Goal: Task Accomplishment & Management: Use online tool/utility

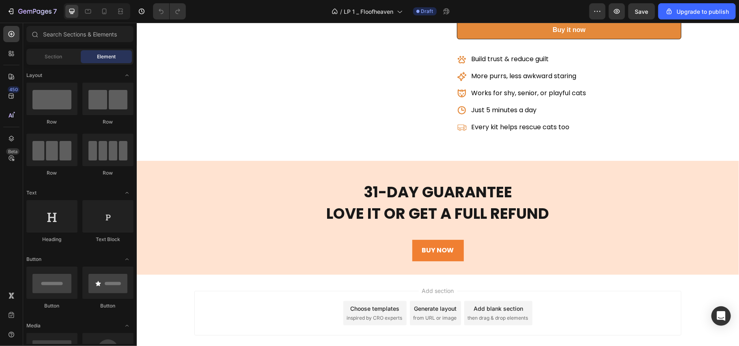
scroll to position [2109, 0]
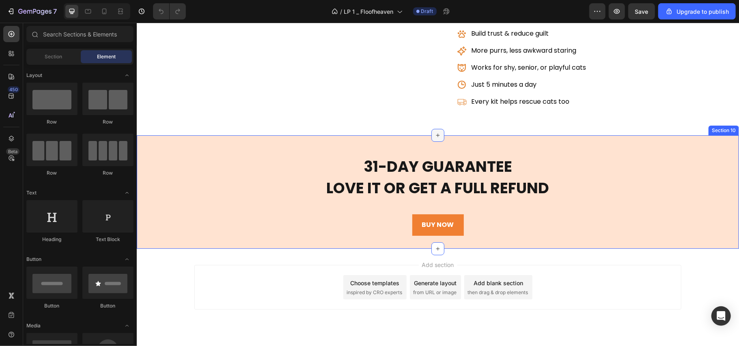
click at [434, 136] on icon at bounding box center [437, 135] width 6 height 6
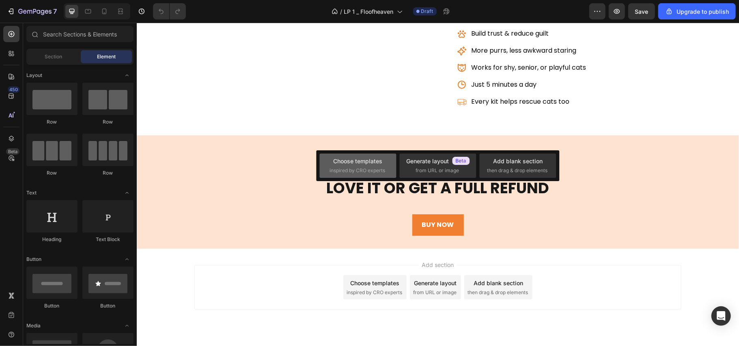
click at [355, 163] on div "Choose templates" at bounding box center [357, 161] width 49 height 9
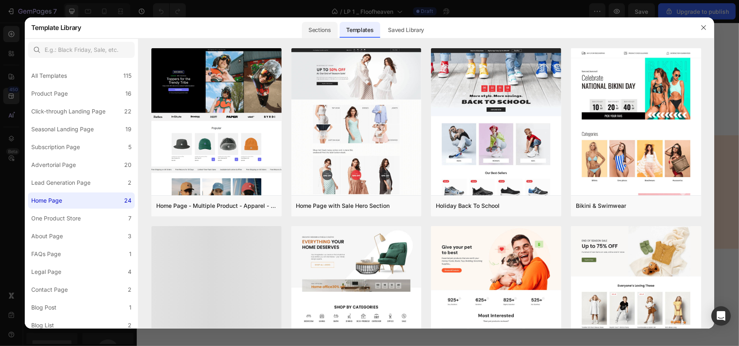
click at [325, 27] on div "Sections" at bounding box center [319, 30] width 35 height 16
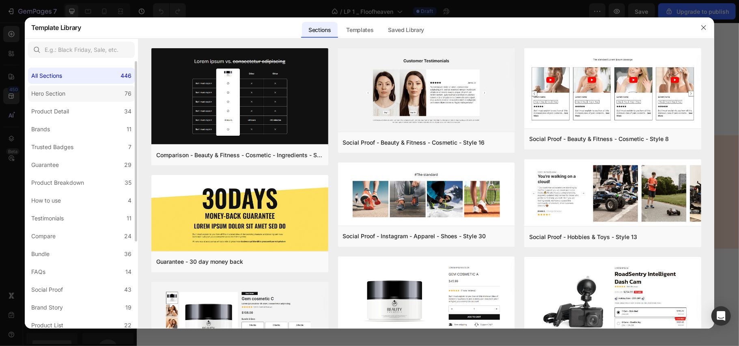
click at [80, 99] on label "Hero Section 76" at bounding box center [81, 94] width 107 height 16
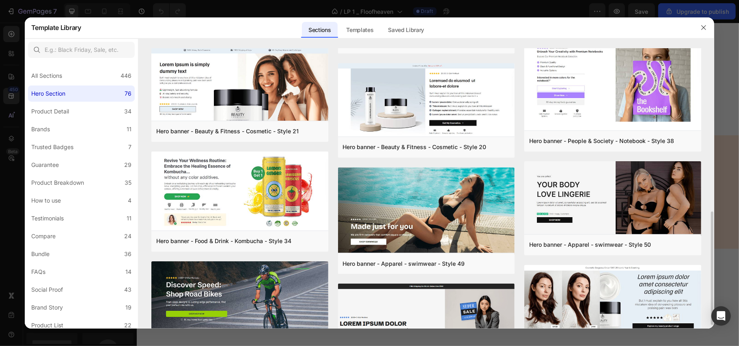
scroll to position [325, 0]
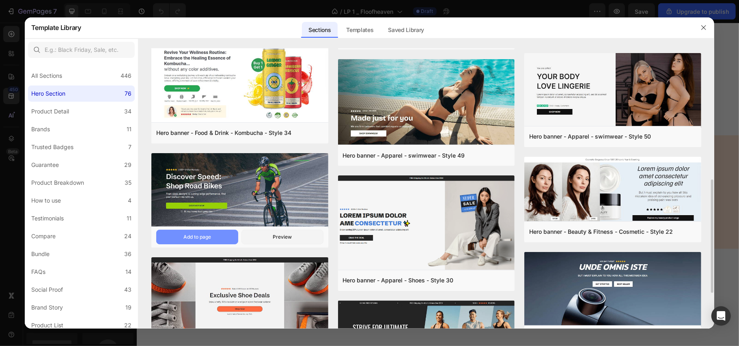
click at [209, 239] on div "Add to page" at bounding box center [197, 237] width 28 height 7
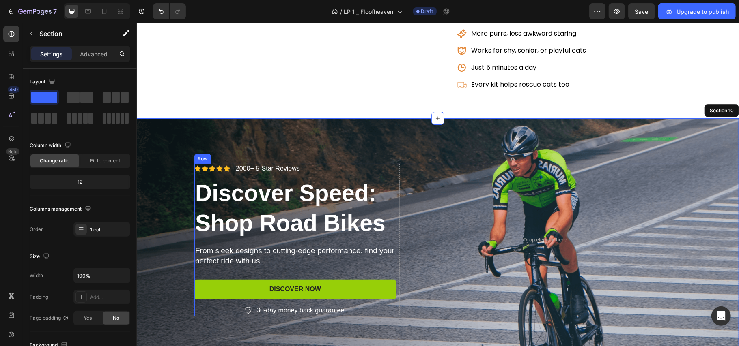
scroll to position [2116, 0]
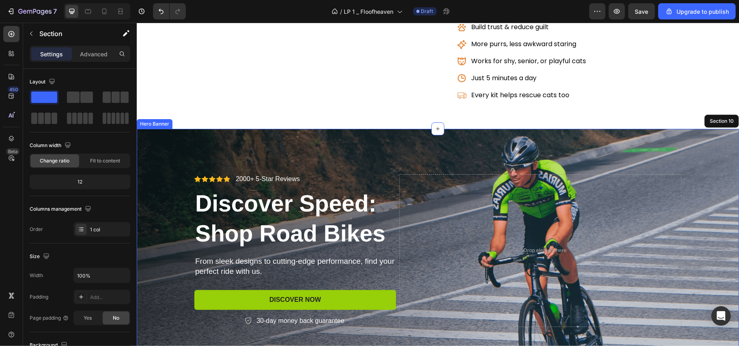
click at [499, 142] on div "Background Image" at bounding box center [437, 250] width 602 height 243
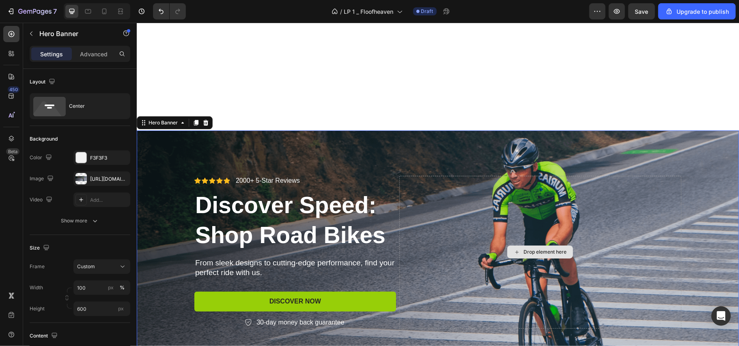
scroll to position [2332, 0]
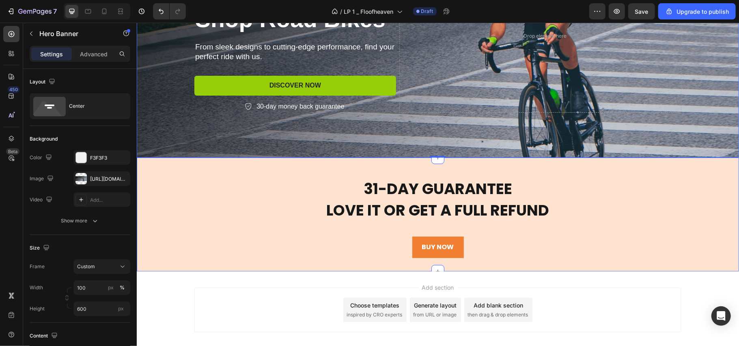
click at [682, 170] on div "31-Day Guarantee Love it or Get a Full Refund Heading BUY NOW Button Row Sectio…" at bounding box center [437, 214] width 602 height 114
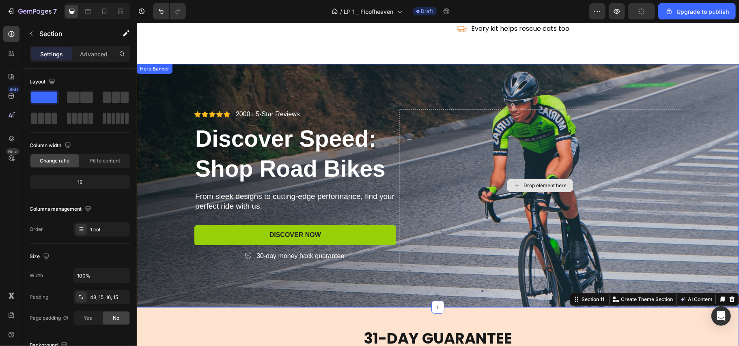
scroll to position [2170, 0]
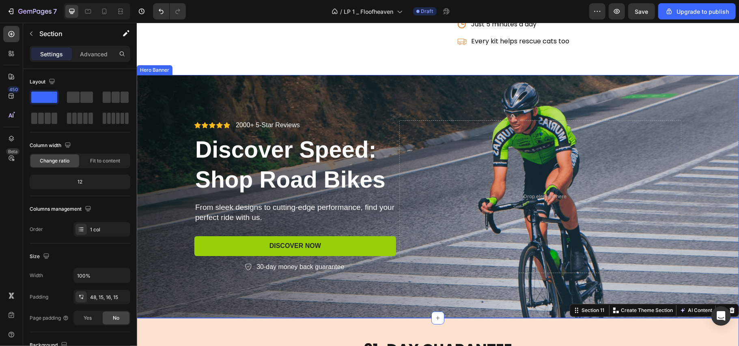
click at [345, 91] on div "Background Image" at bounding box center [437, 196] width 602 height 243
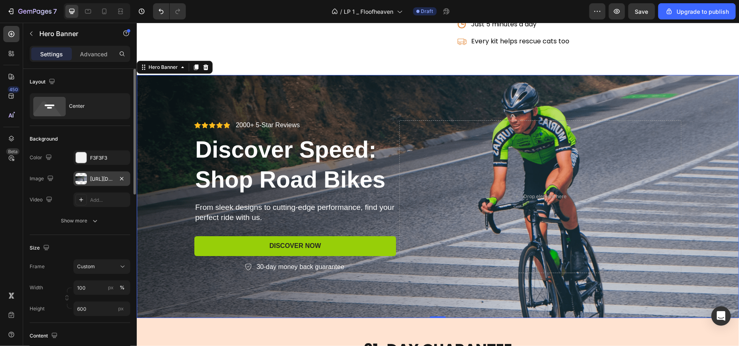
click at [105, 178] on div "[URL][DOMAIN_NAME]" at bounding box center [102, 179] width 24 height 7
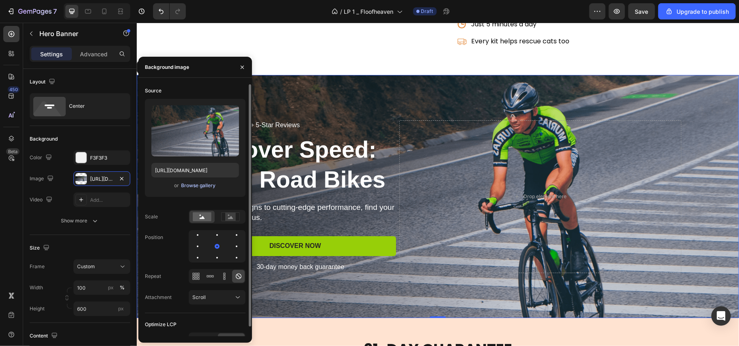
click at [201, 185] on div "Browse gallery" at bounding box center [198, 185] width 34 height 7
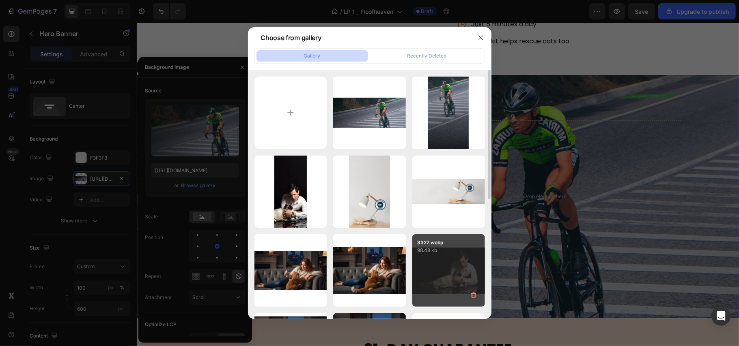
scroll to position [54, 0]
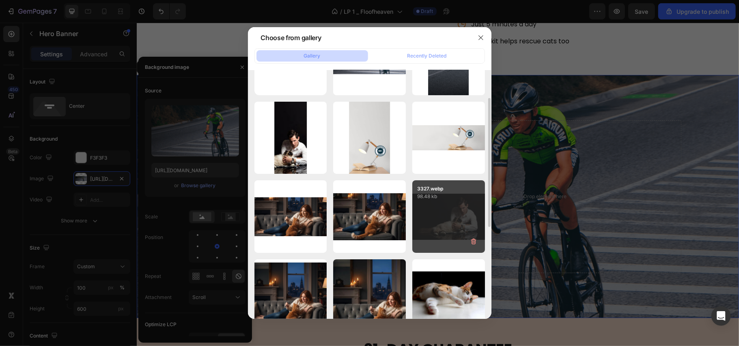
click at [443, 209] on div "3327.webp 98.48 kb" at bounding box center [448, 217] width 73 height 73
type input "[URL][DOMAIN_NAME]"
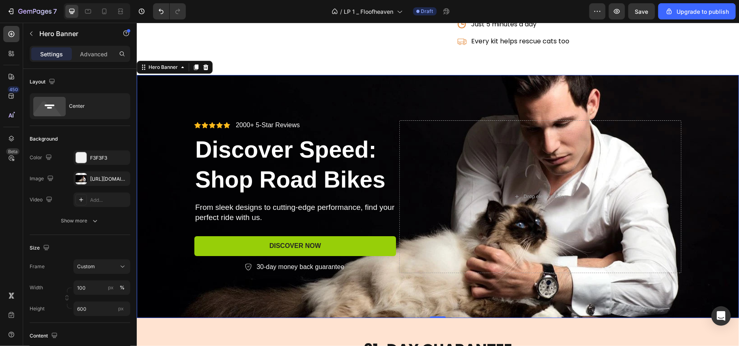
click at [367, 83] on div "Background Image" at bounding box center [437, 196] width 602 height 243
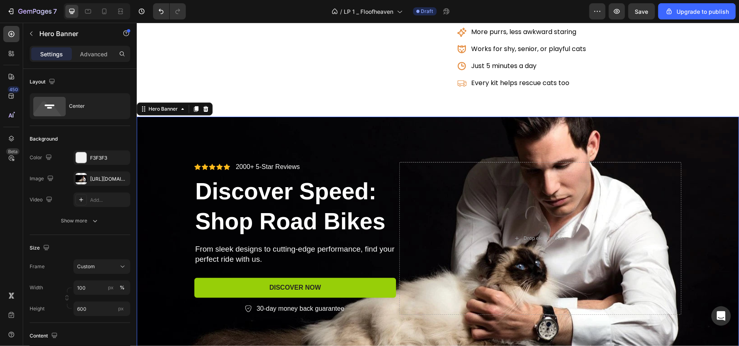
scroll to position [2116, 0]
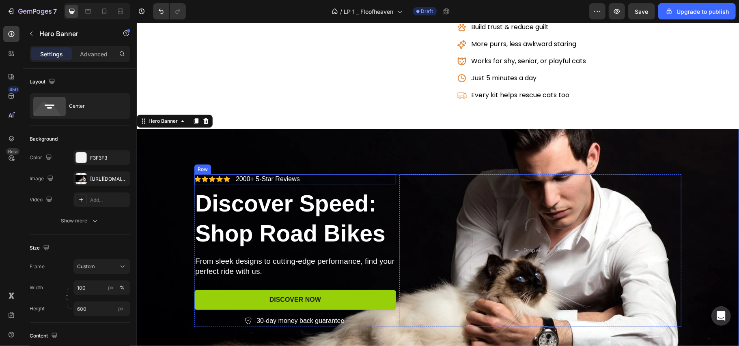
click at [327, 181] on div "Icon Icon Icon Icon Icon Icon List 2000+ 5-Star Reviews Text Block Row" at bounding box center [295, 179] width 202 height 10
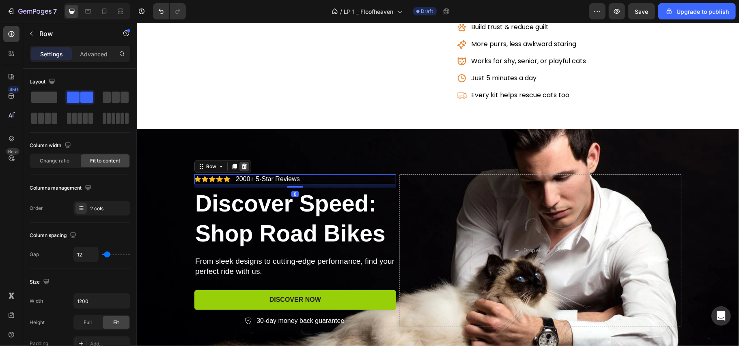
click at [241, 168] on icon at bounding box center [244, 166] width 6 height 6
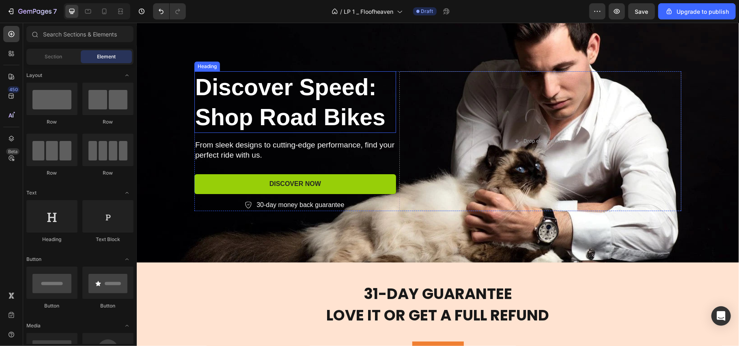
scroll to position [2332, 0]
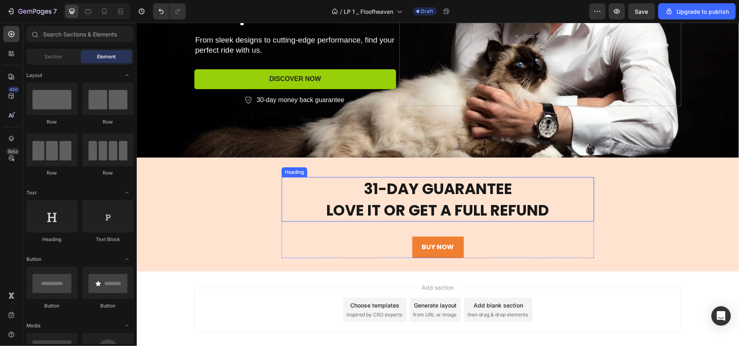
click at [409, 183] on span "31-Day Guarantee" at bounding box center [437, 188] width 148 height 21
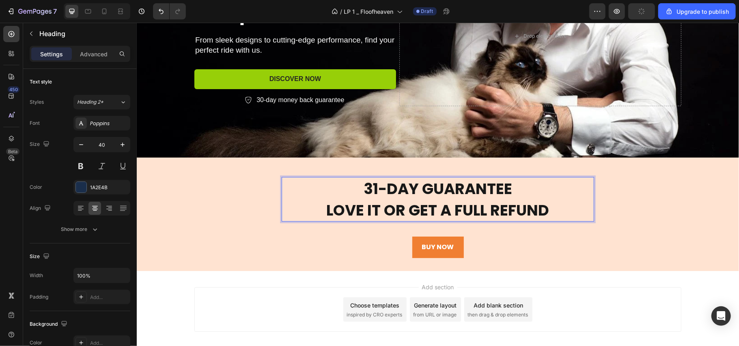
click at [544, 209] on span "Love it or Get a Full Refund" at bounding box center [437, 210] width 223 height 21
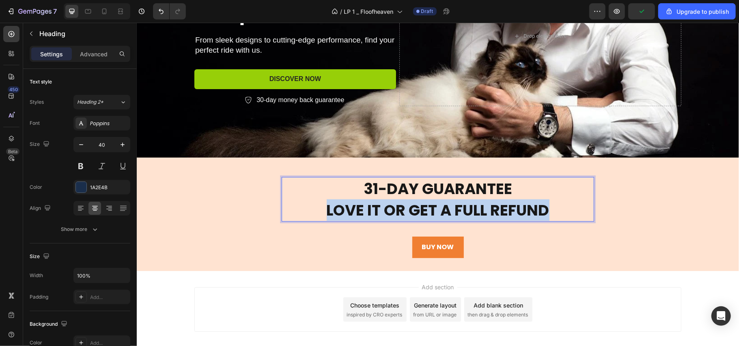
click at [544, 209] on span "Love it or Get a Full Refund" at bounding box center [437, 210] width 223 height 21
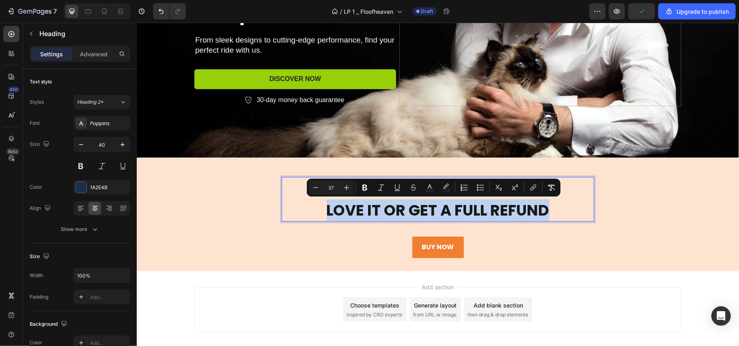
click at [544, 209] on span "Love it or Get a Full Refund" at bounding box center [437, 210] width 223 height 21
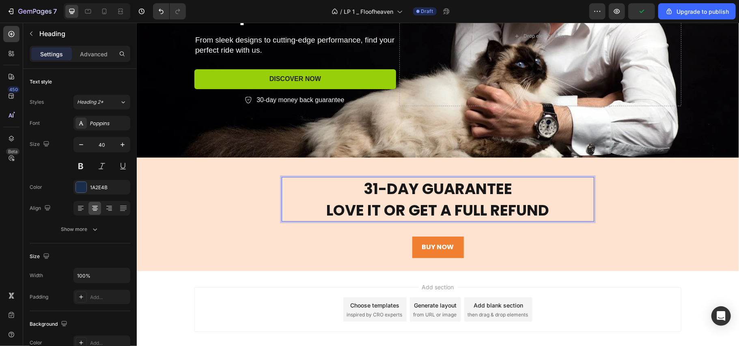
click at [544, 209] on span "Love it or Get a Full Refund" at bounding box center [437, 210] width 223 height 21
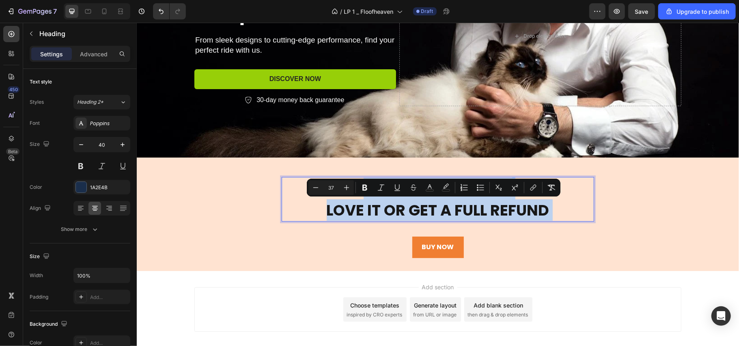
drag, startPoint x: 544, startPoint y: 209, endPoint x: 360, endPoint y: 193, distance: 184.9
click at [360, 193] on p "31-Day Guarantee Love it or Get a Full Refund" at bounding box center [437, 199] width 311 height 43
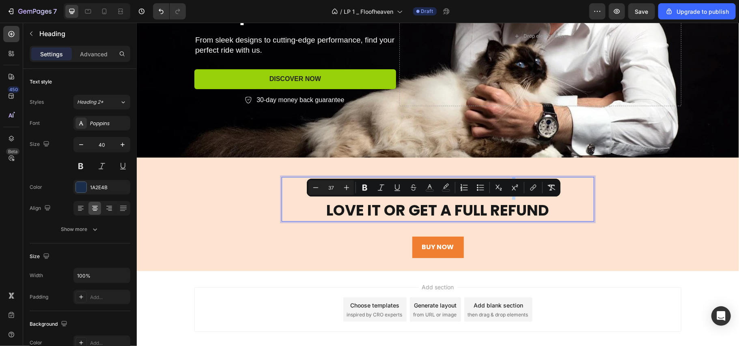
click at [390, 206] on span "Love it or Get a Full Refund" at bounding box center [437, 210] width 223 height 21
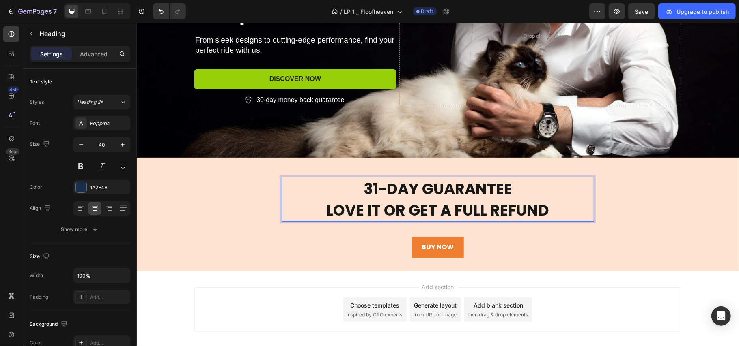
click at [357, 185] on p "31-Day Guarantee Love it or Get a Full Refund" at bounding box center [437, 199] width 311 height 43
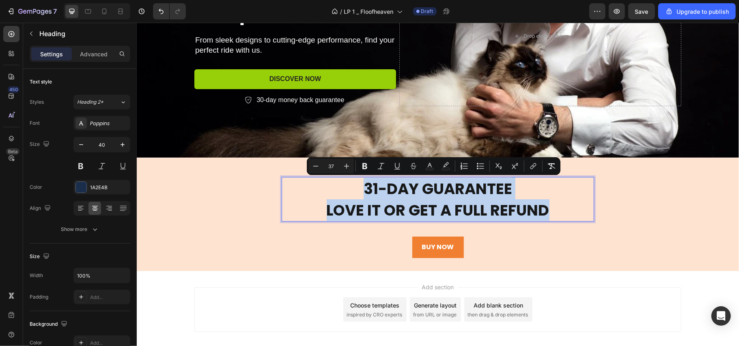
drag, startPoint x: 357, startPoint y: 185, endPoint x: 545, endPoint y: 211, distance: 189.9
click at [545, 211] on p "31-Day Guarantee Love it or Get a Full Refund" at bounding box center [437, 199] width 311 height 43
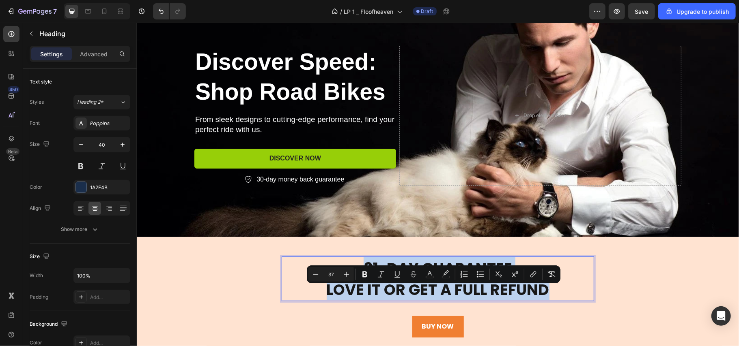
scroll to position [2224, 0]
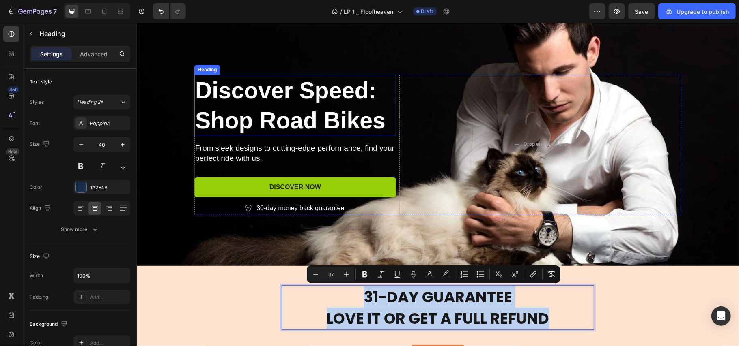
click at [268, 110] on h2 "Discover Speed: Shop Road Bikes" at bounding box center [295, 105] width 202 height 62
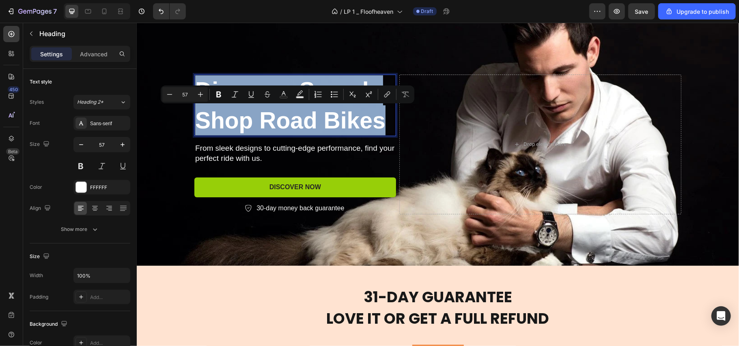
click at [268, 110] on p "Discover Speed: Shop Road Bikes" at bounding box center [295, 105] width 200 height 60
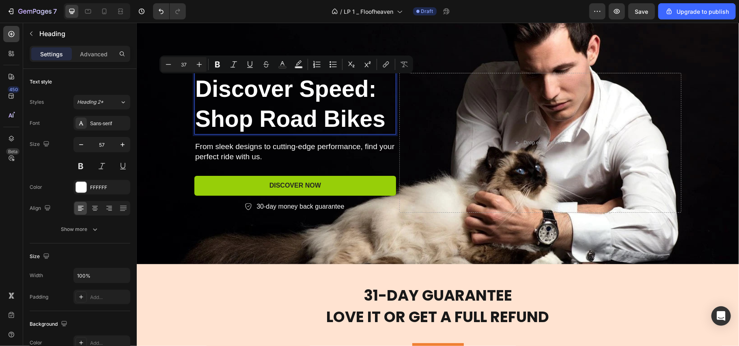
scroll to position [2221, 0]
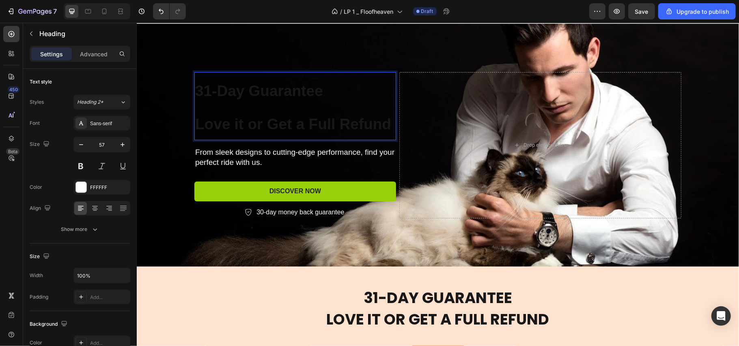
click at [268, 110] on p "31-Day Guarantee Love it or Get a Full Refund" at bounding box center [295, 106] width 200 height 67
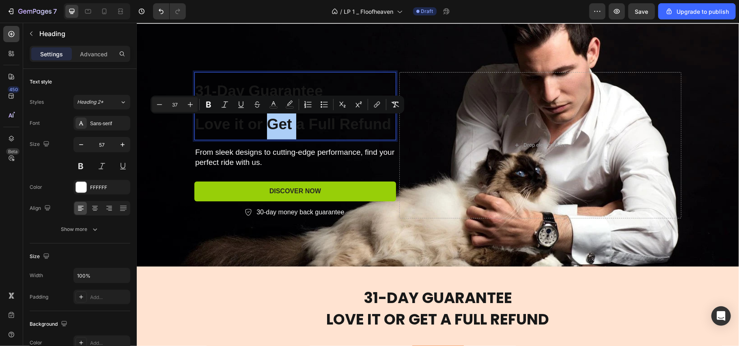
click at [269, 110] on button "color" at bounding box center [273, 104] width 15 height 15
type input "181818"
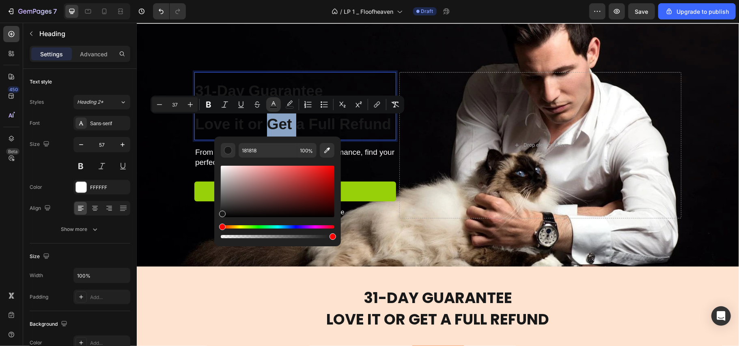
click at [355, 123] on span "Love it or Get a Full Refund" at bounding box center [293, 124] width 196 height 17
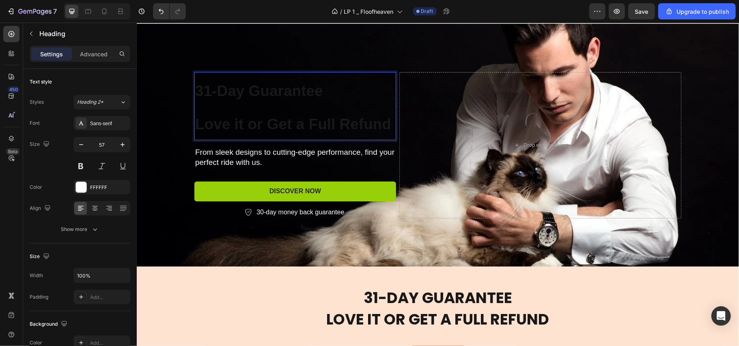
click at [383, 125] on span "Love it or Get a Full Refund" at bounding box center [293, 124] width 196 height 17
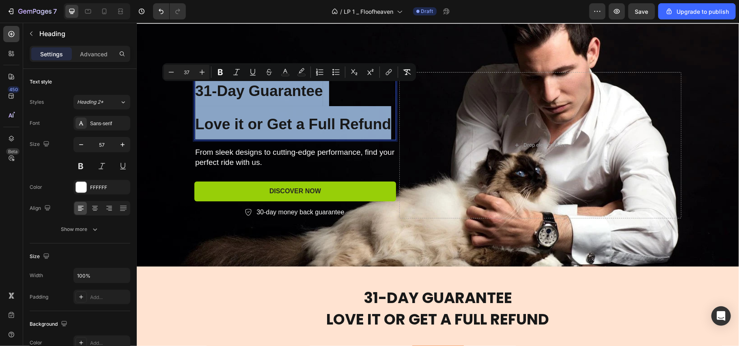
drag, startPoint x: 385, startPoint y: 125, endPoint x: 194, endPoint y: 92, distance: 193.7
click at [195, 92] on p "31-Day Guarantee Love it or Get a Full Refund" at bounding box center [295, 106] width 200 height 67
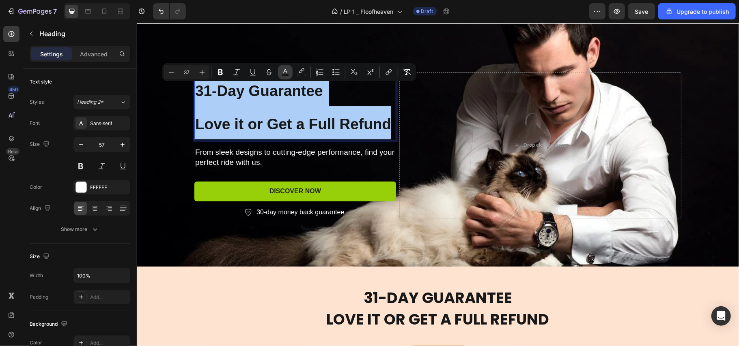
click at [285, 72] on icon "Editor contextual toolbar" at bounding box center [285, 72] width 8 height 8
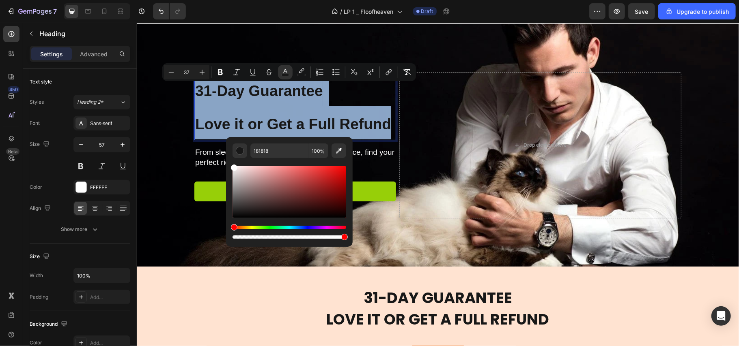
type input "FFFFFF"
drag, startPoint x: 232, startPoint y: 170, endPoint x: 83, endPoint y: 155, distance: 150.0
click at [229, 161] on div "FFFFFF 100 %" at bounding box center [289, 188] width 127 height 103
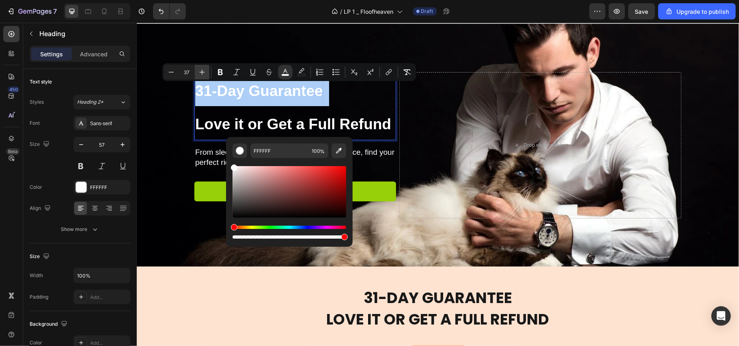
click at [200, 72] on icon "Editor contextual toolbar" at bounding box center [202, 72] width 8 height 8
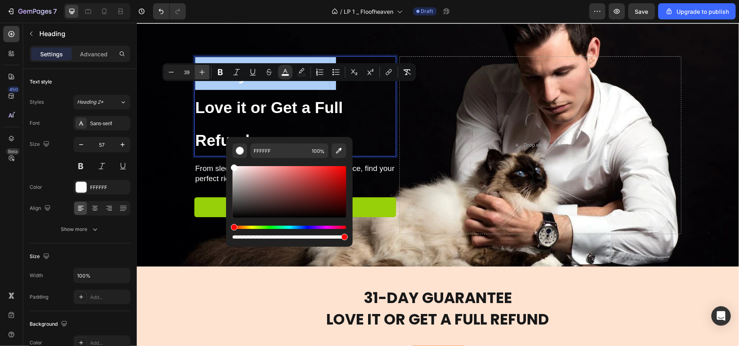
click at [200, 72] on icon "Editor contextual toolbar" at bounding box center [202, 72] width 8 height 8
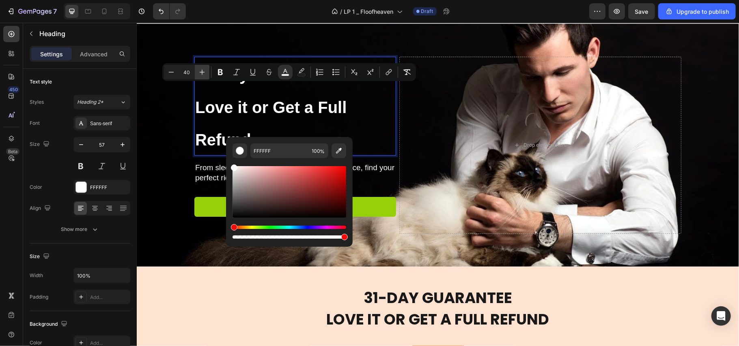
click at [200, 72] on icon "Editor contextual toolbar" at bounding box center [202, 72] width 8 height 8
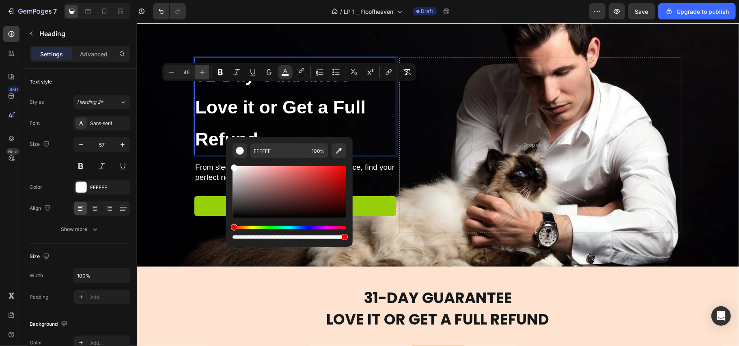
click at [200, 72] on icon "Editor contextual toolbar" at bounding box center [202, 72] width 8 height 8
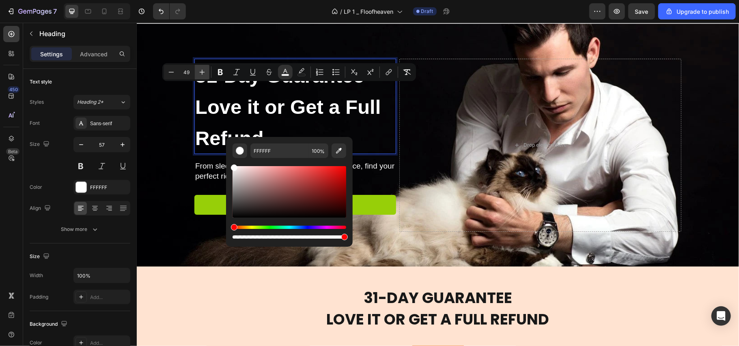
click at [200, 72] on icon "Editor contextual toolbar" at bounding box center [202, 72] width 8 height 8
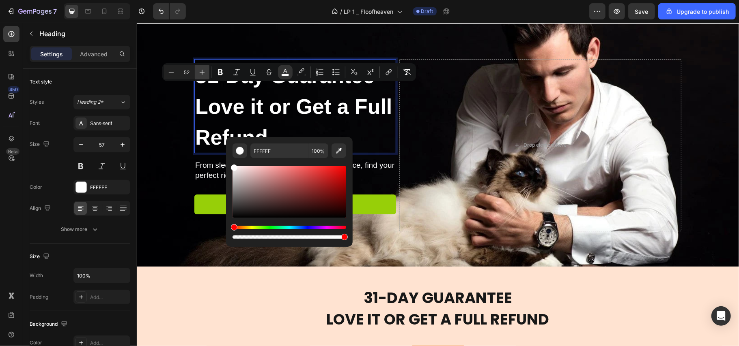
click at [200, 72] on icon "Editor contextual toolbar" at bounding box center [202, 72] width 8 height 8
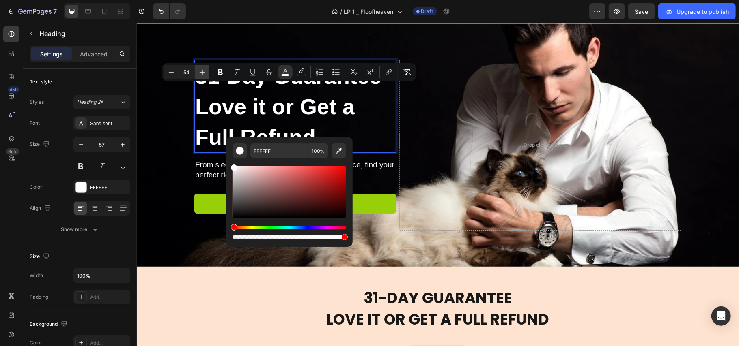
click at [200, 72] on icon "Editor contextual toolbar" at bounding box center [202, 72] width 8 height 8
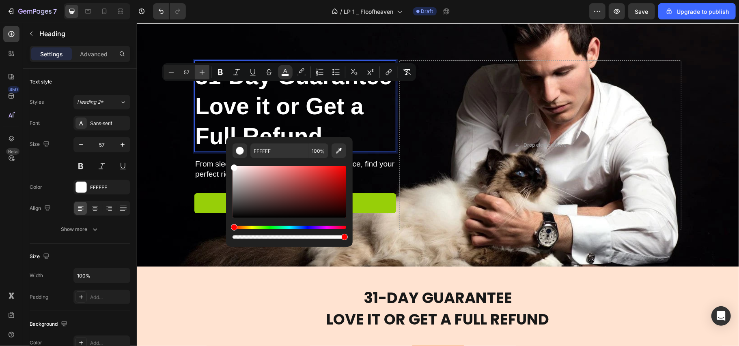
click at [200, 72] on icon "Editor contextual toolbar" at bounding box center [202, 72] width 8 height 8
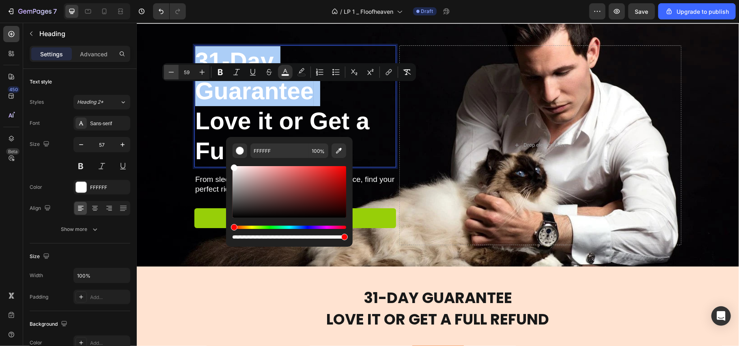
click at [170, 74] on icon "Editor contextual toolbar" at bounding box center [171, 72] width 8 height 8
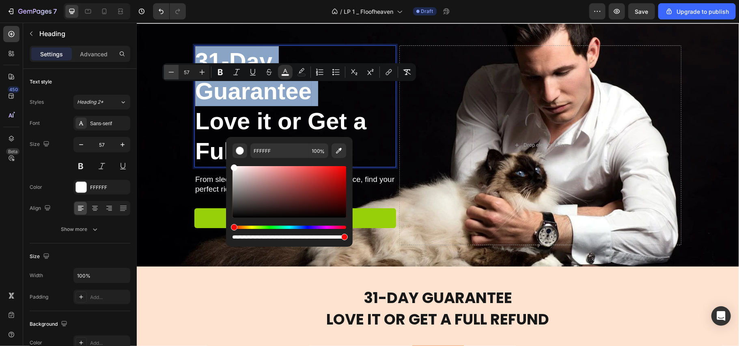
type input "56"
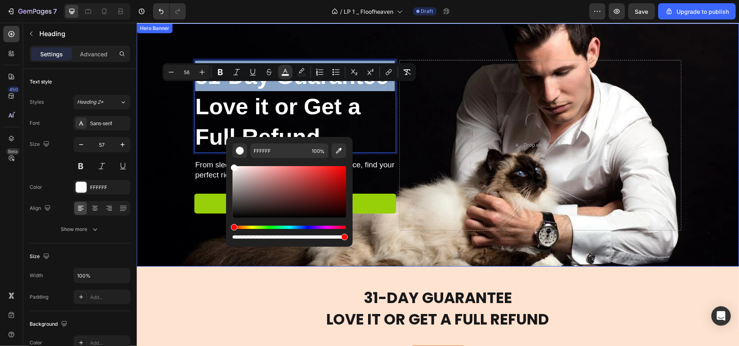
click at [155, 100] on div "Background Image" at bounding box center [437, 144] width 602 height 243
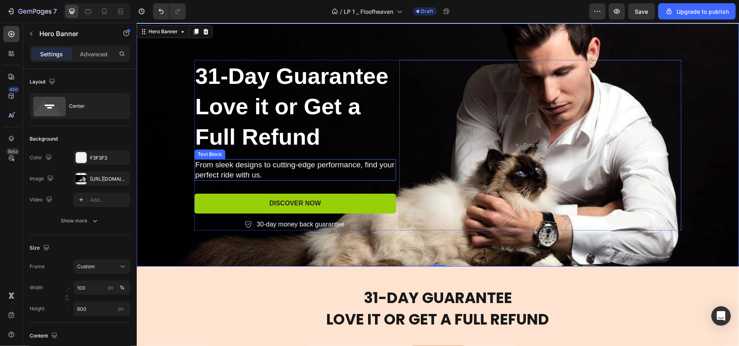
click at [262, 164] on p "From sleek designs to cutting-edge performance, find your perfect ride with us." at bounding box center [295, 170] width 200 height 20
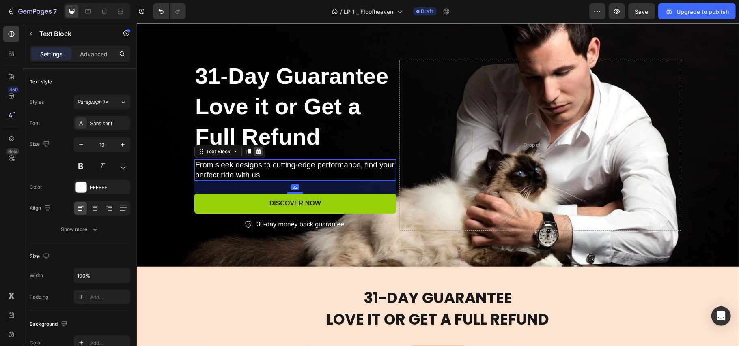
click at [256, 150] on icon at bounding box center [258, 151] width 5 height 6
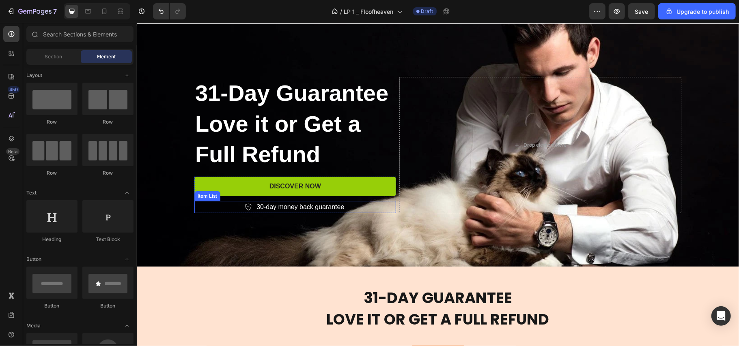
click at [256, 205] on p "30-day money back guarantee" at bounding box center [300, 207] width 88 height 10
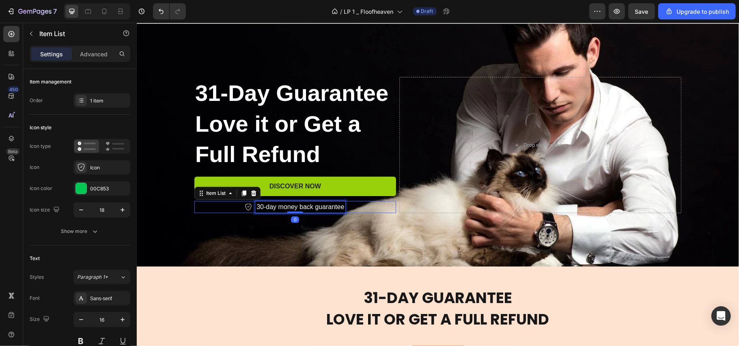
click at [257, 208] on p "30-day money back guarantee" at bounding box center [300, 207] width 88 height 10
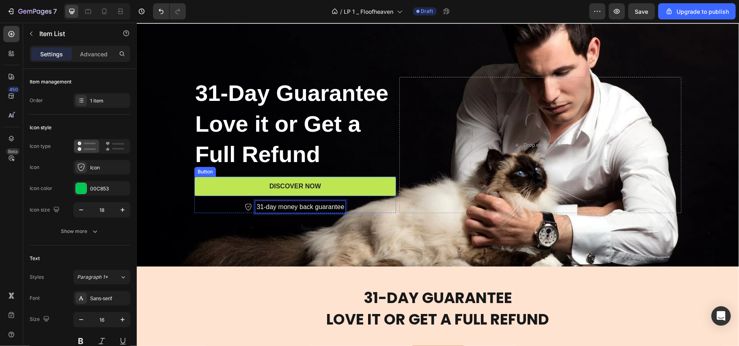
click at [338, 180] on button "Discover Now" at bounding box center [295, 186] width 202 height 20
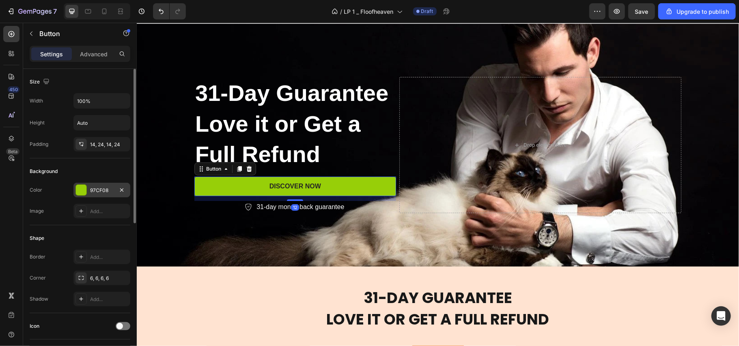
click at [98, 187] on div "97CF08" at bounding box center [102, 190] width 24 height 7
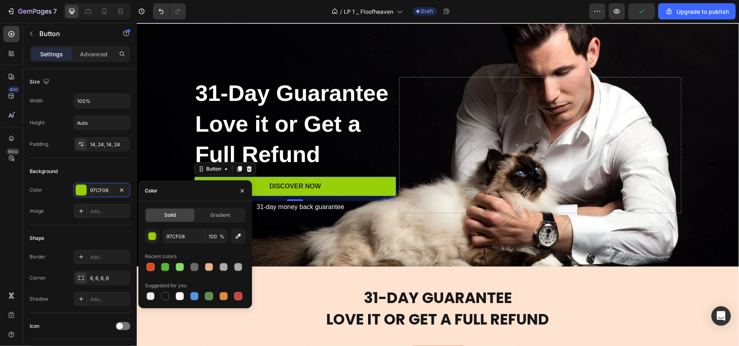
click at [223, 302] on div "Solid Gradient 97CF08 100 % Recent colors Suggested for you" at bounding box center [195, 255] width 114 height 107
click at [222, 292] on div at bounding box center [224, 297] width 10 height 10
type input "E4893A"
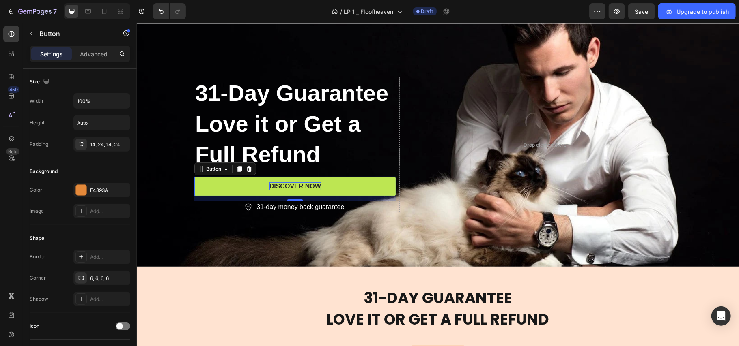
click at [296, 187] on div "Discover Now" at bounding box center [295, 186] width 52 height 9
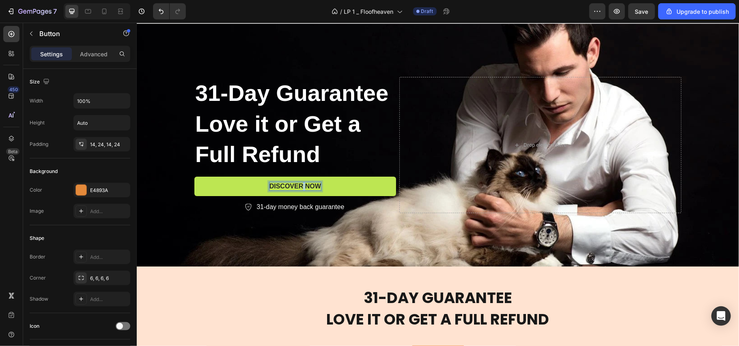
click at [296, 187] on p "Discover Now" at bounding box center [295, 186] width 52 height 9
click at [194, 176] on button "BUY" at bounding box center [295, 186] width 202 height 20
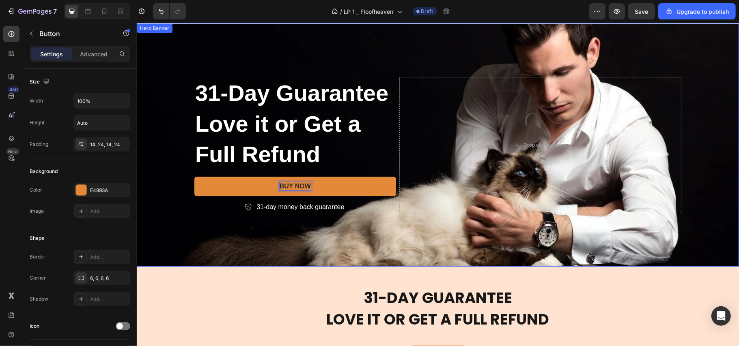
click at [297, 245] on div "Background Image" at bounding box center [437, 144] width 602 height 243
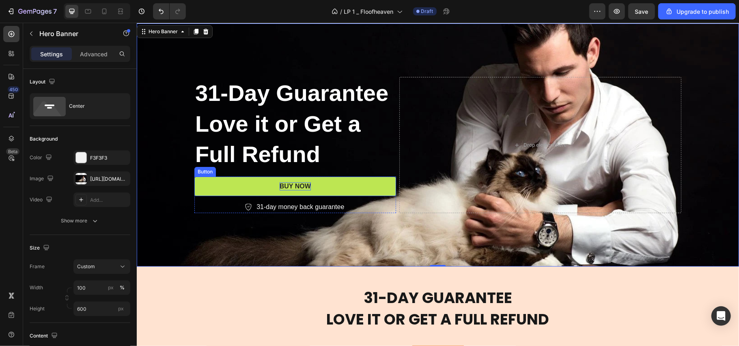
click at [298, 185] on p "BUY NOW" at bounding box center [294, 186] width 31 height 9
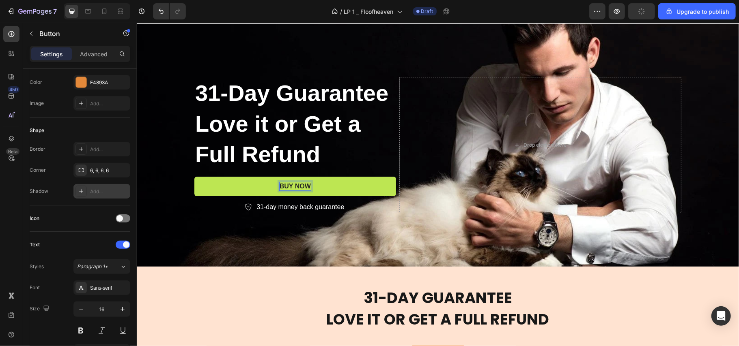
scroll to position [270, 0]
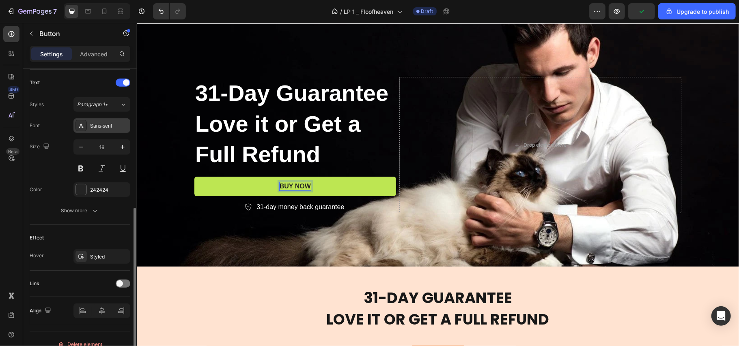
click at [105, 127] on div "Sans-serif" at bounding box center [109, 126] width 38 height 7
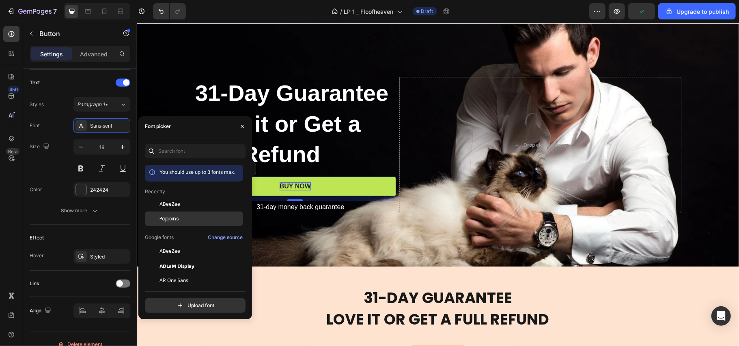
click at [170, 220] on span "Poppins" at bounding box center [168, 218] width 19 height 7
click at [119, 148] on icon "button" at bounding box center [122, 147] width 8 height 8
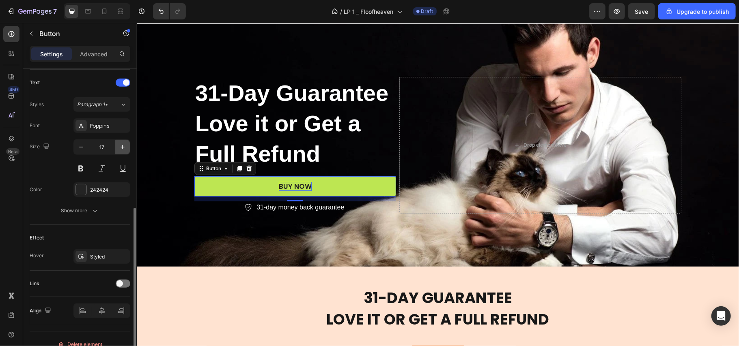
click at [119, 148] on icon "button" at bounding box center [122, 147] width 8 height 8
type input "19"
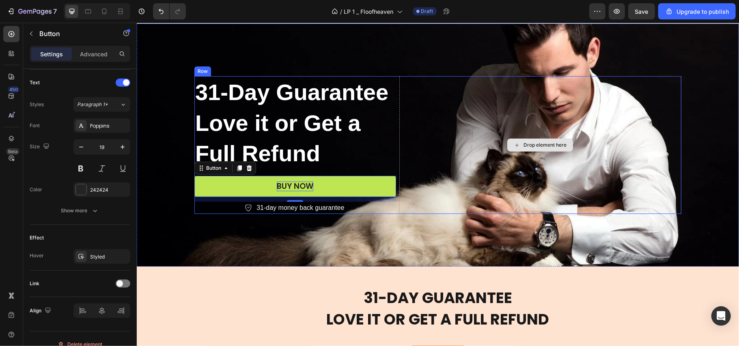
click at [523, 143] on div "Drop element here" at bounding box center [544, 145] width 43 height 6
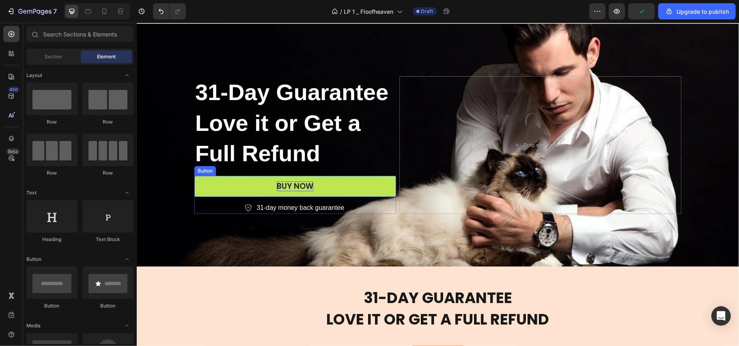
click at [358, 185] on button "BUY NOW" at bounding box center [295, 186] width 202 height 21
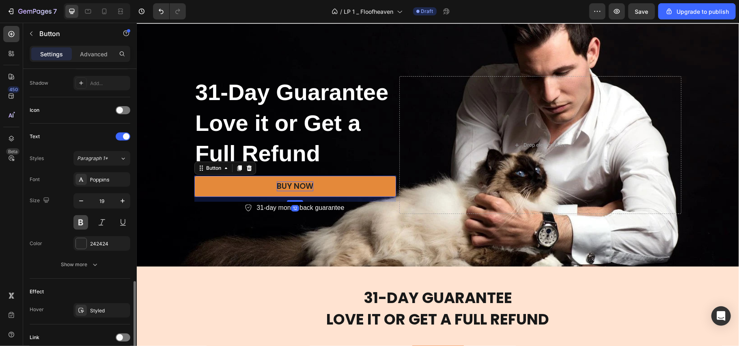
scroll to position [283, 0]
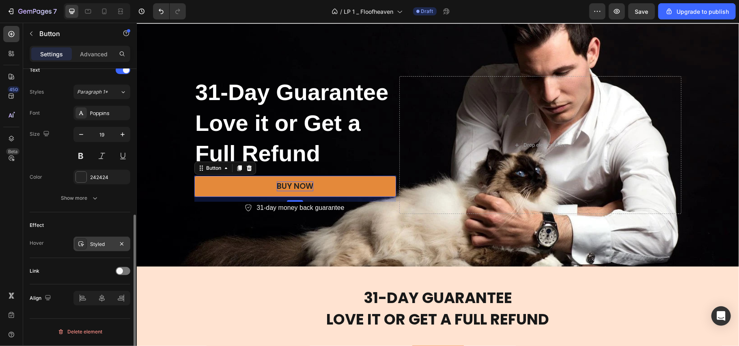
click at [99, 242] on div "Styled" at bounding box center [101, 244] width 57 height 15
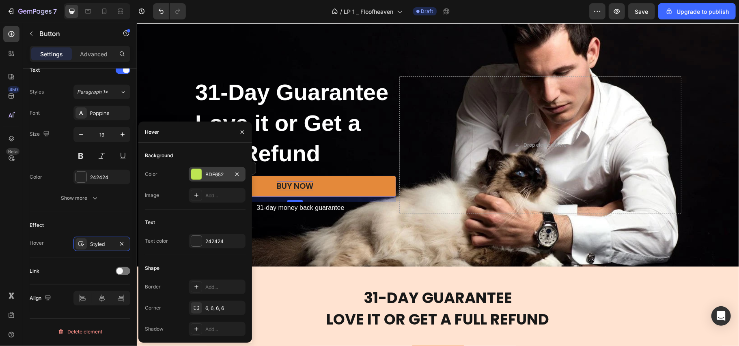
click at [208, 169] on div "BDE652" at bounding box center [217, 174] width 57 height 15
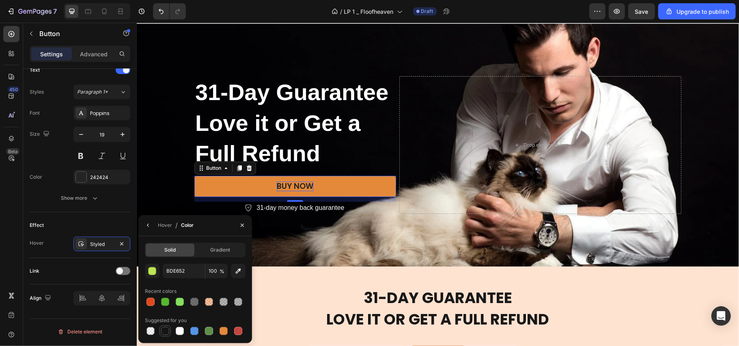
click at [169, 331] on div at bounding box center [165, 331] width 8 height 8
type input "151515"
click at [92, 242] on div "Styled" at bounding box center [102, 244] width 24 height 7
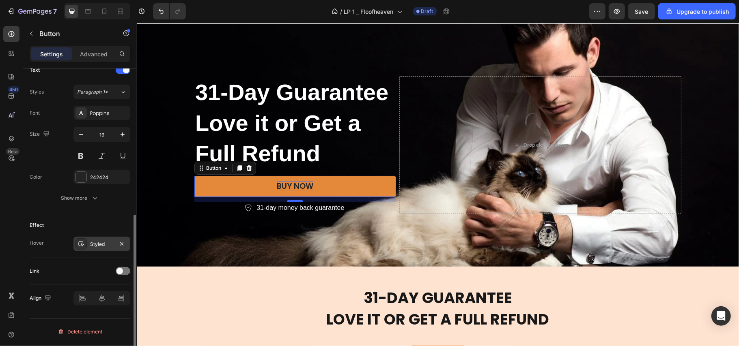
click at [92, 242] on div "Styled" at bounding box center [102, 244] width 24 height 7
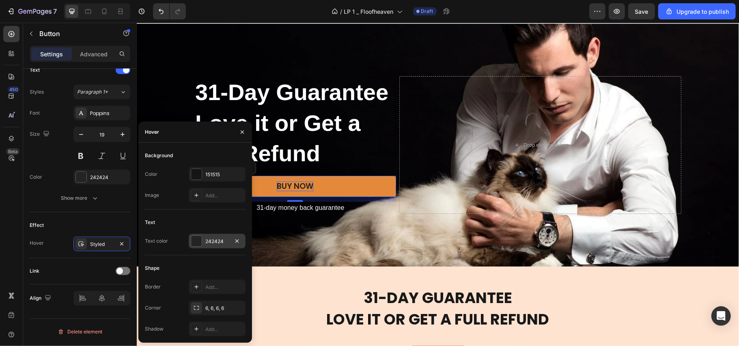
click at [213, 239] on div "242424" at bounding box center [217, 241] width 24 height 7
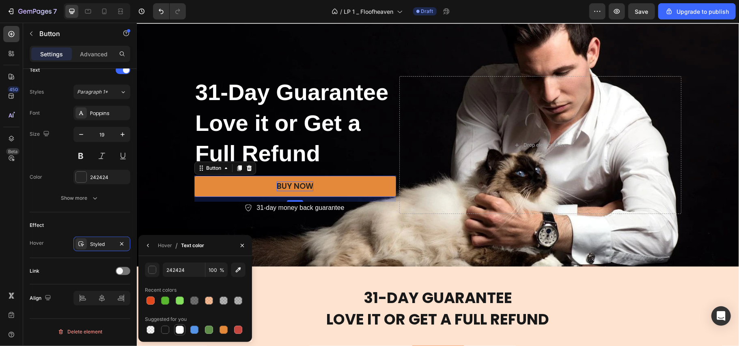
click at [182, 331] on div at bounding box center [180, 330] width 8 height 8
type input "FFFFFF"
click at [58, 213] on div "Text Styles Paragraph 1* Font Poppins Size 19 Color 242424 Show more" at bounding box center [80, 134] width 101 height 155
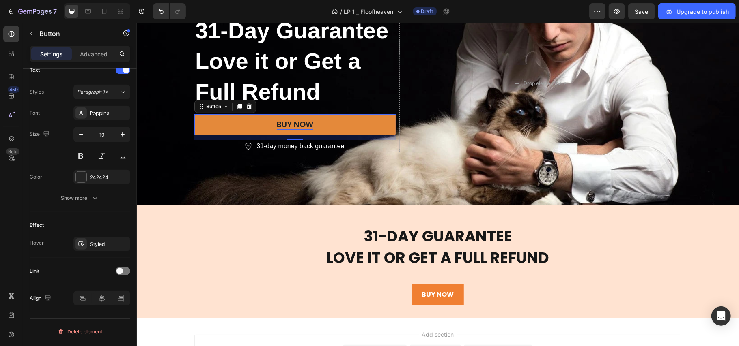
scroll to position [2266, 0]
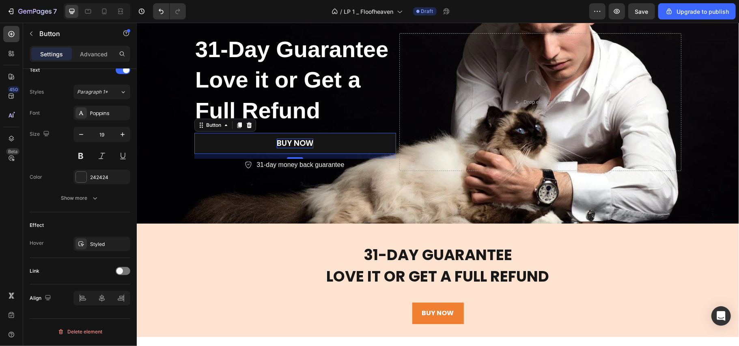
click at [289, 136] on button "BUY NOW" at bounding box center [295, 143] width 202 height 21
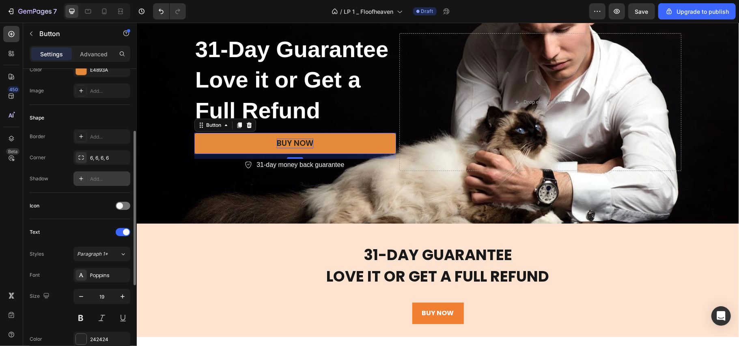
scroll to position [229, 0]
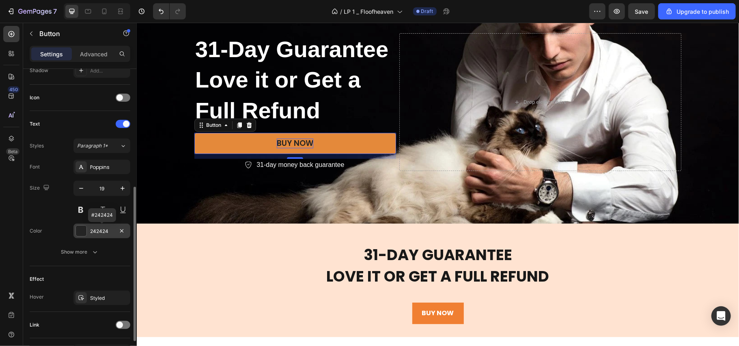
click at [95, 234] on div "242424" at bounding box center [102, 231] width 24 height 7
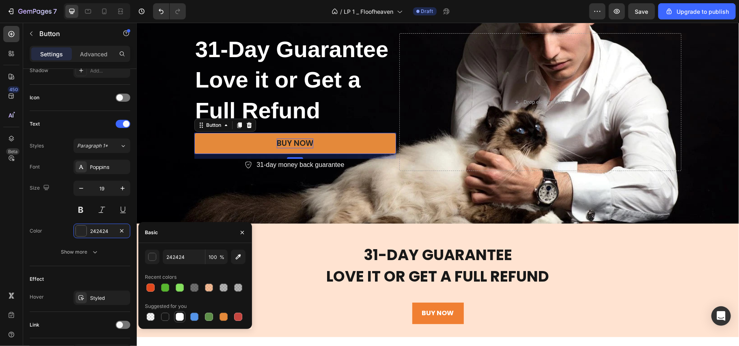
click at [177, 317] on div at bounding box center [180, 317] width 8 height 8
type input "FFFFFF"
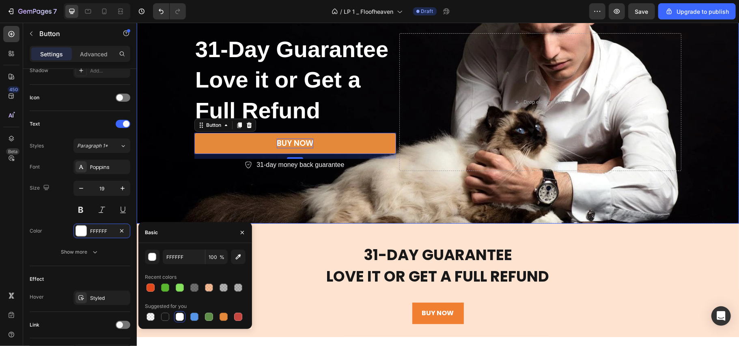
click at [349, 179] on div "⁠⁠⁠⁠⁠⁠⁠ 31-Day Guarantee Love it or Get a Full Refund Heading BUY NOW Button 12…" at bounding box center [437, 102] width 499 height 164
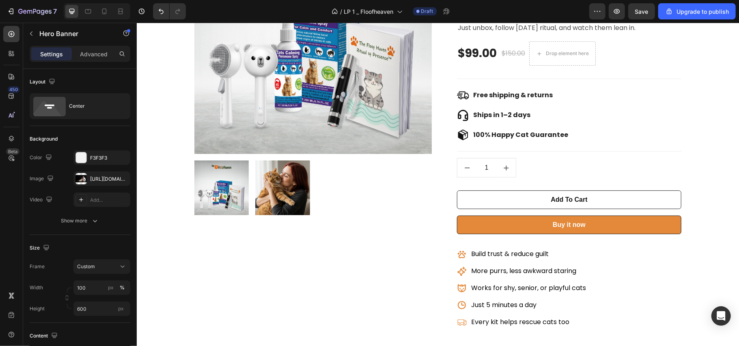
scroll to position [1834, 0]
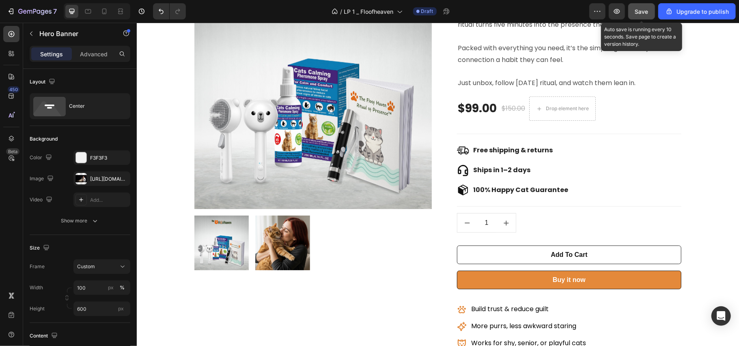
click at [646, 12] on span "Save" at bounding box center [641, 11] width 13 height 7
click at [646, 12] on button "Save" at bounding box center [641, 11] width 27 height 16
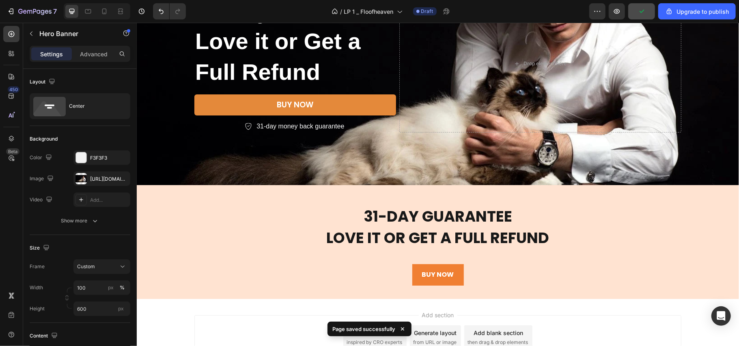
scroll to position [2320, 0]
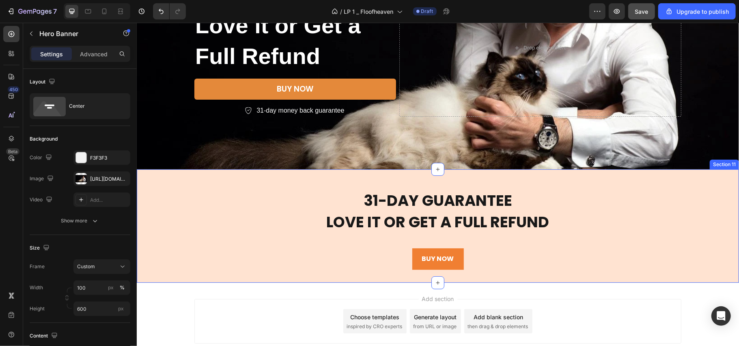
click at [644, 185] on div "31-Day Guarantee Love it or Get a Full Refund Heading BUY NOW Button Row Sectio…" at bounding box center [437, 226] width 602 height 114
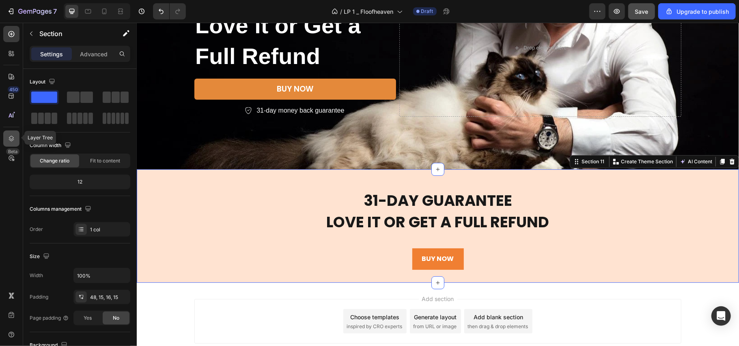
click at [11, 140] on icon at bounding box center [11, 139] width 8 height 8
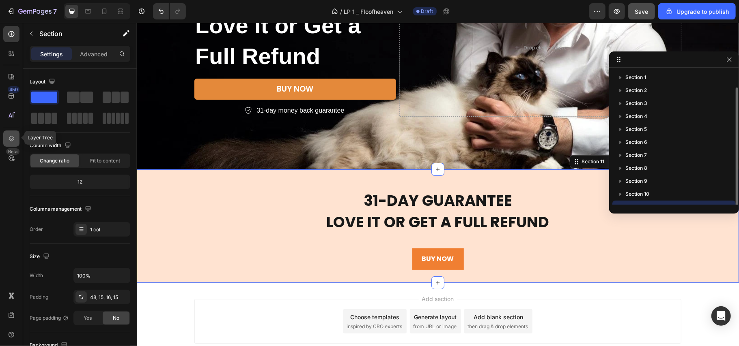
scroll to position [9, 0]
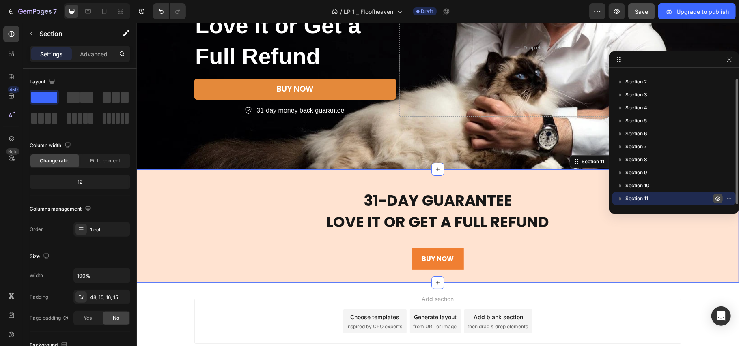
click at [716, 200] on icon "button" at bounding box center [717, 199] width 5 height 4
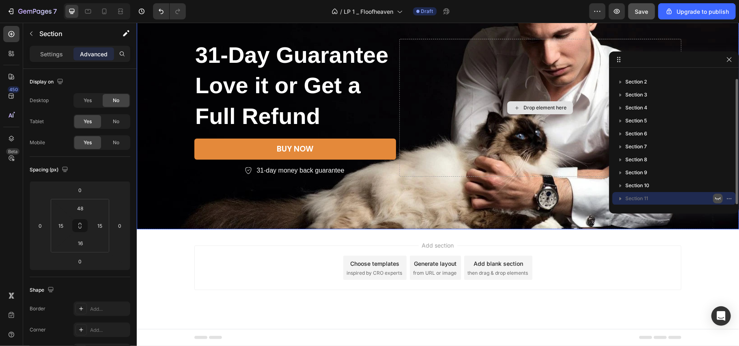
scroll to position [2098, 0]
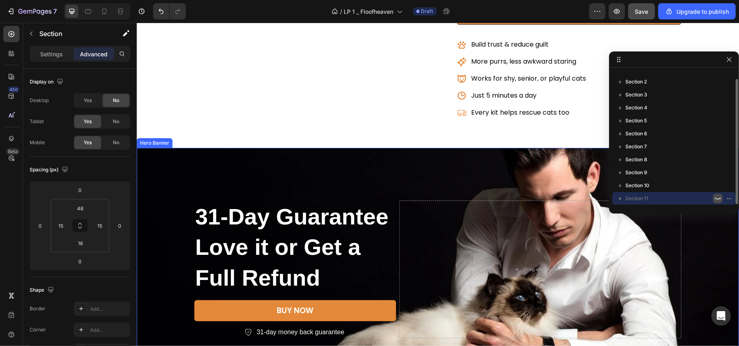
click at [309, 160] on div "Background Image" at bounding box center [437, 269] width 602 height 243
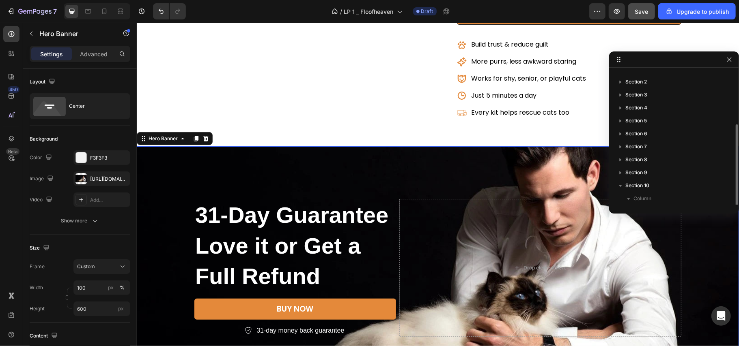
scroll to position [34, 0]
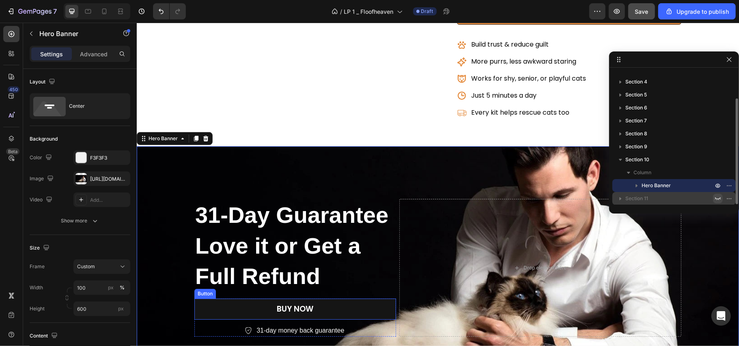
click at [316, 302] on button "BUY NOW" at bounding box center [295, 309] width 202 height 21
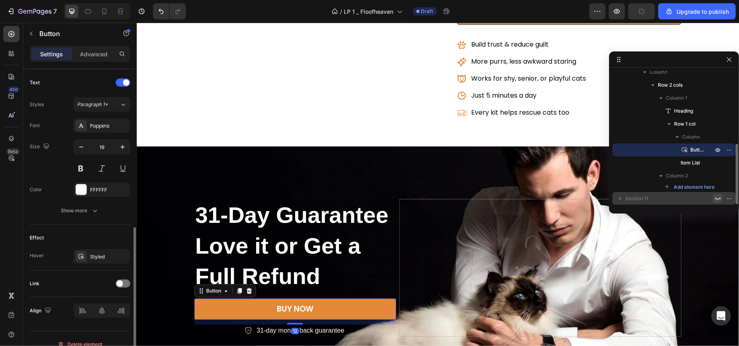
scroll to position [283, 0]
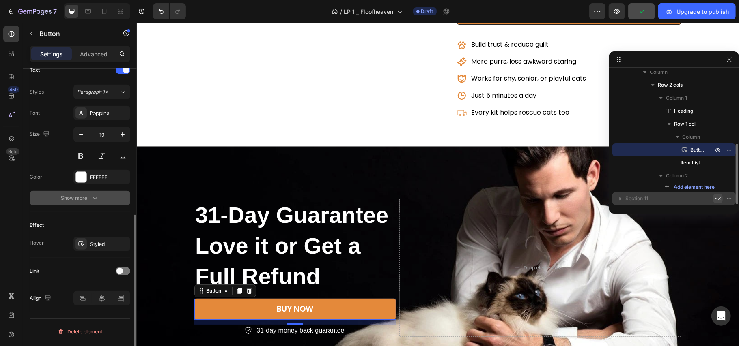
click at [82, 199] on div "Show more" at bounding box center [80, 198] width 38 height 8
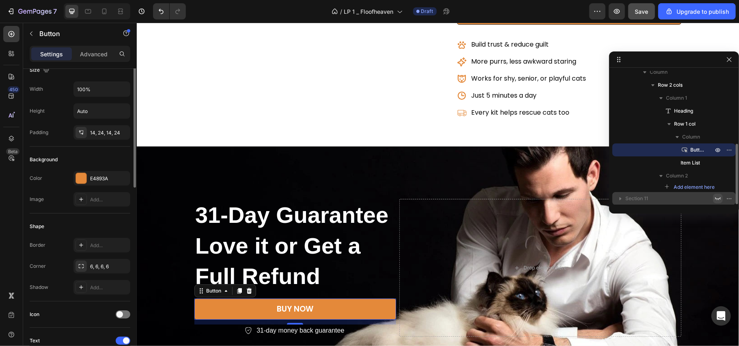
scroll to position [0, 0]
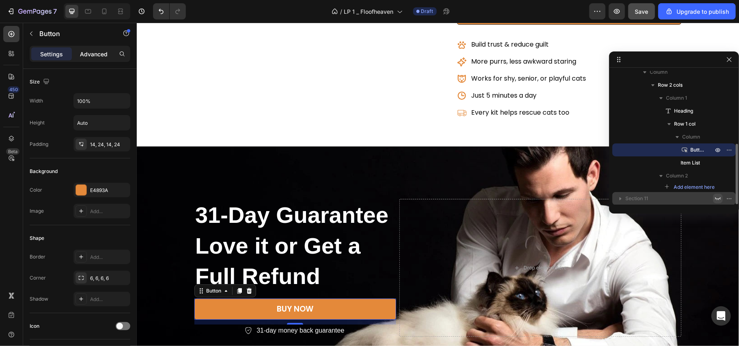
click at [94, 51] on p "Advanced" at bounding box center [94, 54] width 28 height 9
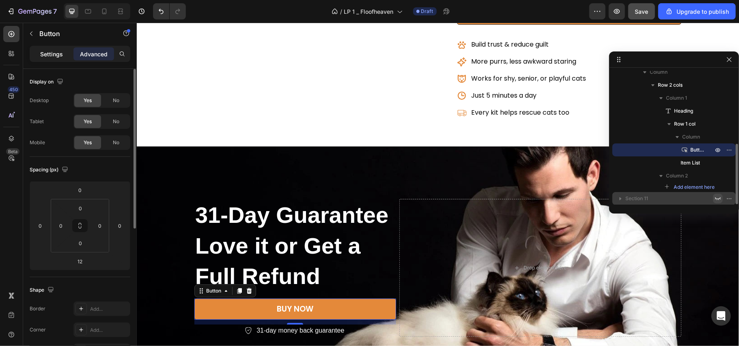
click at [57, 54] on p "Settings" at bounding box center [51, 54] width 23 height 9
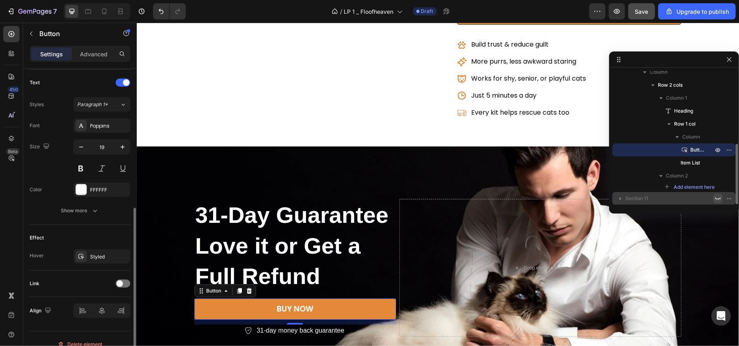
scroll to position [283, 0]
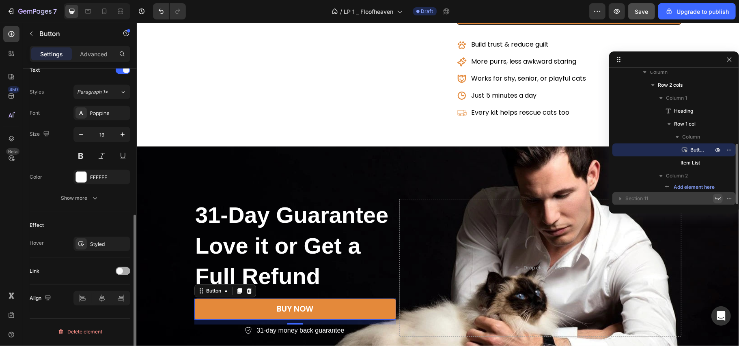
click at [123, 269] on div at bounding box center [123, 271] width 15 height 8
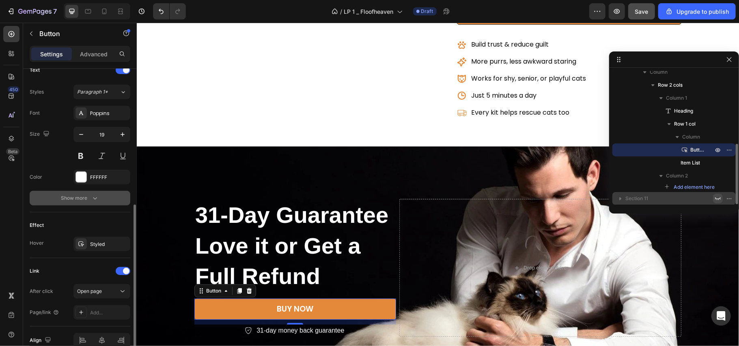
scroll to position [325, 0]
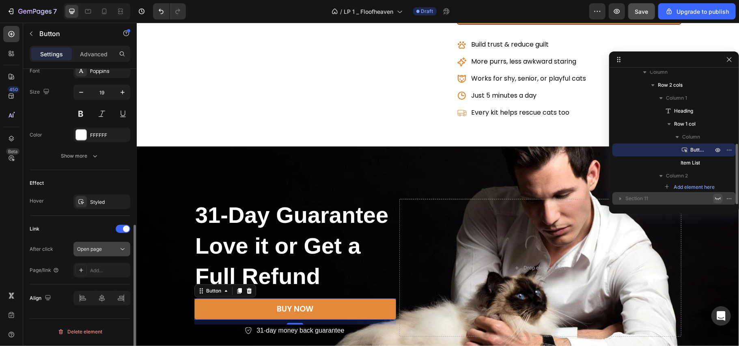
click at [90, 250] on span "Open page" at bounding box center [89, 249] width 25 height 6
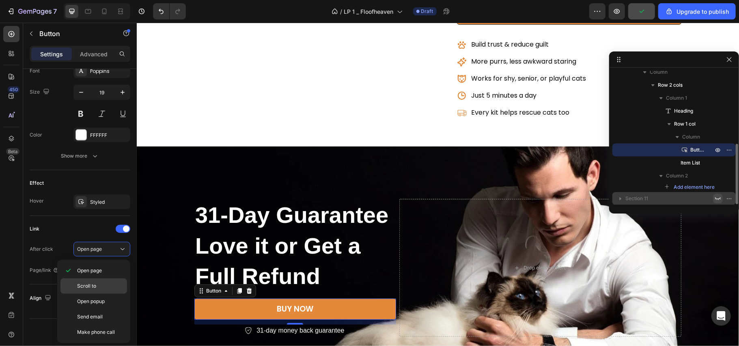
click at [92, 285] on span "Scroll to" at bounding box center [86, 286] width 19 height 7
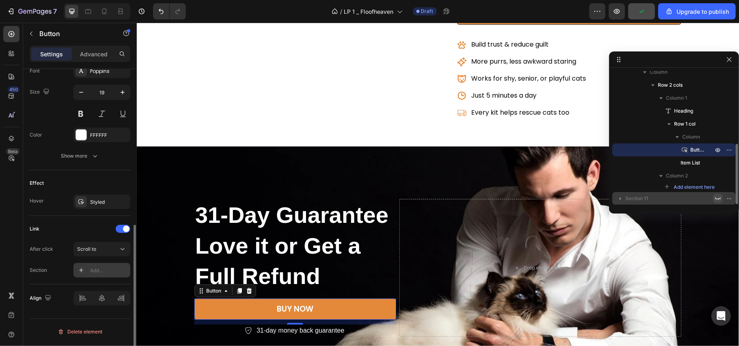
click at [97, 271] on div "Add..." at bounding box center [109, 270] width 38 height 7
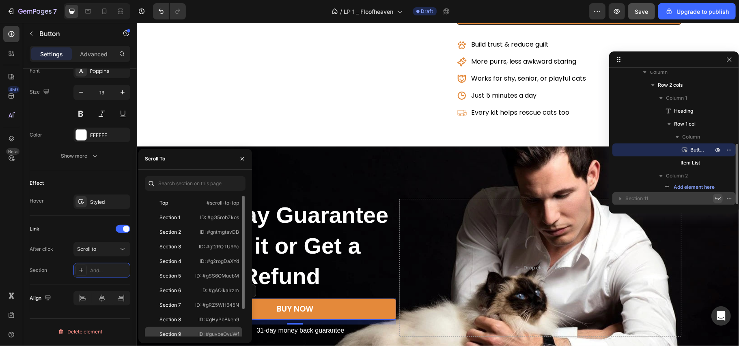
click at [205, 331] on p "ID: #guvbeOvuWf" at bounding box center [218, 334] width 41 height 7
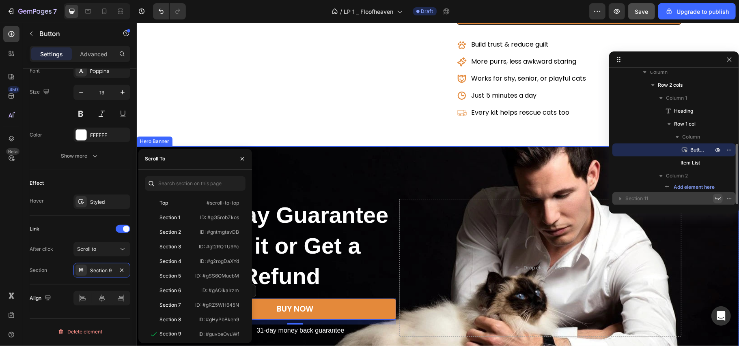
click at [453, 155] on div "Background Image" at bounding box center [437, 267] width 602 height 243
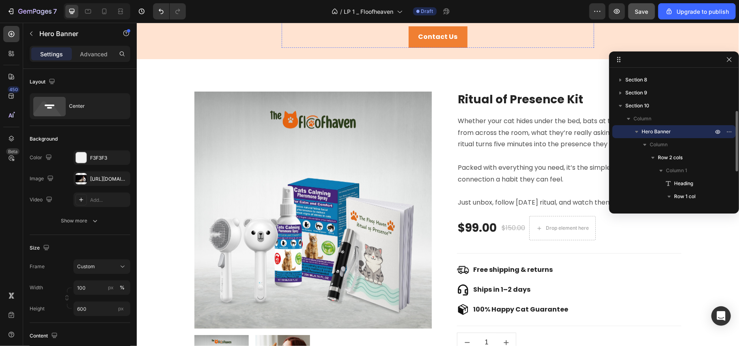
scroll to position [1558, 0]
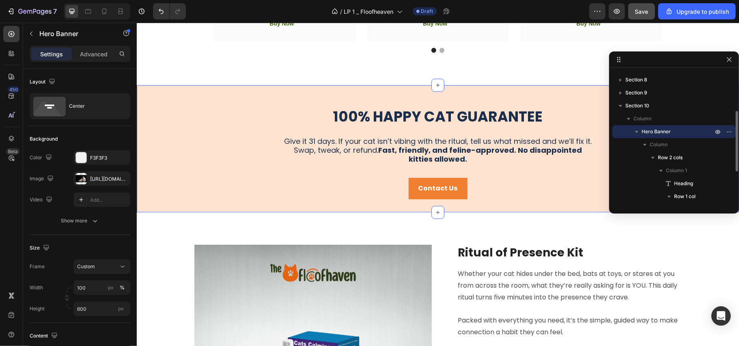
click at [286, 104] on div "100% Happy Cat Guarantee Heading Give it 31 days. If your cat isn’t vibing with…" at bounding box center [437, 148] width 602 height 127
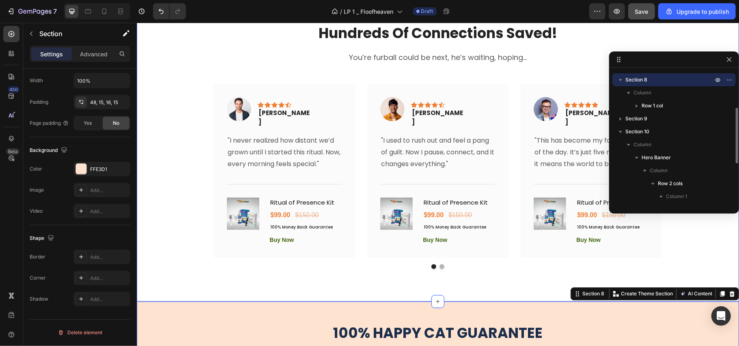
scroll to position [1287, 0]
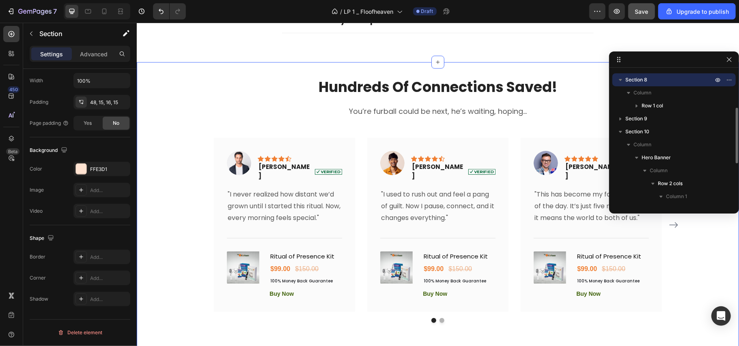
click at [164, 176] on div "hundreds of connections saved! Heading You’re furball could be next, he’s waiti…" at bounding box center [437, 199] width 590 height 249
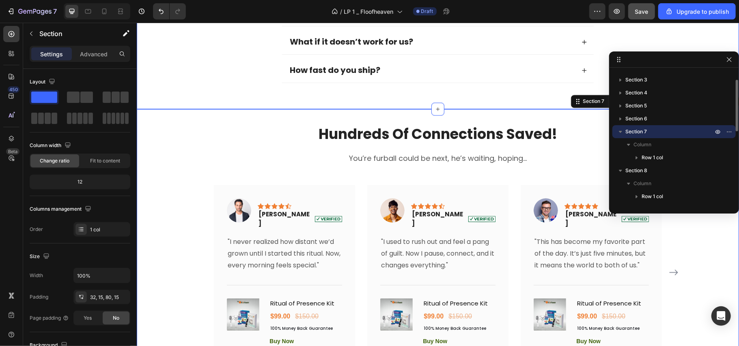
scroll to position [1071, 0]
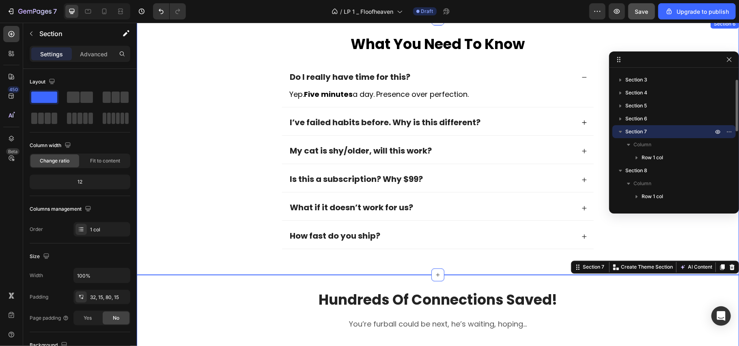
click at [204, 162] on div "what you need to know Heading Do I really have time for this? Yep. Five minutes…" at bounding box center [437, 149] width 586 height 234
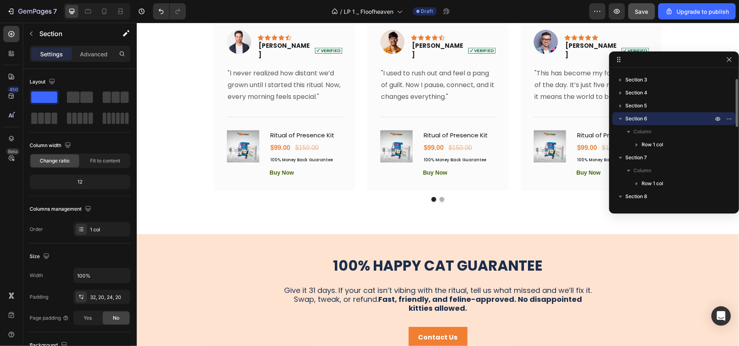
scroll to position [1503, 0]
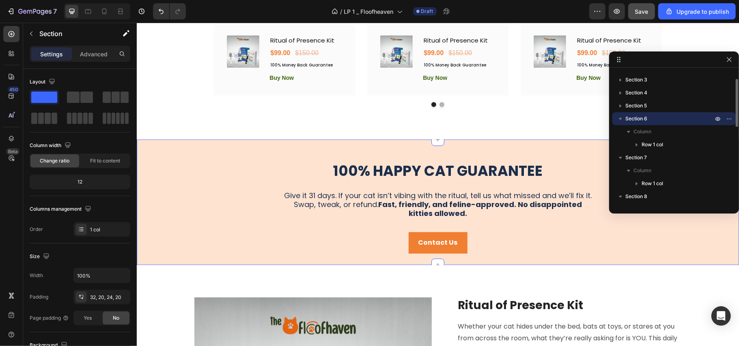
click at [169, 190] on div "100% Happy Cat Guarantee Heading Give it 31 days. If your cat isn’t vibing with…" at bounding box center [437, 209] width 590 height 101
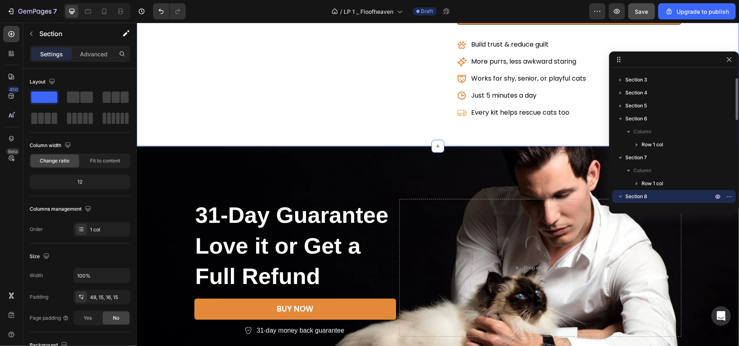
scroll to position [2152, 0]
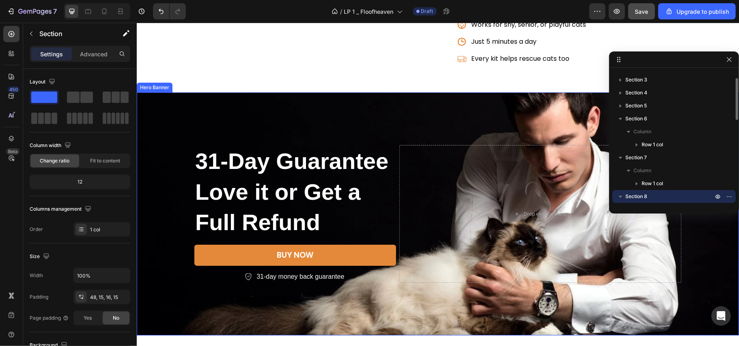
click at [161, 140] on div "Background Image" at bounding box center [437, 213] width 602 height 243
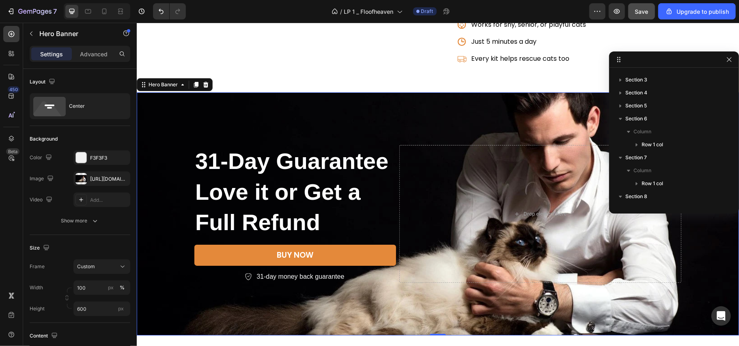
scroll to position [218, 0]
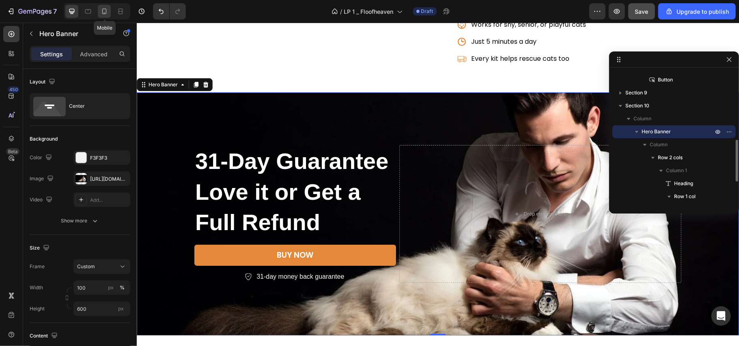
click at [103, 9] on icon at bounding box center [104, 12] width 4 height 6
type input "100%"
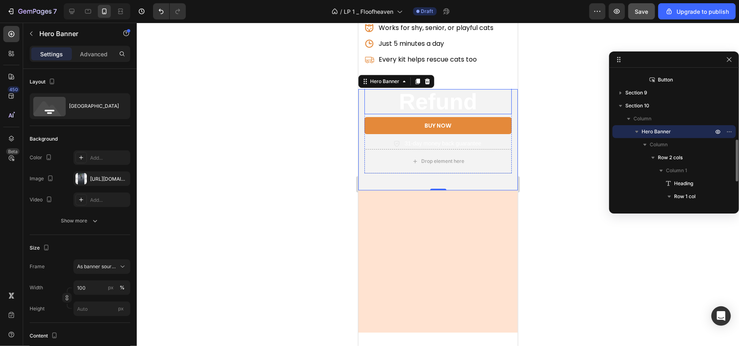
scroll to position [2317, 0]
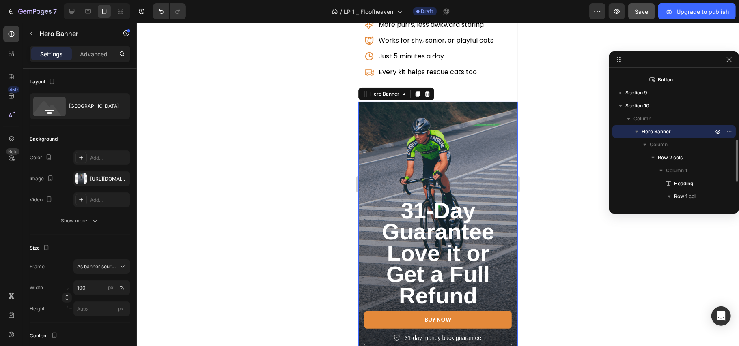
click at [451, 132] on div "Background Image" at bounding box center [437, 243] width 159 height 284
click at [104, 179] on div "[URL][DOMAIN_NAME]" at bounding box center [102, 179] width 24 height 7
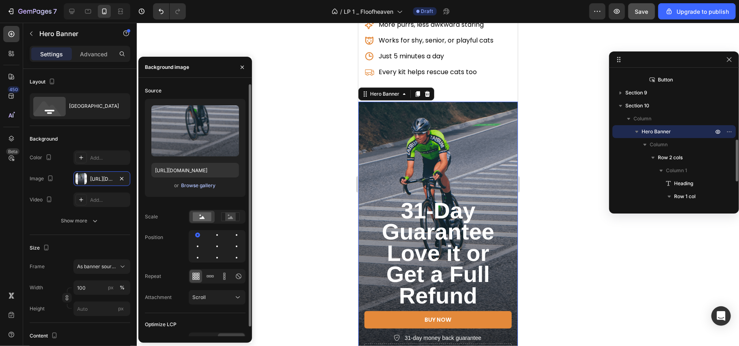
click at [200, 187] on div "Browse gallery" at bounding box center [198, 185] width 34 height 7
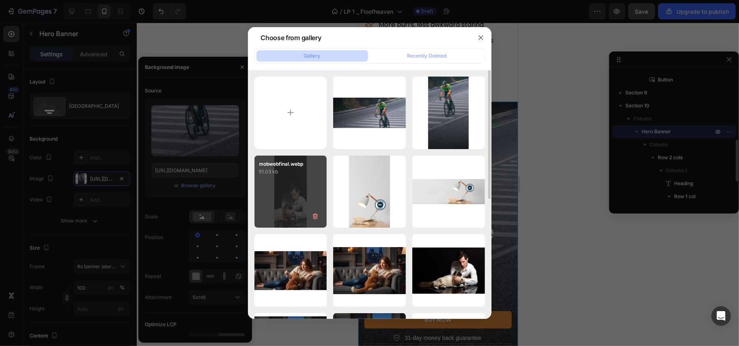
click at [297, 181] on div "mobwebfinal.webp 51.03 kb" at bounding box center [290, 192] width 73 height 73
type input "[URL][DOMAIN_NAME]"
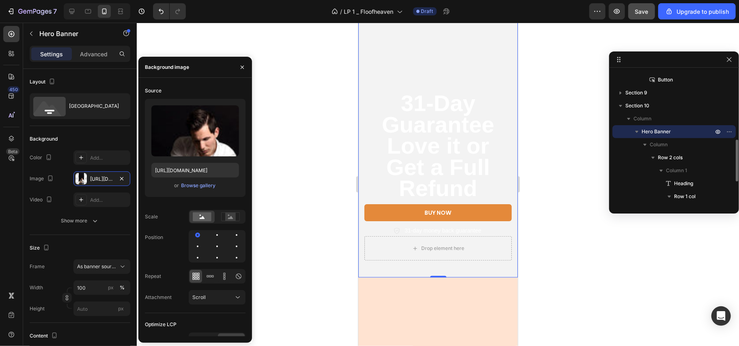
scroll to position [2371, 0]
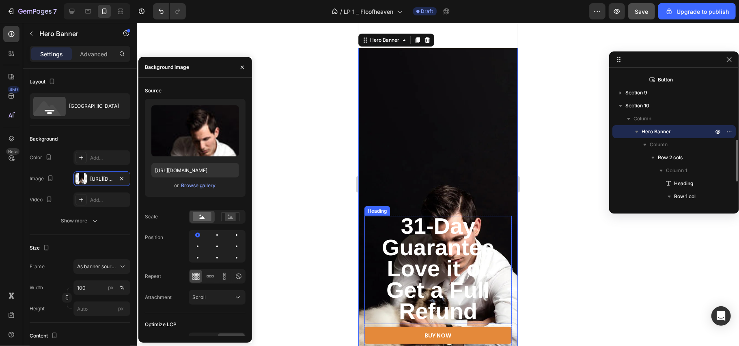
click at [432, 213] on span "31-Day Guarantee" at bounding box center [437, 236] width 112 height 47
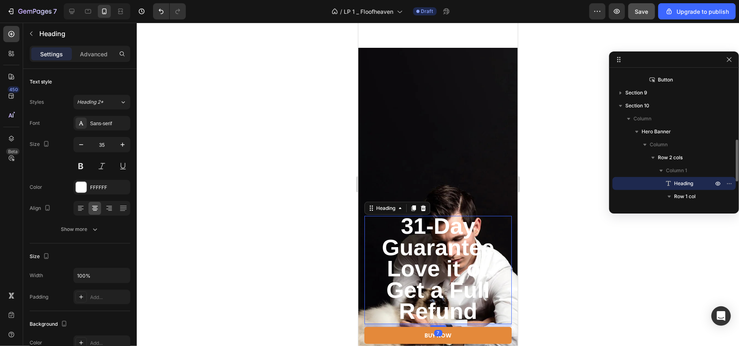
click at [96, 46] on div "Settings Advanced" at bounding box center [80, 54] width 101 height 16
click at [96, 55] on p "Advanced" at bounding box center [94, 54] width 28 height 9
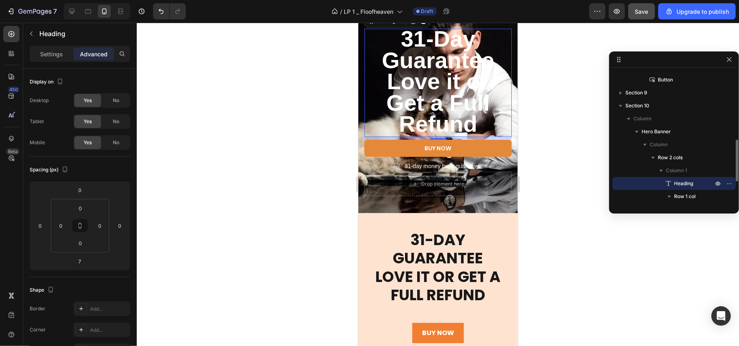
scroll to position [2588, 0]
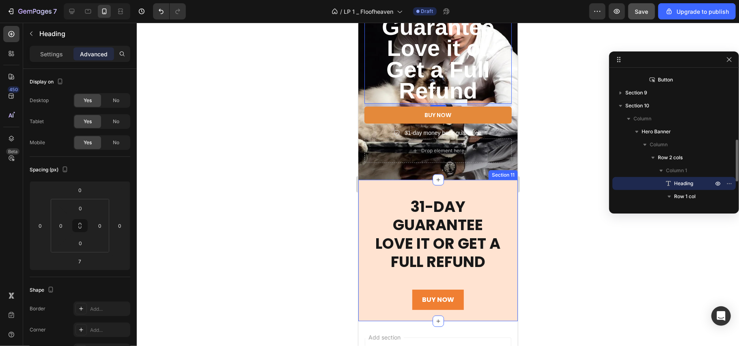
click at [495, 180] on div "31-Day Guarantee Love it or Get a Full Refund Heading BUY NOW Button Row Sectio…" at bounding box center [437, 251] width 159 height 142
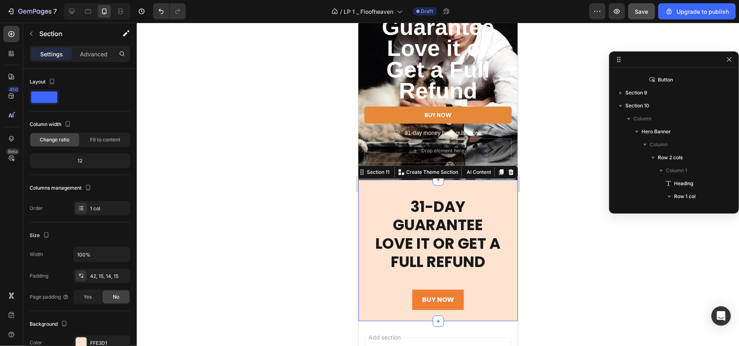
scroll to position [317, 0]
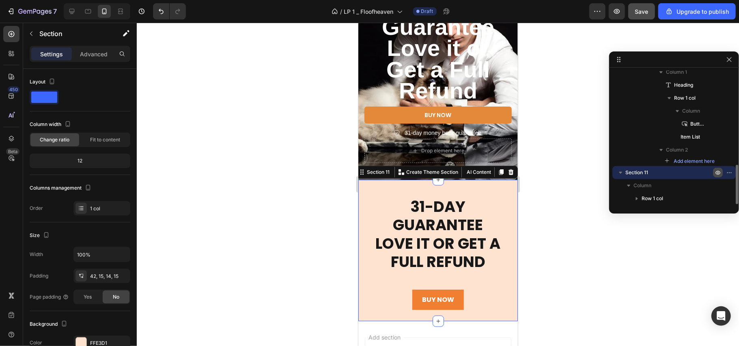
click at [716, 171] on icon "button" at bounding box center [717, 173] width 6 height 6
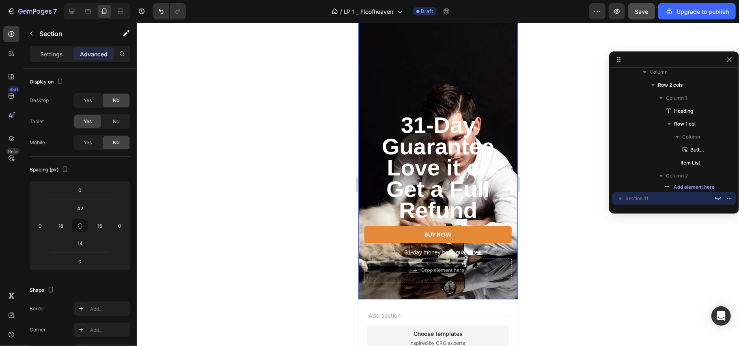
scroll to position [2414, 0]
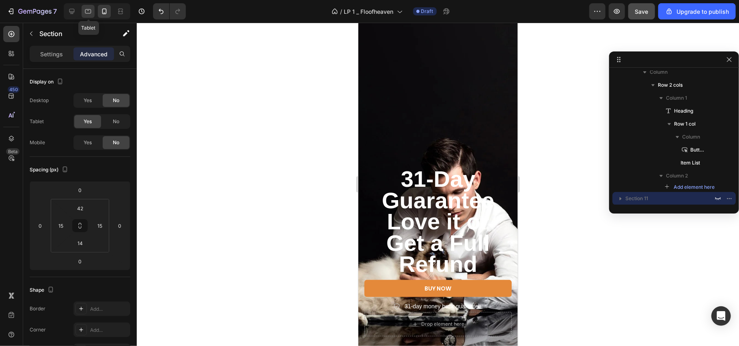
click at [90, 13] on icon at bounding box center [88, 11] width 6 height 4
type input "48"
type input "16"
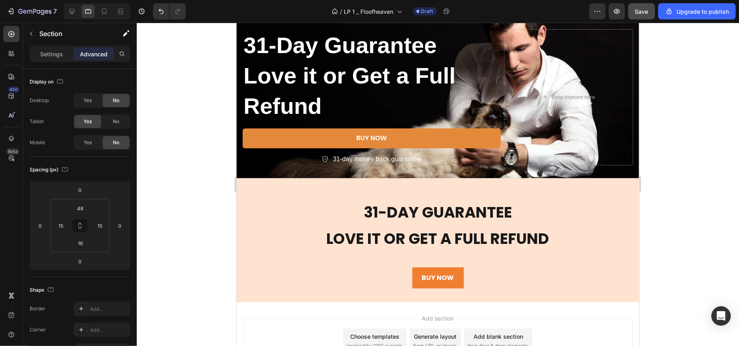
scroll to position [2284, 0]
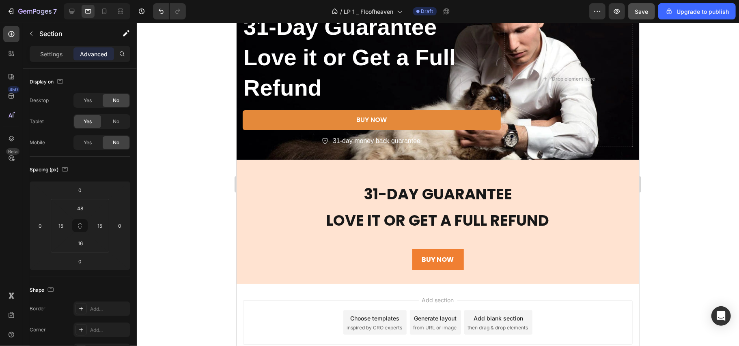
click at [615, 174] on div "31-Day Guarantee Love it or Get a Full Refund Heading BUY NOW Button Row Sectio…" at bounding box center [437, 222] width 402 height 125
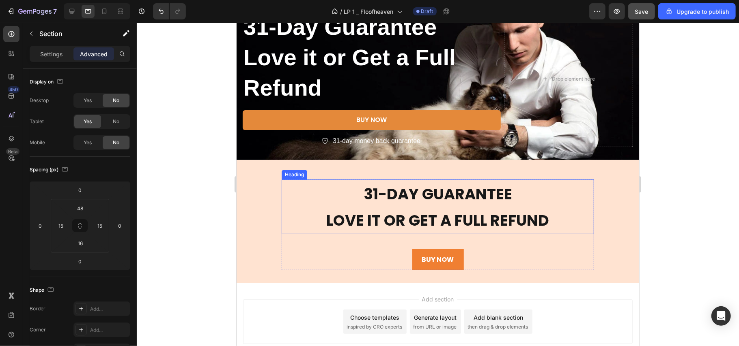
click at [281, 198] on h2 "31-Day Guarantee Love it or Get a Full Refund" at bounding box center [437, 206] width 312 height 55
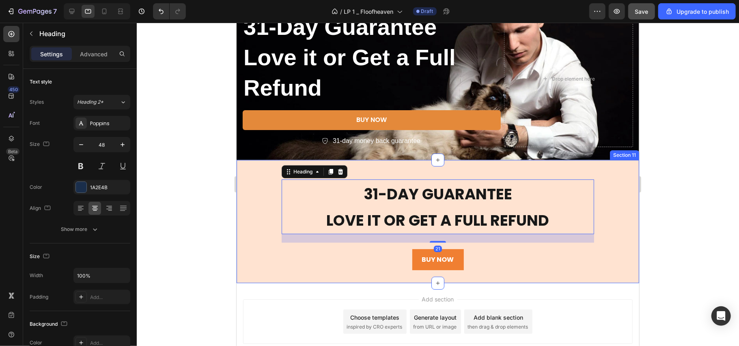
click at [587, 170] on div "31-Day Guarantee Love it or Get a Full Refund Heading 21 BUY NOW Button Row Sec…" at bounding box center [437, 222] width 402 height 124
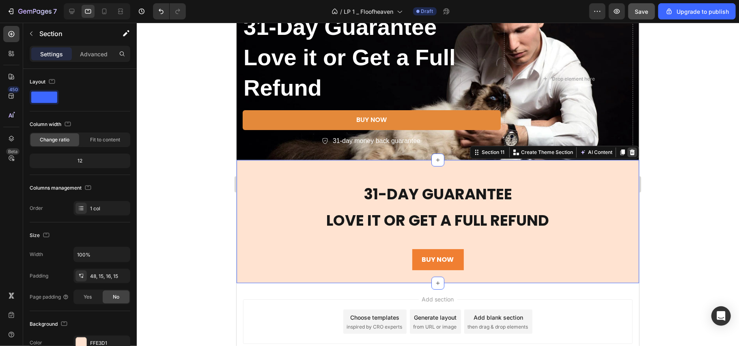
click at [627, 151] on div at bounding box center [632, 152] width 10 height 10
click at [619, 147] on div "Drop element here" at bounding box center [567, 79] width 129 height 136
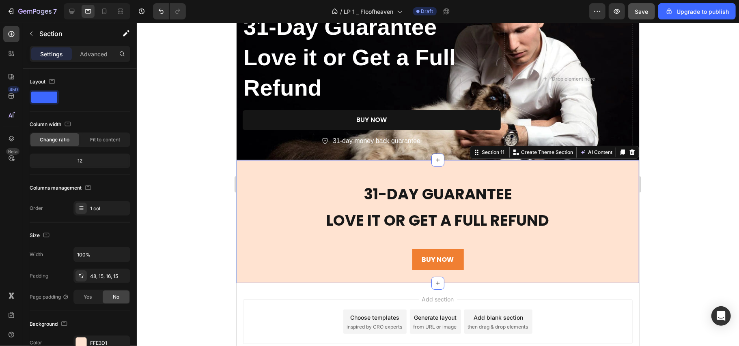
scroll to position [2214, 0]
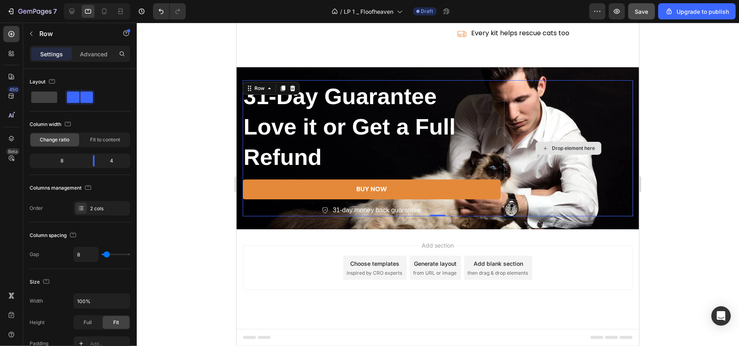
click at [503, 172] on div "Drop element here" at bounding box center [567, 148] width 129 height 136
drag, startPoint x: 93, startPoint y: 163, endPoint x: 87, endPoint y: 163, distance: 6.1
click at [87, 0] on body "7 / LP 1 _ Floofheaven Draft Preview Upgrade to publish 450 Beta Sections(18) E…" at bounding box center [369, 0] width 739 height 0
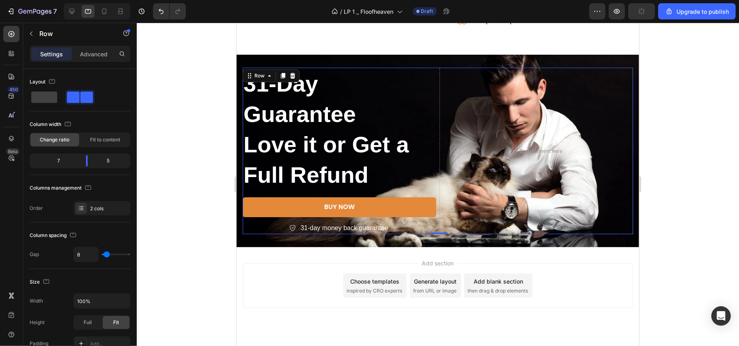
scroll to position [2244, 0]
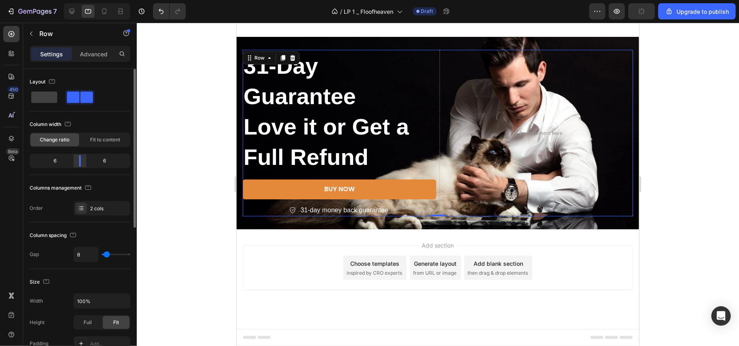
drag, startPoint x: 87, startPoint y: 163, endPoint x: 82, endPoint y: 163, distance: 5.3
click at [82, 0] on body "7 / LP 1 _ Floofheaven Draft Preview Upgrade to publish 450 Beta Sections(18) E…" at bounding box center [369, 0] width 739 height 0
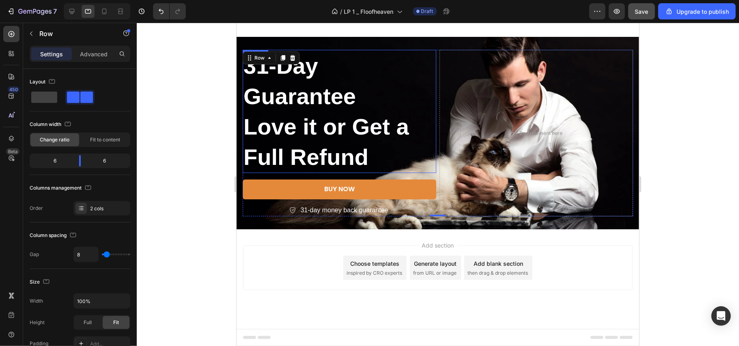
click at [322, 112] on h2 "31-Day Guarantee Love it or Get a Full Refund" at bounding box center [338, 110] width 193 height 123
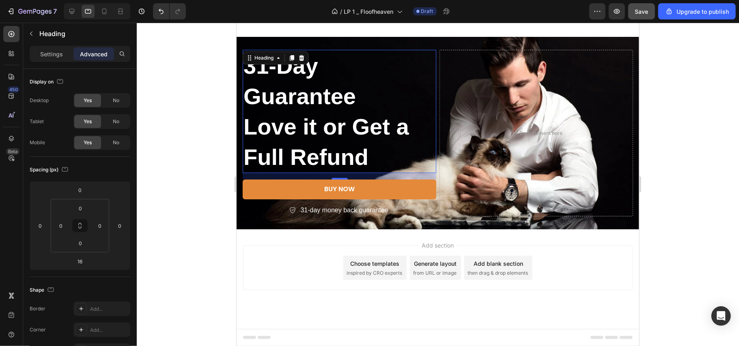
click at [369, 150] on h2 "31-Day Guarantee Love it or Get a Full Refund" at bounding box center [338, 110] width 193 height 123
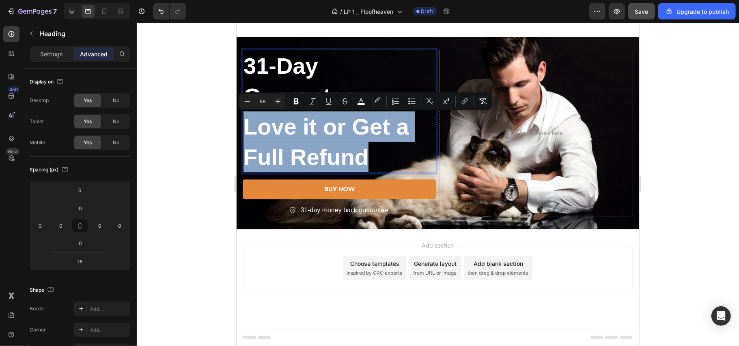
click at [341, 135] on span "Love it or Get a Full Refund" at bounding box center [326, 142] width 166 height 56
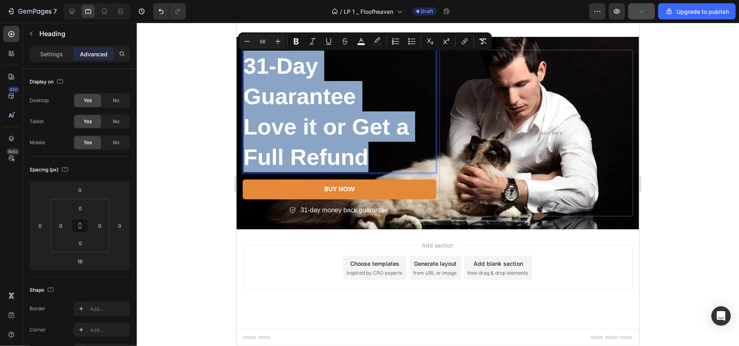
drag, startPoint x: 366, startPoint y: 156, endPoint x: 247, endPoint y: 76, distance: 143.6
click at [247, 76] on p "31-Day Guarantee Love it or Get a Full Refund" at bounding box center [339, 111] width 192 height 122
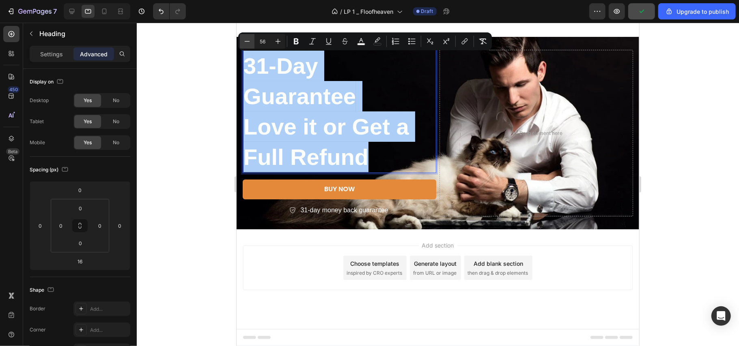
click at [249, 38] on icon "Editor contextual toolbar" at bounding box center [247, 41] width 8 height 8
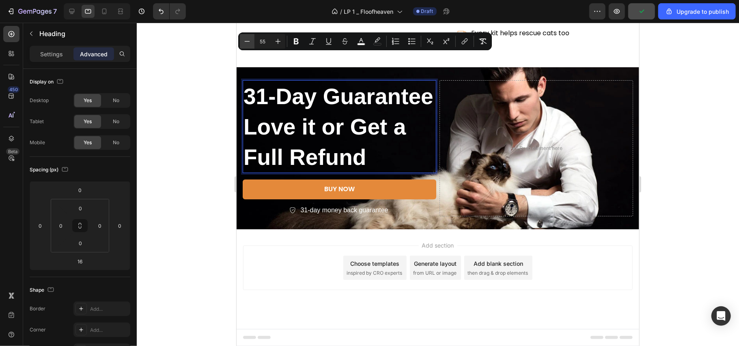
click at [249, 38] on icon "Editor contextual toolbar" at bounding box center [247, 41] width 8 height 8
type input "54"
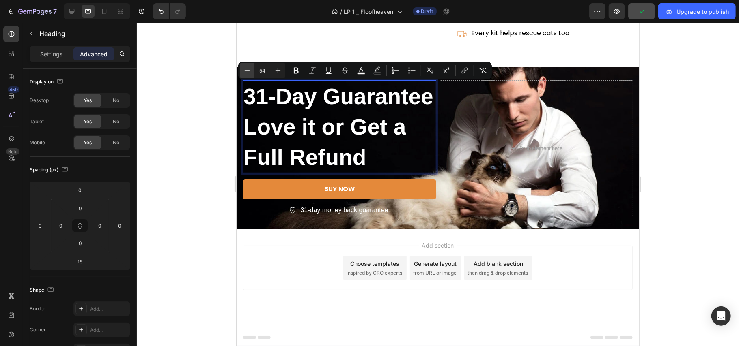
scroll to position [2215, 0]
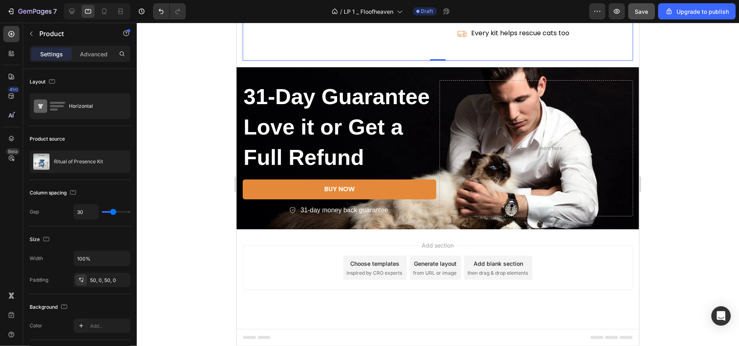
click at [163, 111] on div at bounding box center [438, 185] width 602 height 324
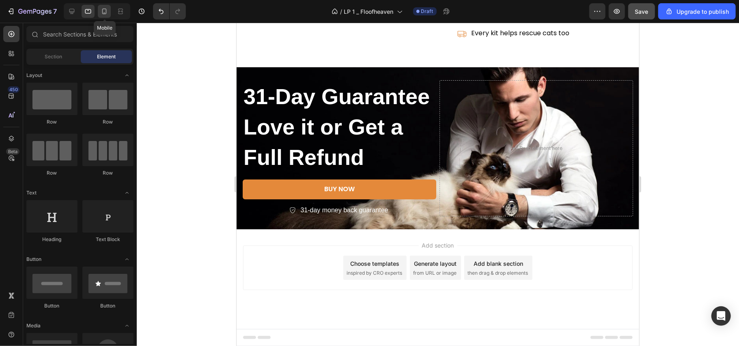
click at [105, 11] on icon at bounding box center [104, 11] width 8 height 8
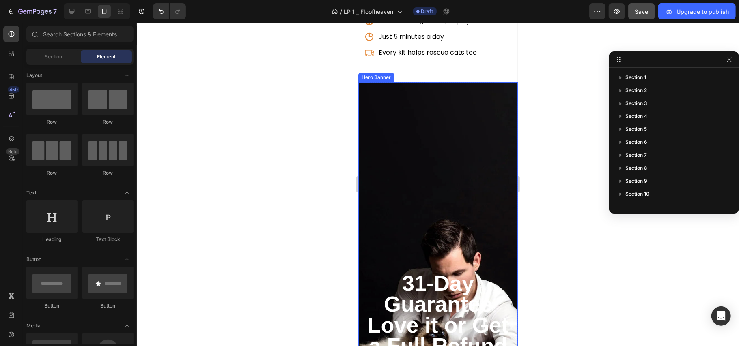
scroll to position [2370, 0]
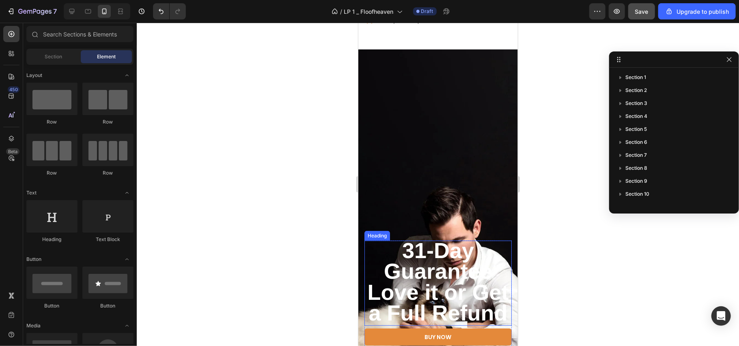
click at [484, 238] on span "31-Day Guarantee" at bounding box center [437, 260] width 108 height 45
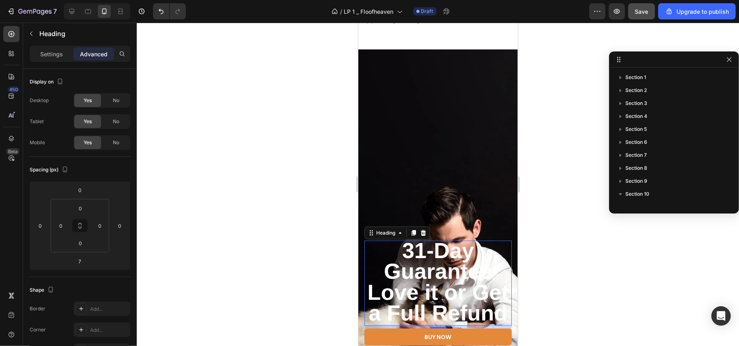
scroll to position [109, 0]
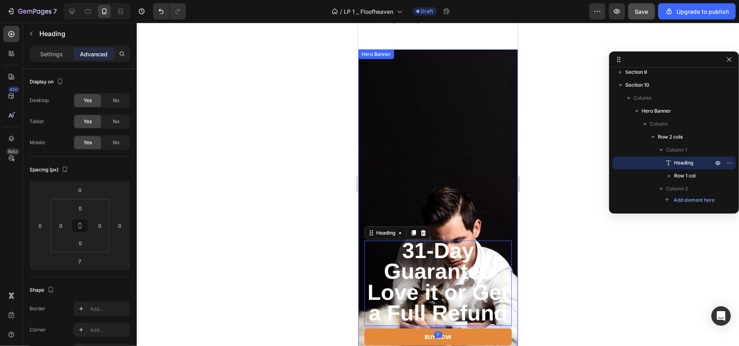
click at [439, 94] on div "Background Image" at bounding box center [437, 225] width 159 height 353
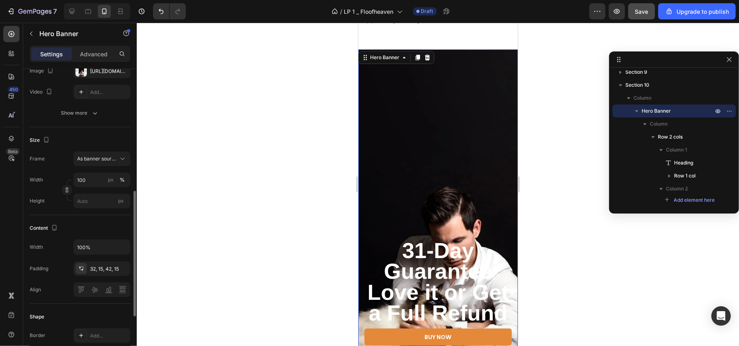
scroll to position [162, 0]
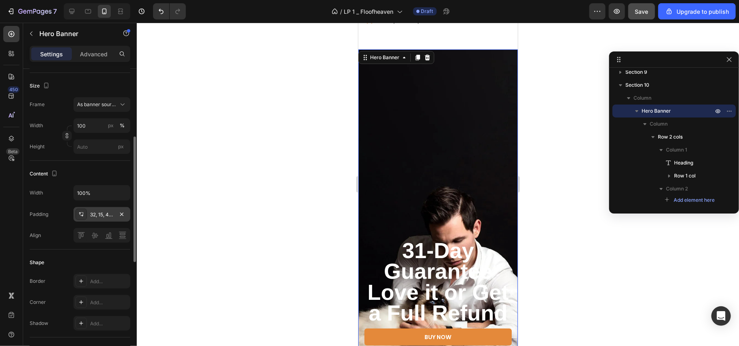
click at [100, 210] on div "32, 15, 42, 15" at bounding box center [101, 214] width 57 height 15
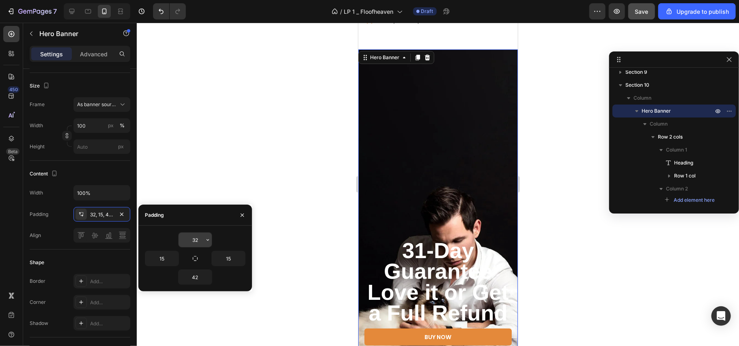
click at [197, 239] on input "32" at bounding box center [194, 240] width 33 height 15
type input "0"
click at [193, 277] on input "42" at bounding box center [194, 277] width 33 height 15
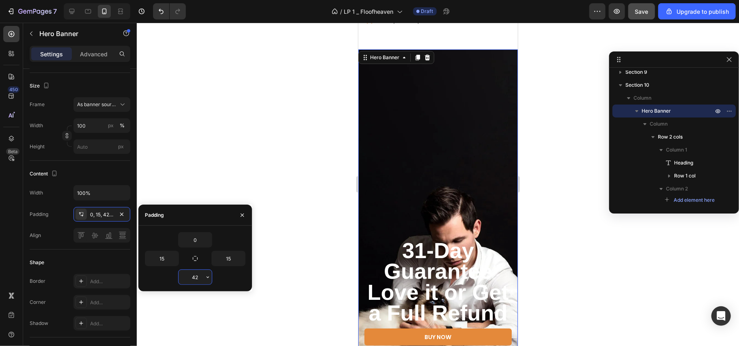
drag, startPoint x: 198, startPoint y: 276, endPoint x: 184, endPoint y: 277, distance: 14.7
click at [184, 277] on input "42" at bounding box center [194, 277] width 33 height 15
type input "0"
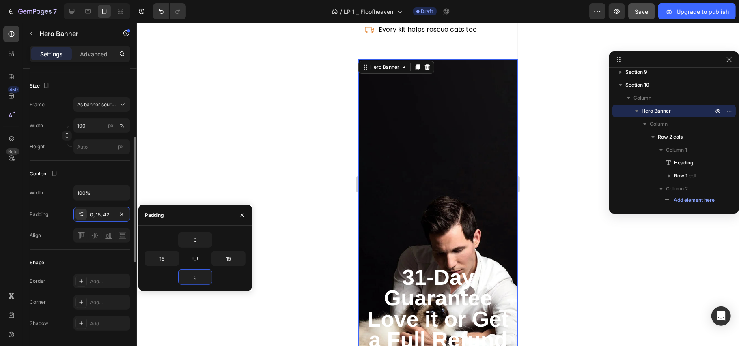
scroll to position [108, 0]
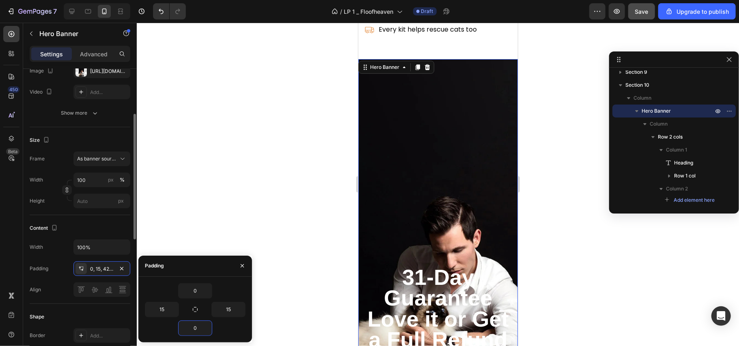
click at [54, 294] on div "Align" at bounding box center [80, 290] width 101 height 15
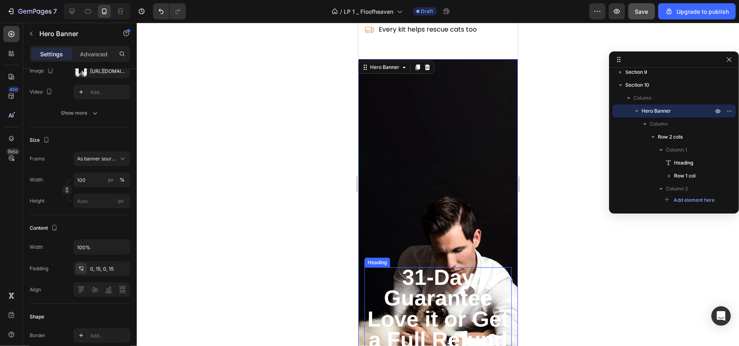
click at [424, 265] on span "31-Day Guarantee" at bounding box center [437, 287] width 108 height 45
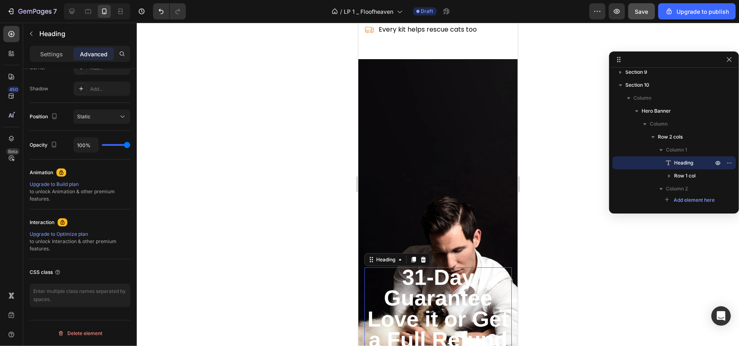
scroll to position [0, 0]
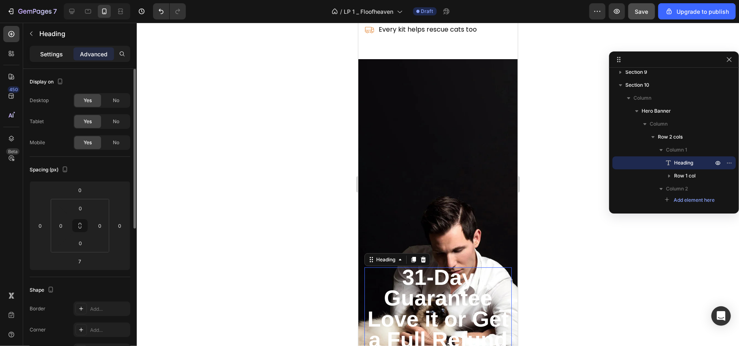
click at [49, 57] on p "Settings" at bounding box center [51, 54] width 23 height 9
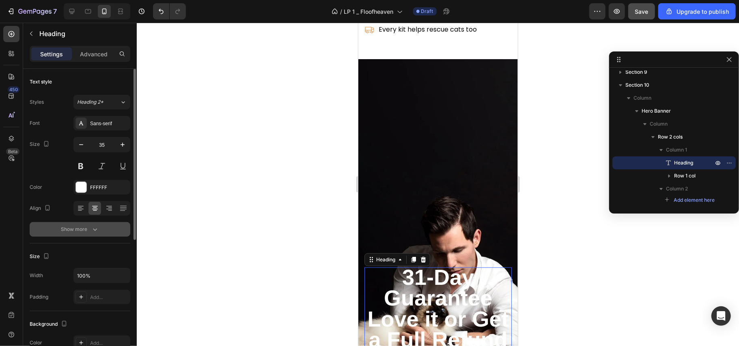
click at [70, 236] on button "Show more" at bounding box center [80, 229] width 101 height 15
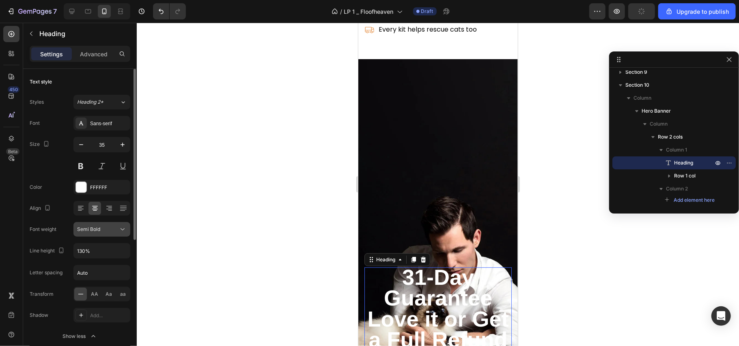
click at [86, 231] on span "Semi Bold" at bounding box center [88, 229] width 23 height 6
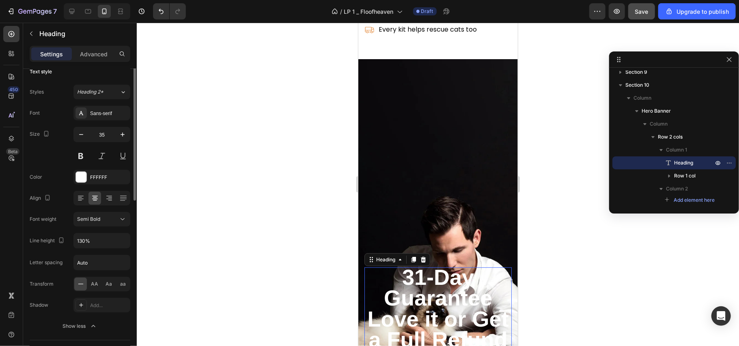
scroll to position [0, 0]
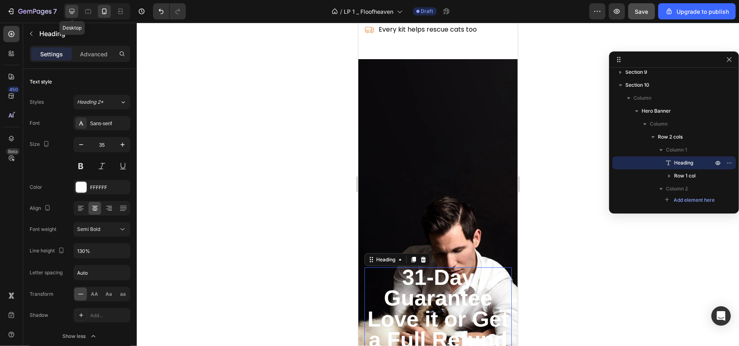
click at [71, 12] on icon at bounding box center [72, 11] width 8 height 8
type input "57"
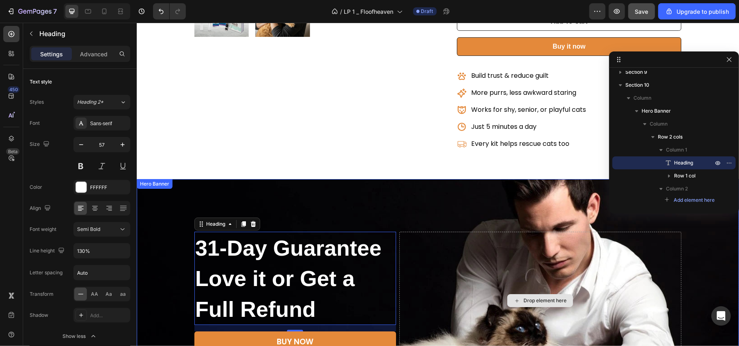
scroll to position [1977, 0]
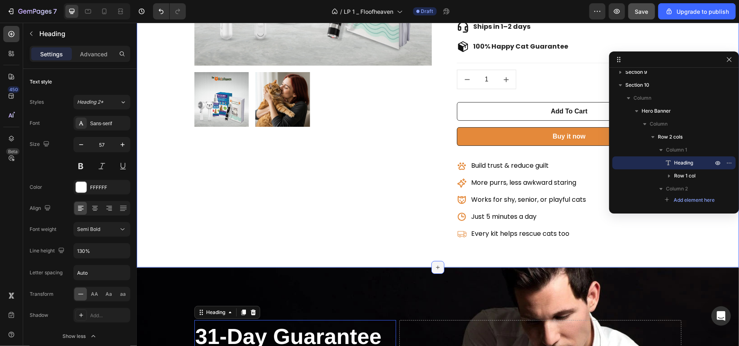
click at [434, 267] on icon at bounding box center [437, 267] width 6 height 6
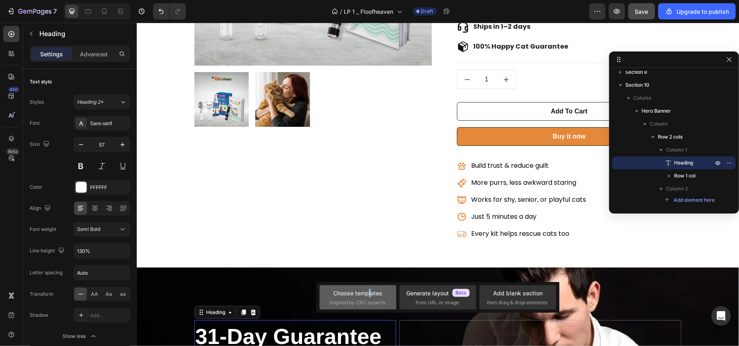
click at [370, 297] on div "Choose templates" at bounding box center [357, 293] width 49 height 9
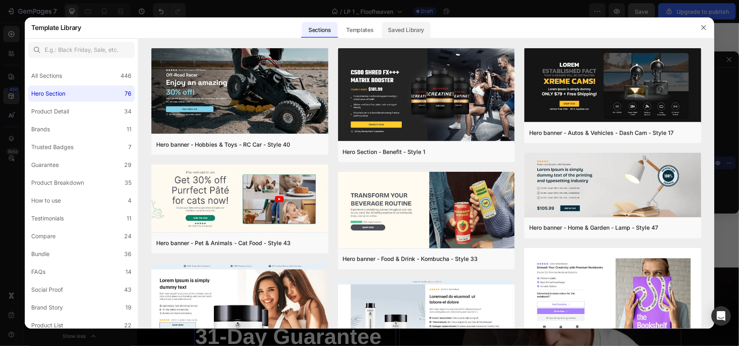
click at [402, 30] on div "Saved Library" at bounding box center [406, 30] width 49 height 16
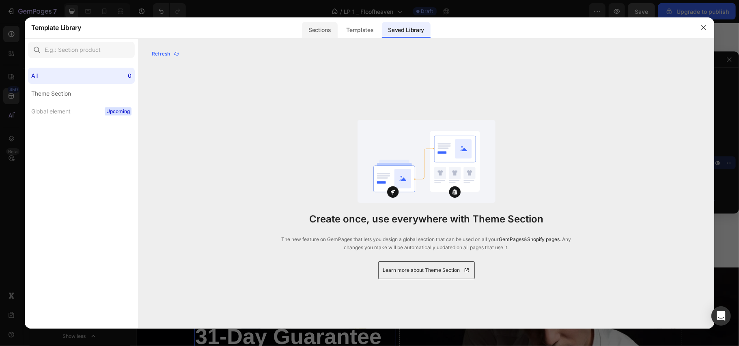
click at [328, 34] on div "Sections" at bounding box center [319, 30] width 35 height 16
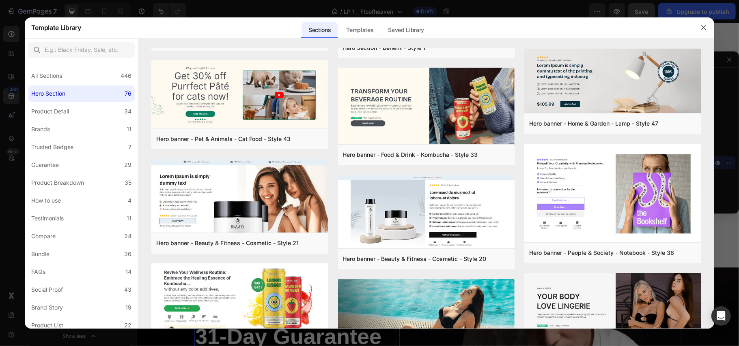
scroll to position [0, 0]
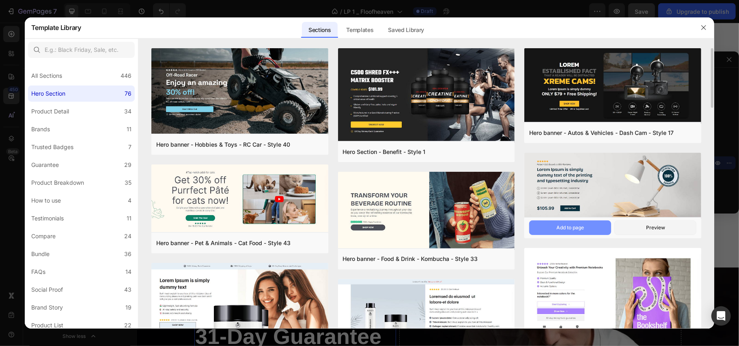
click at [586, 226] on button "Add to page" at bounding box center [570, 228] width 82 height 15
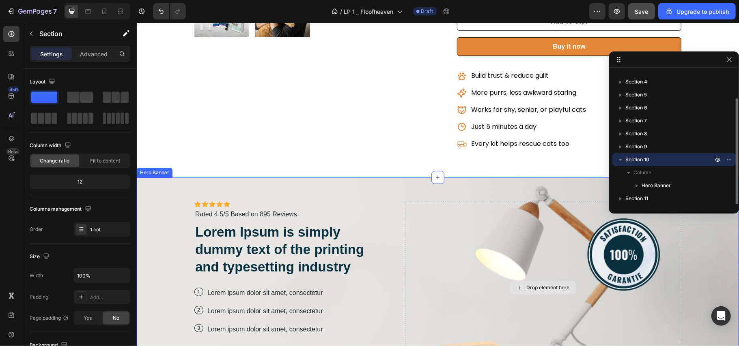
scroll to position [2224, 0]
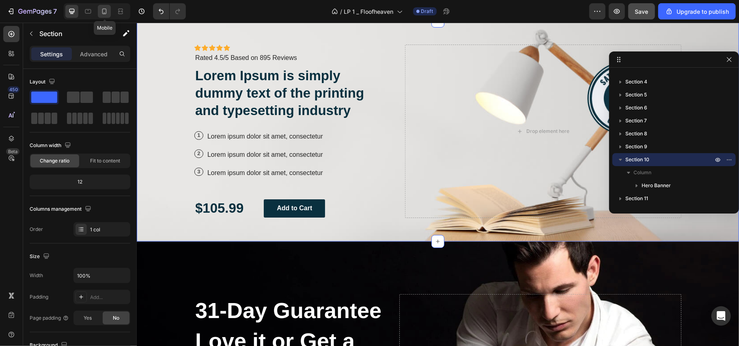
click at [110, 12] on div at bounding box center [104, 11] width 13 height 13
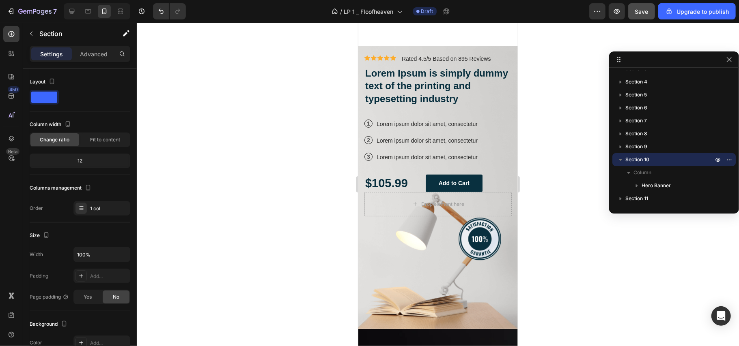
scroll to position [2399, 0]
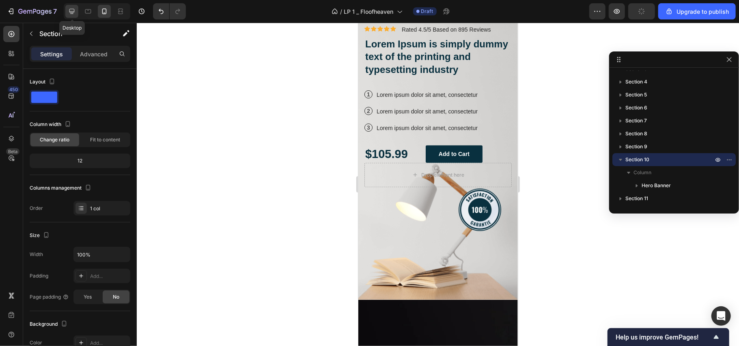
click at [68, 9] on icon at bounding box center [72, 11] width 8 height 8
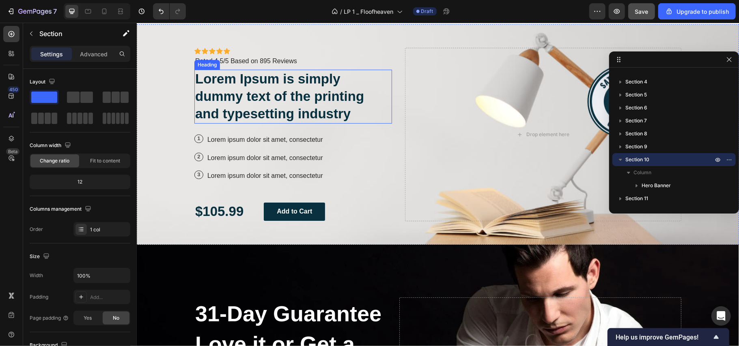
scroll to position [2202, 0]
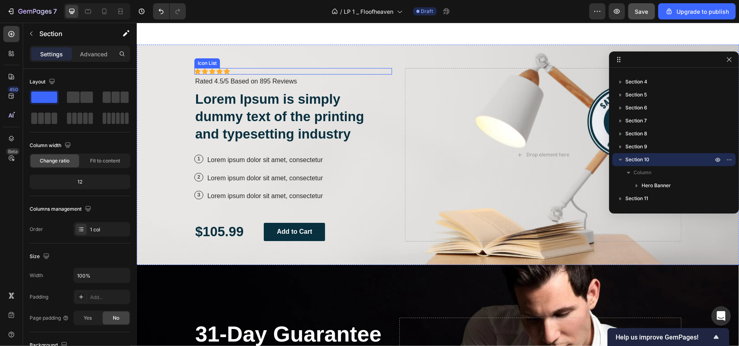
click at [264, 73] on div "Icon Icon Icon Icon Icon" at bounding box center [293, 71] width 198 height 6
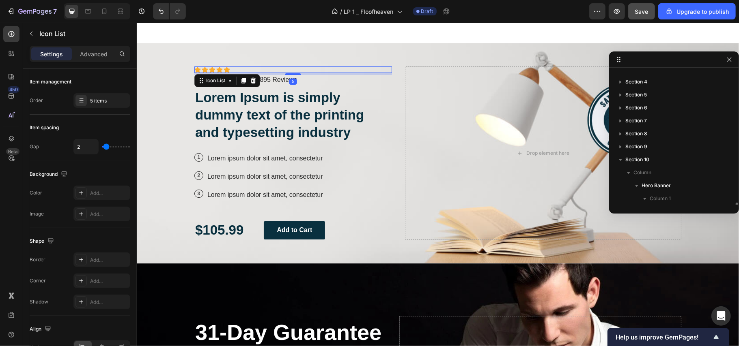
scroll to position [114, 0]
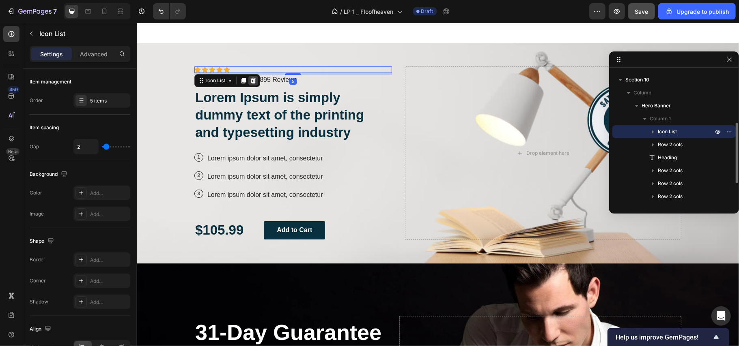
click at [250, 81] on icon at bounding box center [252, 80] width 5 height 6
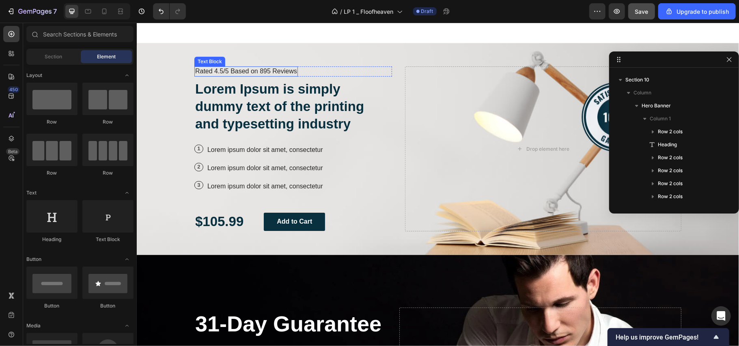
click at [292, 69] on div "Rated 4.5/5 Based on 895 Reviews" at bounding box center [245, 71] width 103 height 10
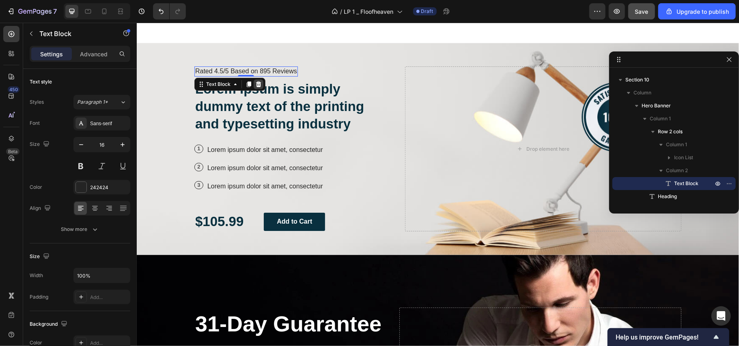
click at [256, 86] on icon at bounding box center [258, 84] width 5 height 6
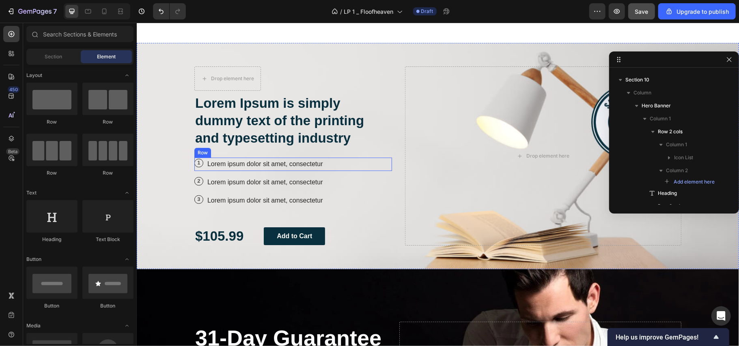
click at [337, 166] on div "1 Text Block Row Lorem ipsum dolor sit amet, consectetur Text Block Row" at bounding box center [293, 163] width 198 height 13
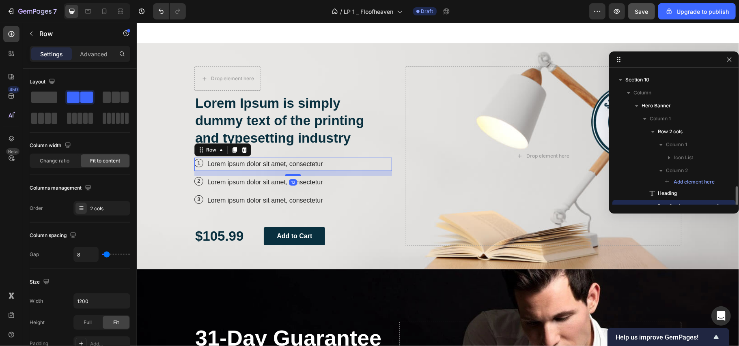
scroll to position [189, 0]
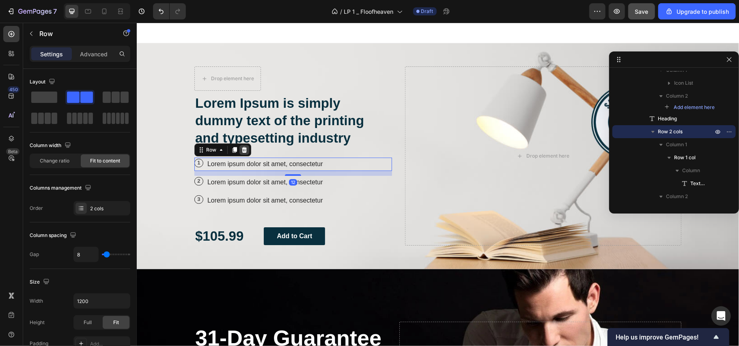
click at [241, 151] on icon at bounding box center [243, 150] width 5 height 6
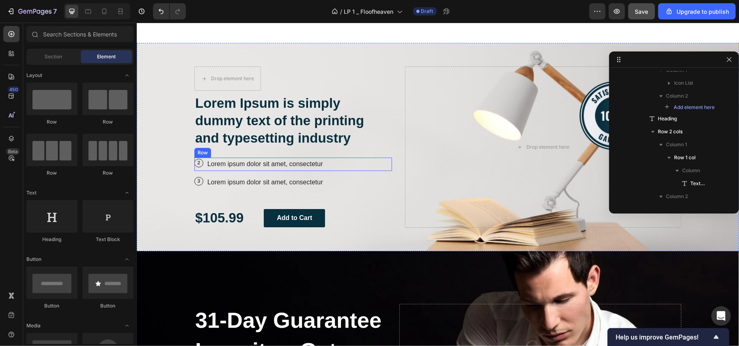
click at [346, 164] on div "2 Text Block Row Lorem ipsum dolor sit amet, consectetur Text Block Row" at bounding box center [293, 163] width 198 height 13
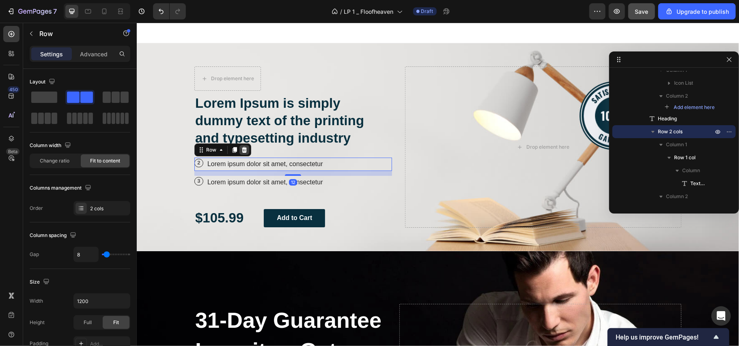
click at [242, 150] on icon at bounding box center [244, 149] width 6 height 6
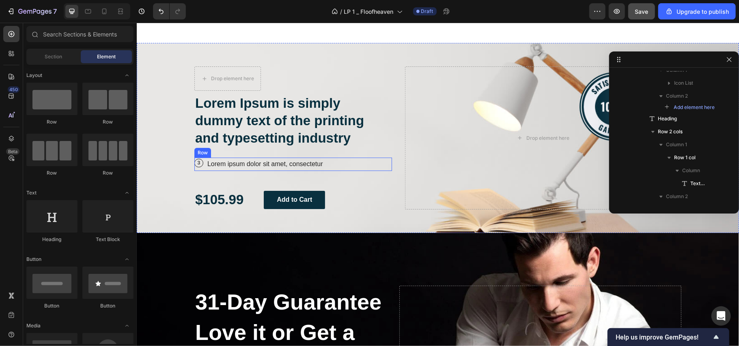
click at [345, 167] on div "3 Text Block Row Lorem ipsum dolor sit amet, consectetur Text Block Row" at bounding box center [293, 163] width 198 height 13
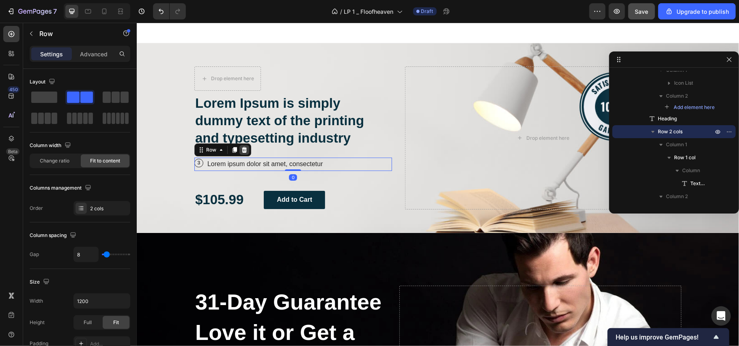
click at [241, 149] on icon at bounding box center [243, 150] width 5 height 6
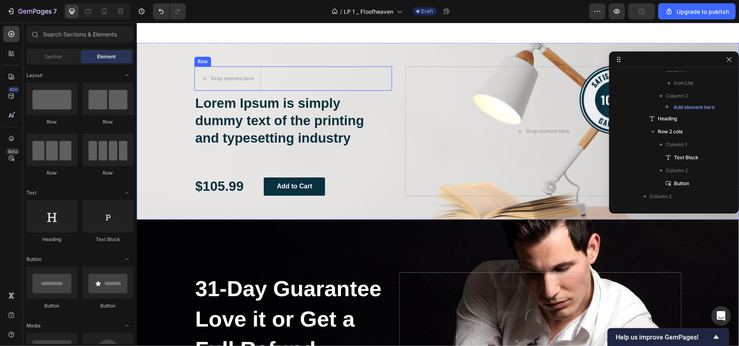
click at [270, 81] on div "Icon Icon Icon Icon Icon Icon List Drop element here Row" at bounding box center [293, 78] width 198 height 24
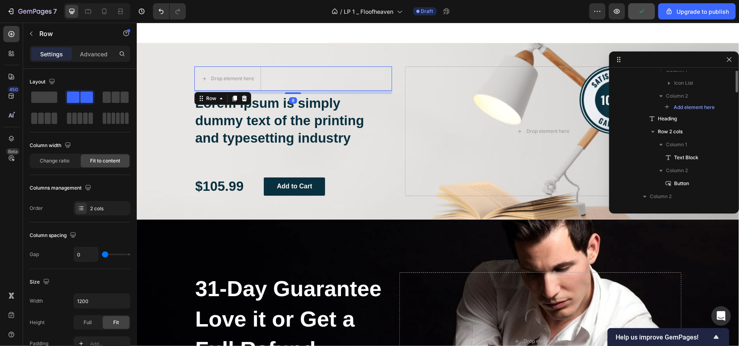
scroll to position [114, 0]
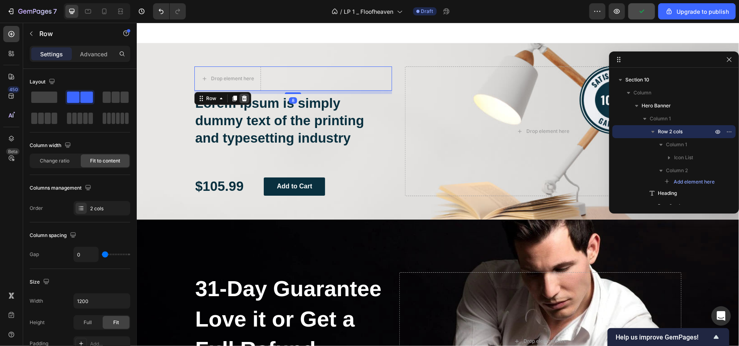
click at [241, 101] on icon at bounding box center [243, 98] width 5 height 6
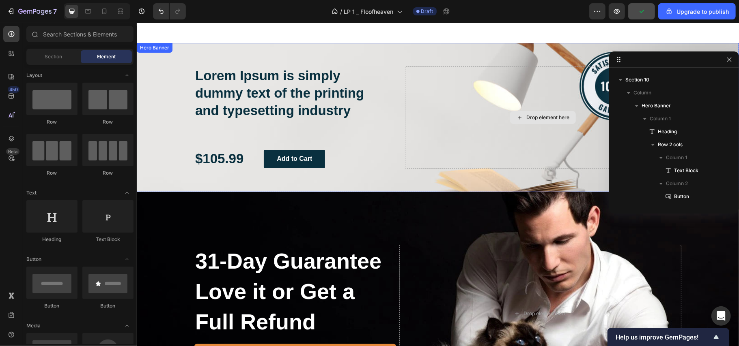
scroll to position [2256, 0]
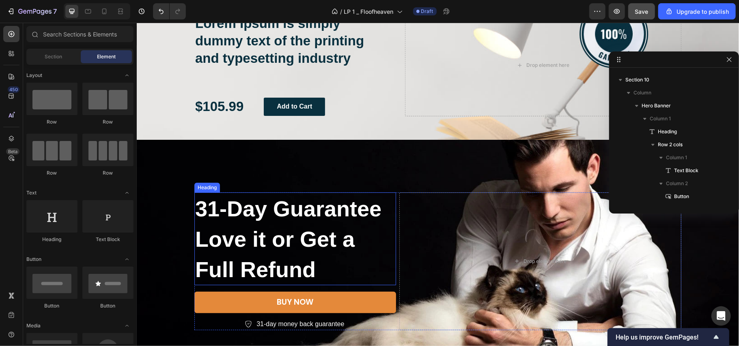
click at [281, 211] on span "31-Day Guarantee" at bounding box center [288, 208] width 186 height 24
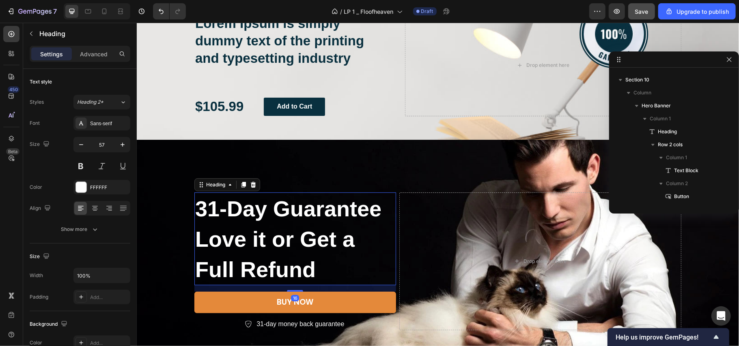
scroll to position [262, 0]
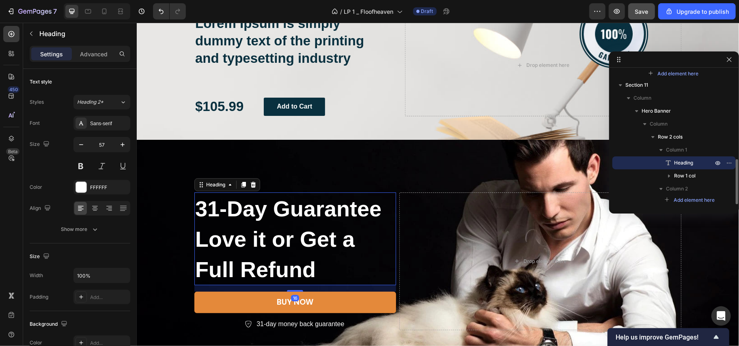
click at [318, 267] on h2 "31-Day Guarantee Love it or Get a Full Refund" at bounding box center [295, 238] width 202 height 93
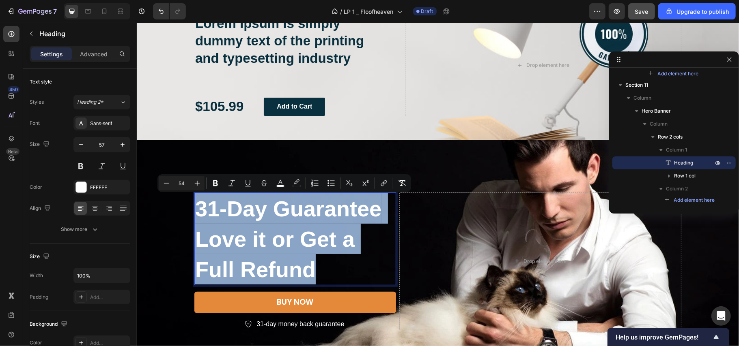
drag, startPoint x: 318, startPoint y: 265, endPoint x: 192, endPoint y: 210, distance: 137.7
click at [195, 210] on p "31-Day Guarantee Love it or Get a Full Refund" at bounding box center [295, 238] width 200 height 91
copy p "31-Day Guarantee Love it or Get a Full Refund"
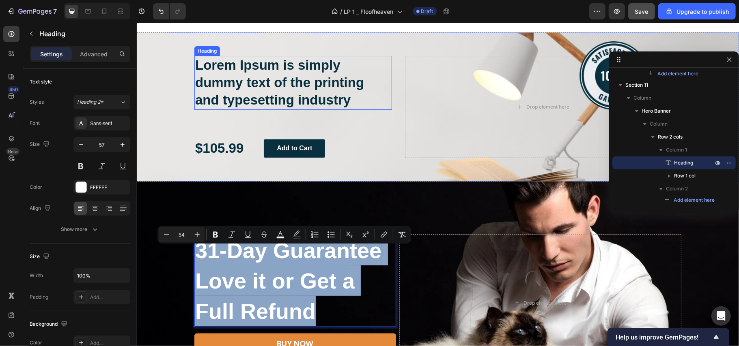
scroll to position [2202, 0]
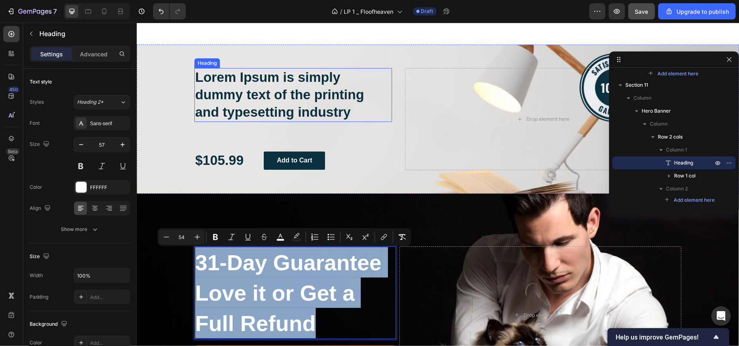
click at [268, 94] on h2 "Lorem Ipsum is simply dummy text of the printing and typesetting industry" at bounding box center [293, 95] width 198 height 54
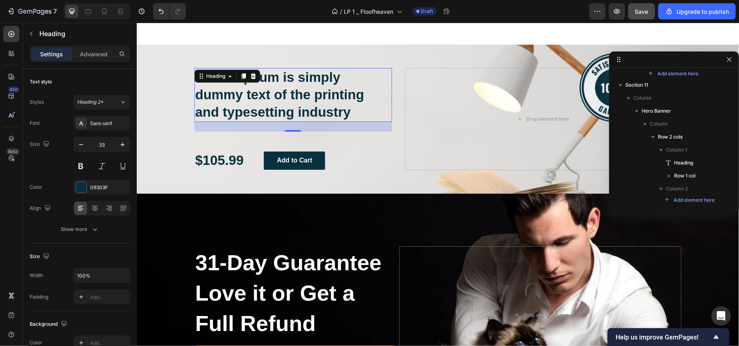
scroll to position [114, 0]
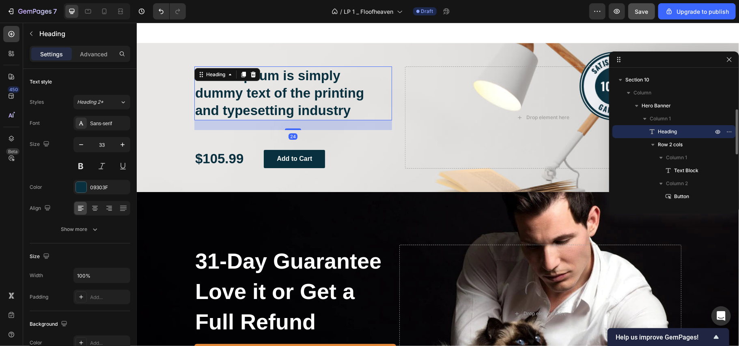
click at [346, 114] on h2 "Lorem Ipsum is simply dummy text of the printing and typesetting industry" at bounding box center [293, 93] width 198 height 54
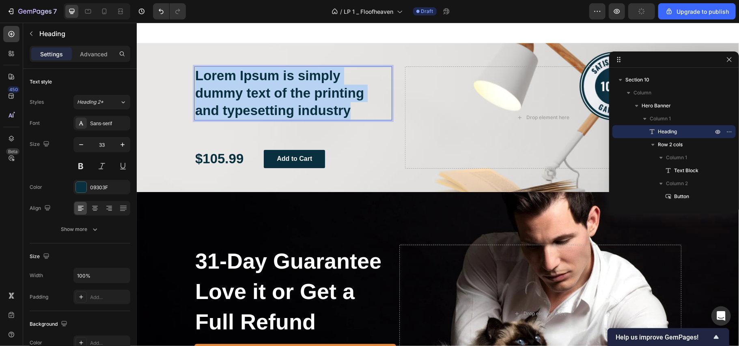
drag, startPoint x: 348, startPoint y: 112, endPoint x: 192, endPoint y: 79, distance: 159.5
click at [195, 79] on p "Lorem Ipsum is simply dummy text of the printing and typesetting industry" at bounding box center [293, 93] width 196 height 52
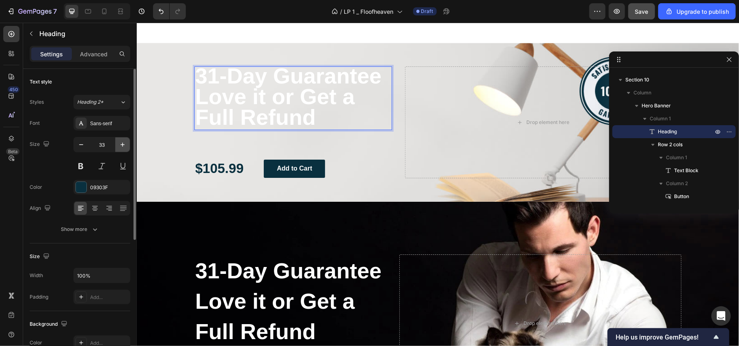
click at [120, 146] on icon "button" at bounding box center [122, 145] width 8 height 8
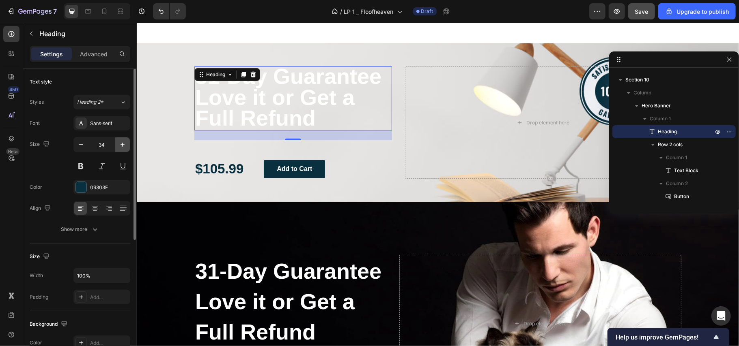
click at [120, 146] on icon "button" at bounding box center [122, 145] width 8 height 8
click at [126, 145] on icon "button" at bounding box center [122, 145] width 8 height 8
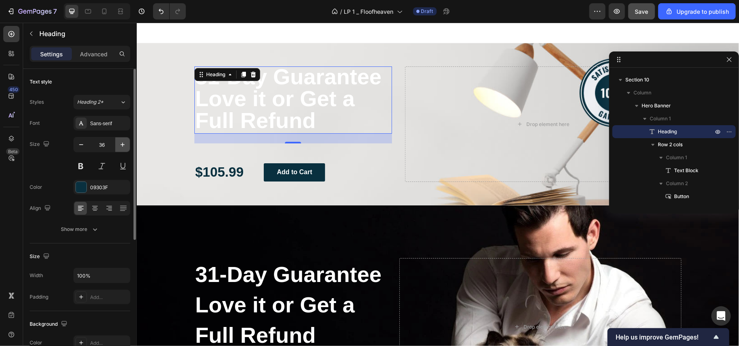
click at [126, 145] on icon "button" at bounding box center [122, 145] width 8 height 8
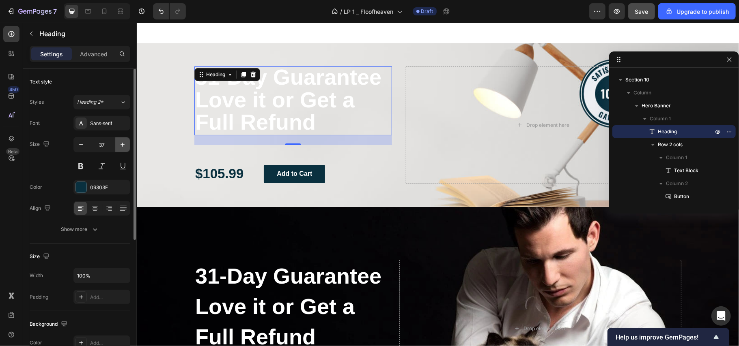
click at [126, 145] on icon "button" at bounding box center [122, 145] width 8 height 8
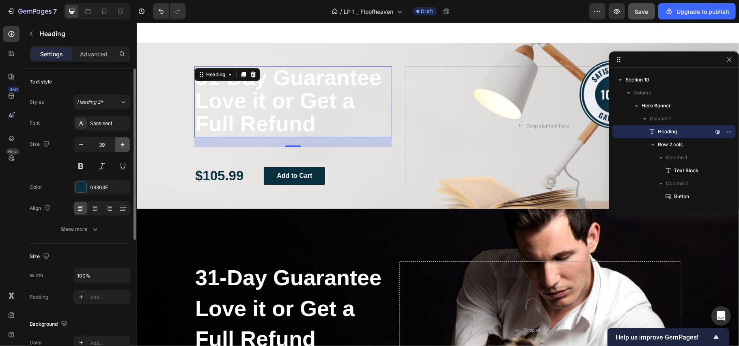
click at [126, 145] on icon "button" at bounding box center [122, 145] width 8 height 8
type input "40"
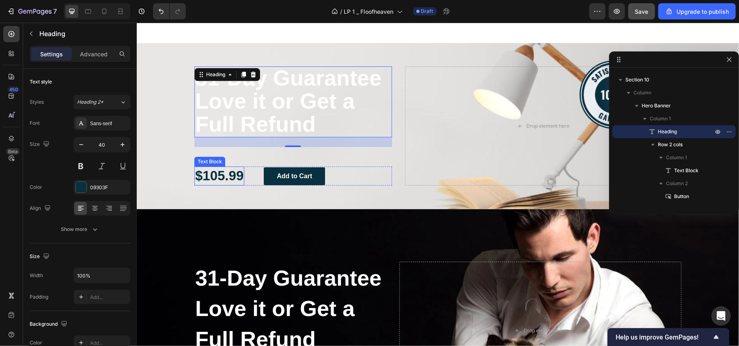
click at [235, 174] on p "$105.99" at bounding box center [219, 175] width 48 height 17
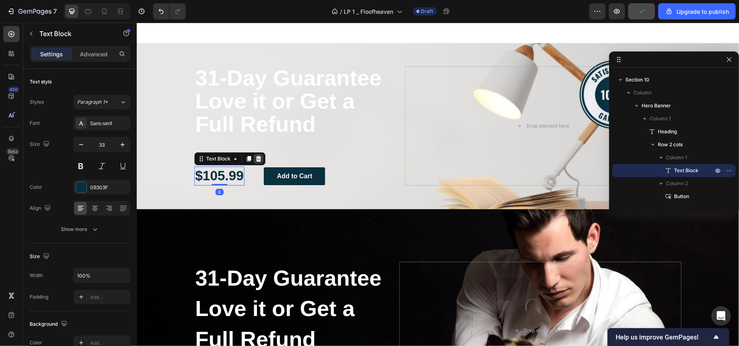
click at [256, 158] on icon at bounding box center [258, 159] width 5 height 6
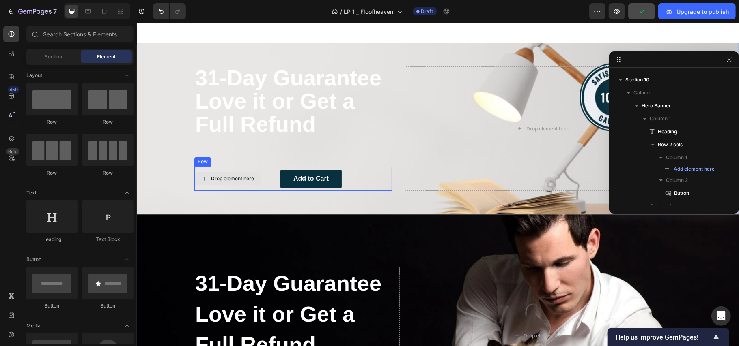
click at [254, 182] on div "Drop element here" at bounding box center [227, 178] width 66 height 13
click at [226, 177] on div "Drop element here" at bounding box center [232, 178] width 43 height 6
click at [336, 177] on button "Add to Cart" at bounding box center [310, 179] width 61 height 18
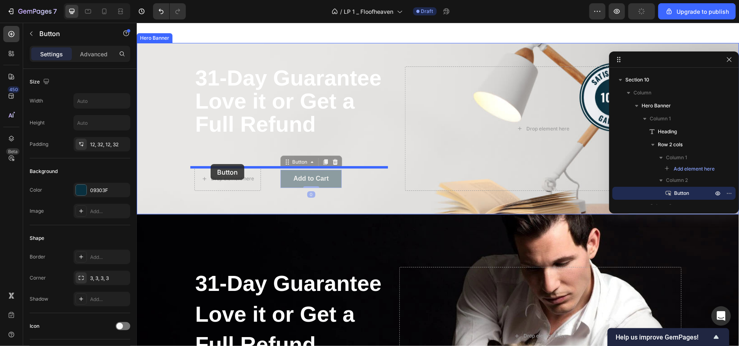
drag, startPoint x: 299, startPoint y: 159, endPoint x: 210, endPoint y: 164, distance: 88.9
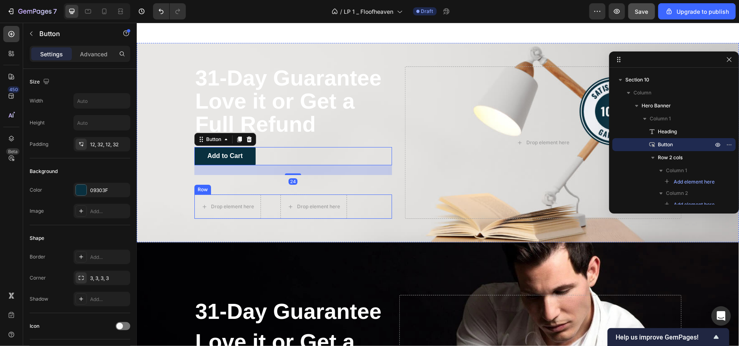
click at [364, 208] on div "Drop element here Drop element here Row" at bounding box center [293, 206] width 198 height 24
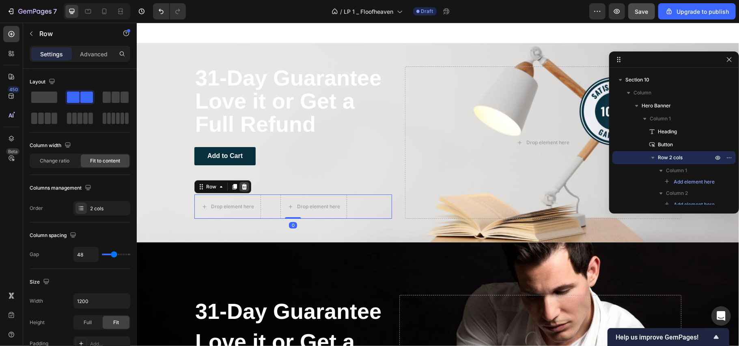
click at [241, 187] on icon at bounding box center [243, 187] width 5 height 6
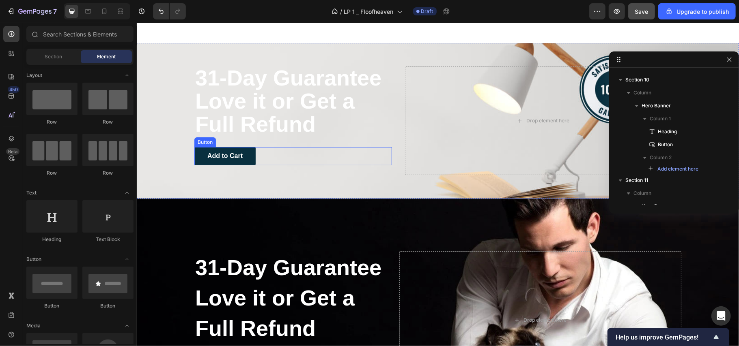
click at [289, 150] on div "Add to Cart Button" at bounding box center [293, 156] width 198 height 18
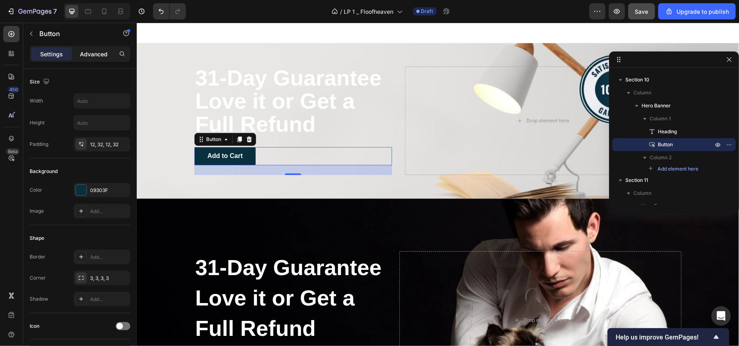
click at [92, 57] on p "Advanced" at bounding box center [94, 54] width 28 height 9
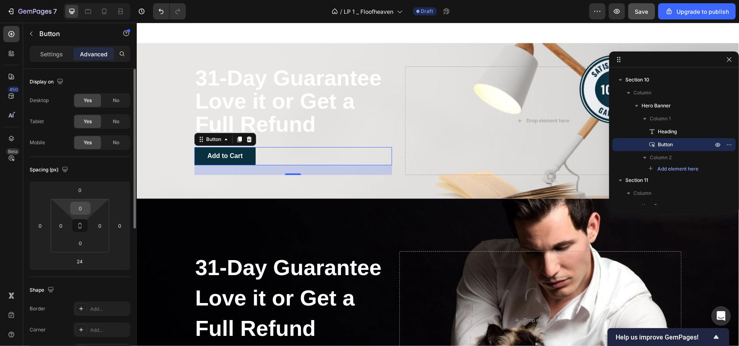
click at [79, 204] on input "0" at bounding box center [80, 208] width 16 height 12
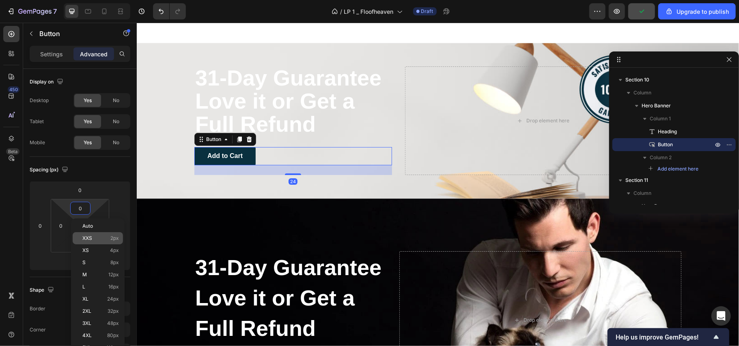
click at [91, 236] on span "XXS" at bounding box center [87, 239] width 10 height 6
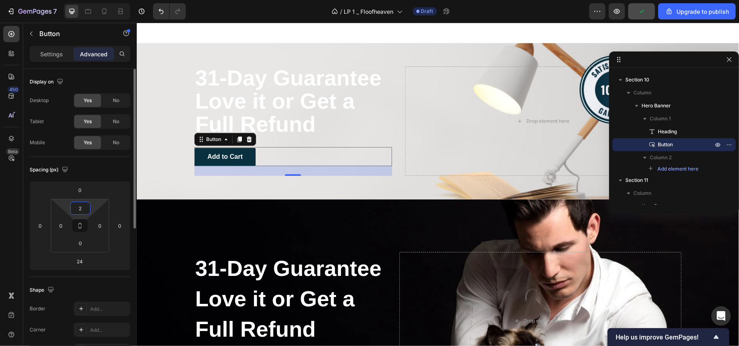
click at [82, 207] on input "2" at bounding box center [80, 208] width 16 height 12
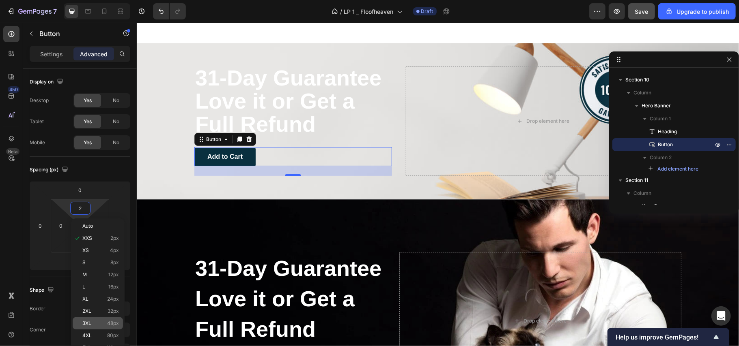
click at [97, 319] on div "3XL 48px" at bounding box center [98, 324] width 50 height 12
type input "48"
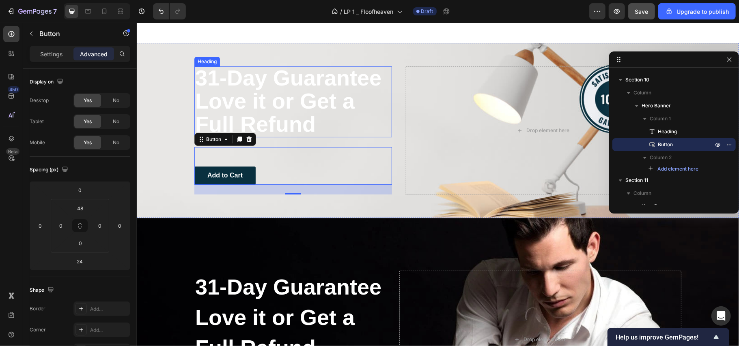
click at [370, 121] on p "⁠⁠⁠⁠⁠⁠⁠ 31-Day Guarantee Love it or Get a Full Refund" at bounding box center [293, 101] width 196 height 69
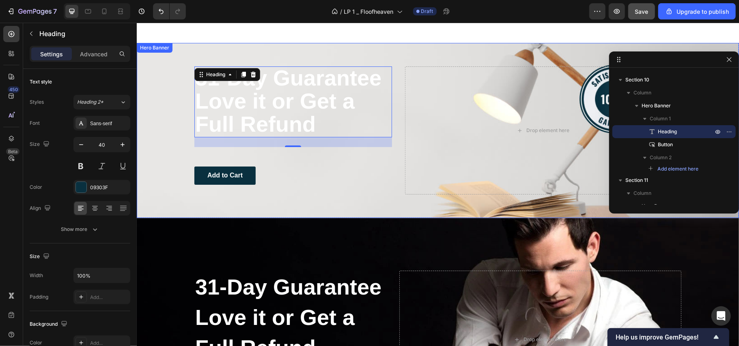
click at [402, 51] on div "⁠⁠⁠⁠⁠⁠⁠ 31-Day Guarantee Love it or Get a Full Refund Heading 24 Add to Cart Bu…" at bounding box center [437, 130] width 499 height 175
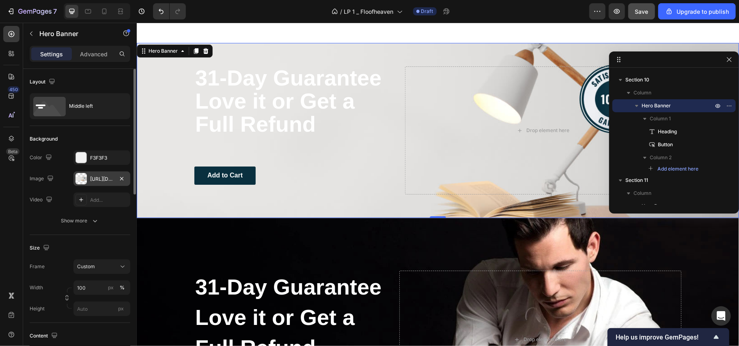
click at [94, 182] on div "[URL][DOMAIN_NAME]" at bounding box center [102, 179] width 24 height 7
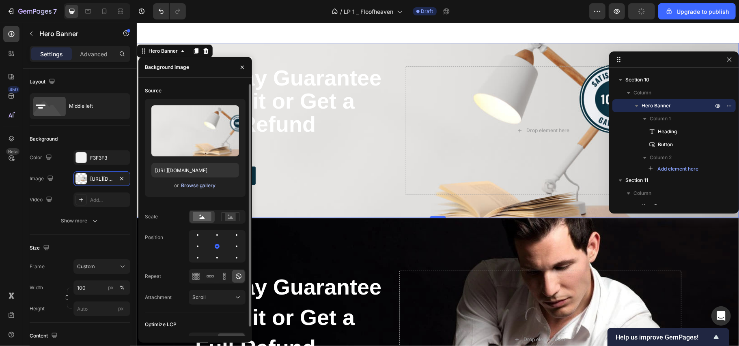
click at [192, 183] on div "Browse gallery" at bounding box center [198, 185] width 34 height 7
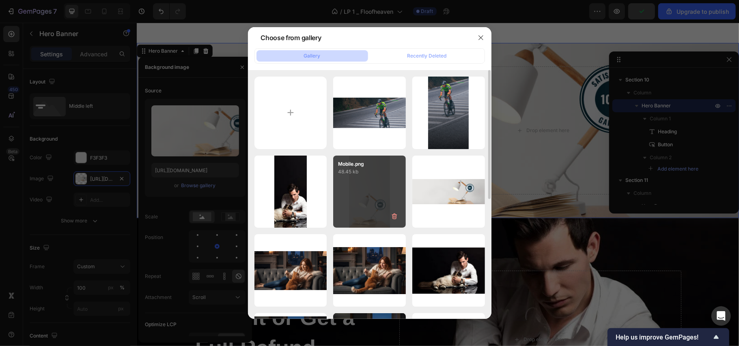
scroll to position [54, 0]
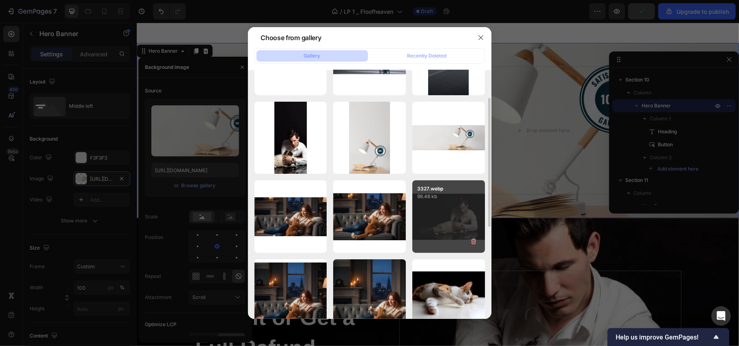
click at [430, 206] on div "3327.webp 98.48 kb" at bounding box center [448, 217] width 73 height 73
type input "[URL][DOMAIN_NAME]"
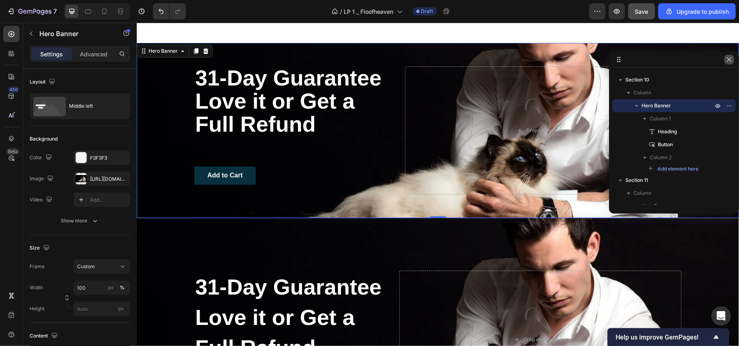
drag, startPoint x: 727, startPoint y: 61, endPoint x: 561, endPoint y: 45, distance: 166.6
click at [727, 61] on icon "button" at bounding box center [729, 59] width 4 height 4
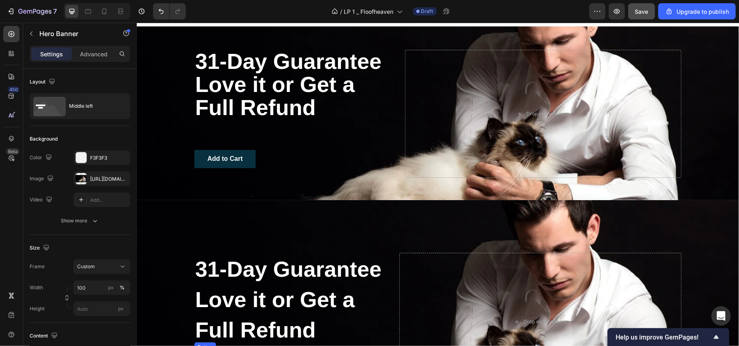
scroll to position [2218, 0]
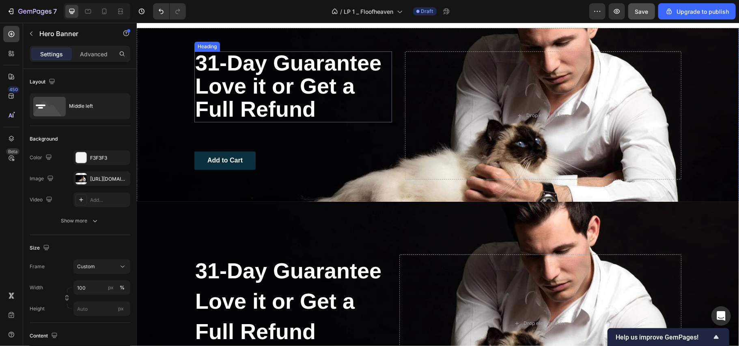
click at [338, 89] on span "Love it or Get a Full Refund" at bounding box center [274, 96] width 159 height 47
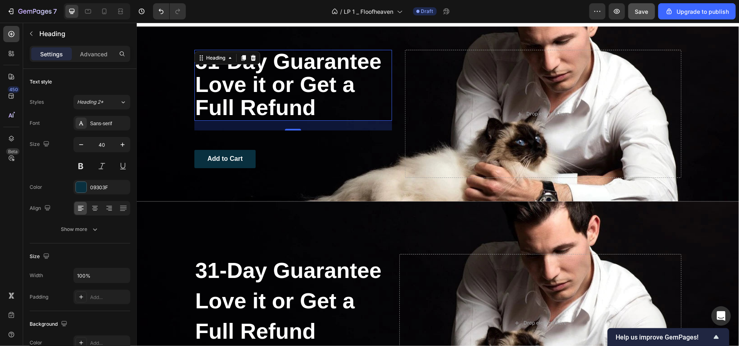
click at [354, 80] on h2 "31-Day Guarantee Love it or Get a Full Refund" at bounding box center [293, 84] width 198 height 71
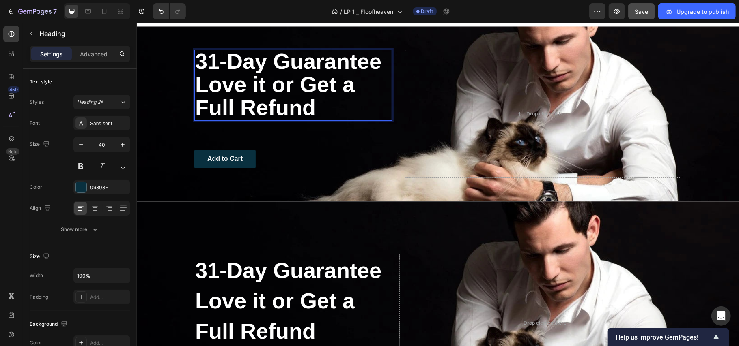
click at [309, 101] on span "Love it or Get a Full Refund" at bounding box center [274, 95] width 159 height 47
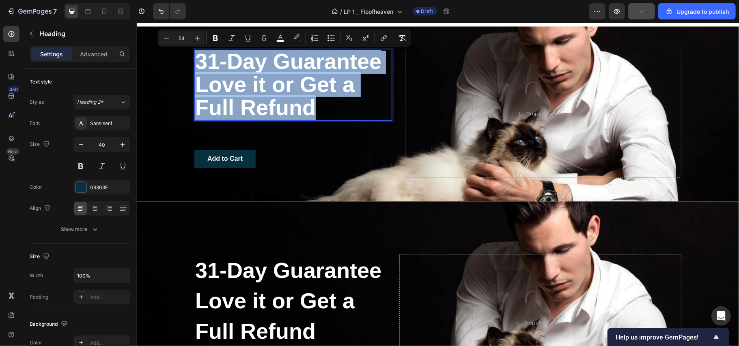
drag, startPoint x: 314, startPoint y: 104, endPoint x: 192, endPoint y: 62, distance: 129.2
click at [195, 62] on p "31-Day Guarantee Love it or Get a Full Refund" at bounding box center [293, 84] width 196 height 69
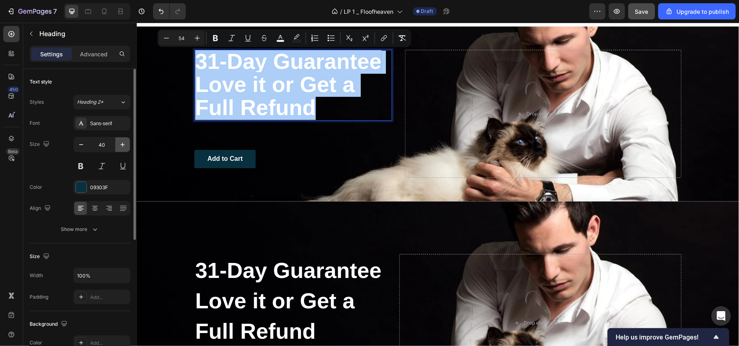
click at [123, 144] on icon "button" at bounding box center [122, 145] width 8 height 8
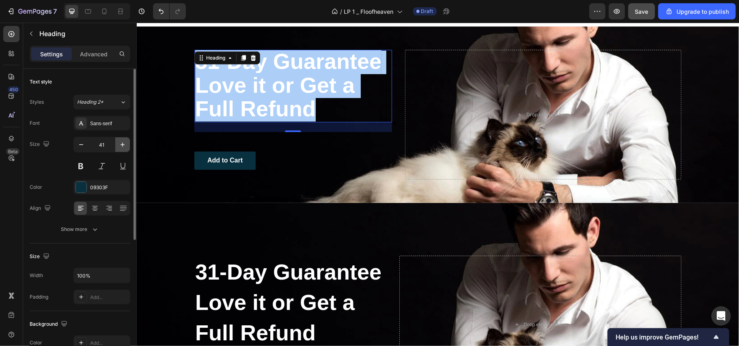
click at [123, 144] on icon "button" at bounding box center [122, 145] width 8 height 8
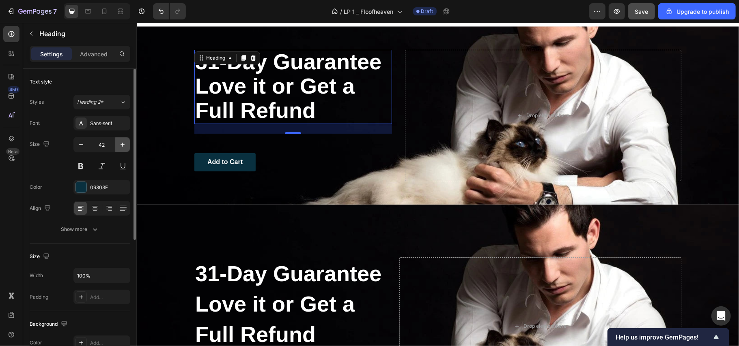
click at [123, 144] on icon "button" at bounding box center [122, 145] width 8 height 8
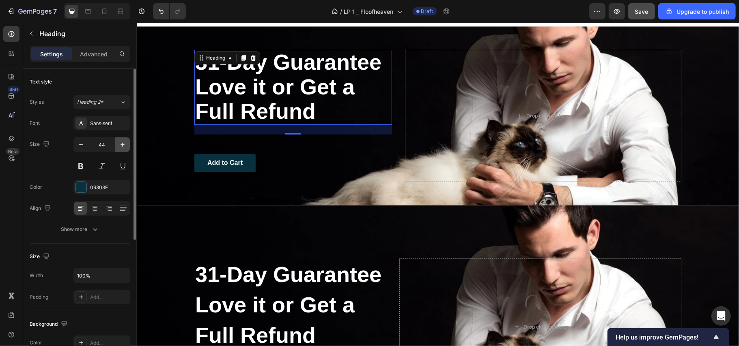
click at [123, 144] on icon "button" at bounding box center [122, 145] width 8 height 8
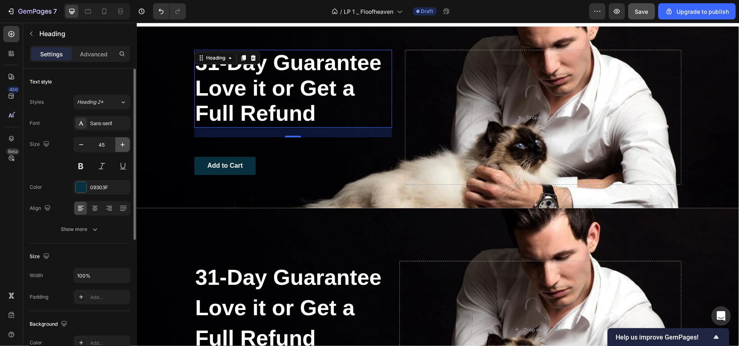
click at [123, 144] on icon "button" at bounding box center [122, 145] width 8 height 8
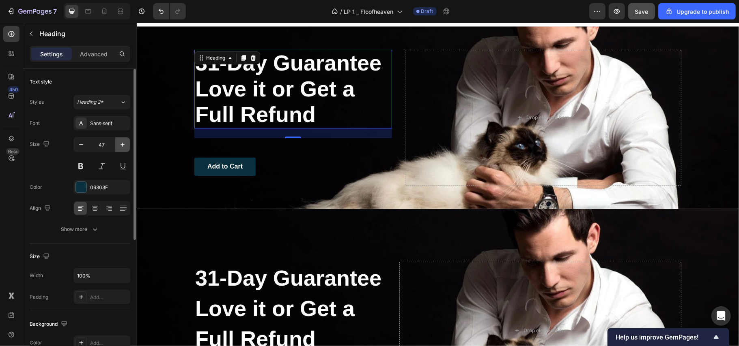
click at [123, 144] on icon "button" at bounding box center [122, 145] width 8 height 8
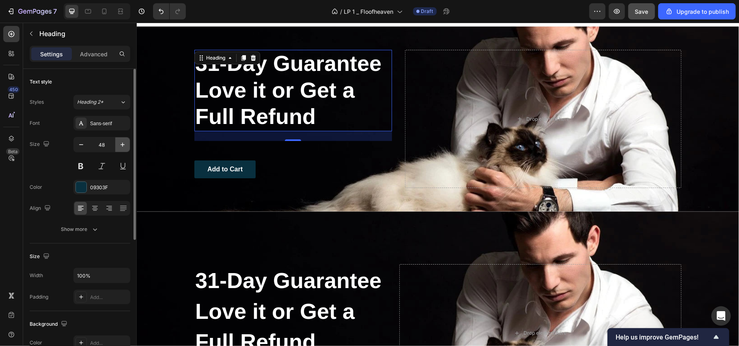
click at [123, 144] on icon "button" at bounding box center [122, 145] width 8 height 8
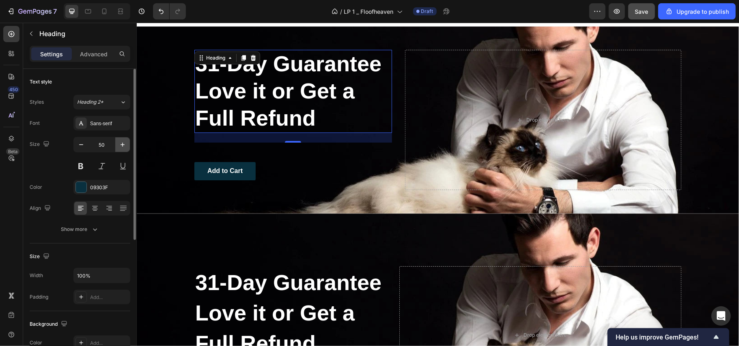
click at [123, 144] on icon "button" at bounding box center [122, 145] width 8 height 8
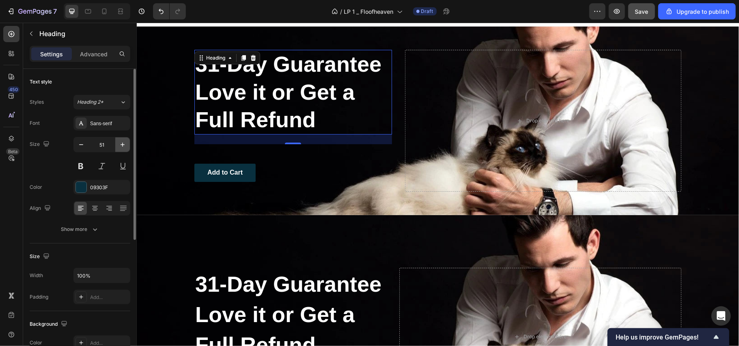
click at [123, 144] on icon "button" at bounding box center [122, 145] width 8 height 8
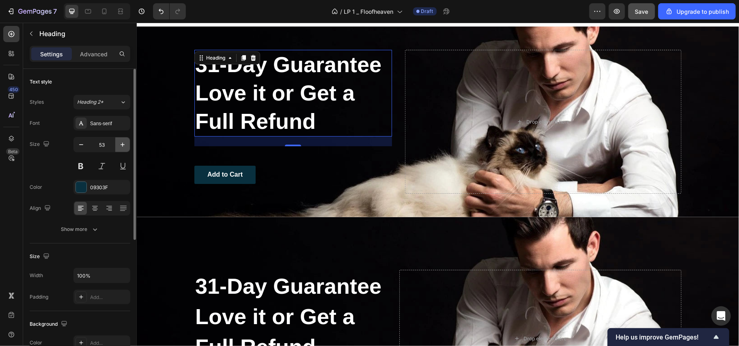
click at [123, 144] on icon "button" at bounding box center [122, 145] width 8 height 8
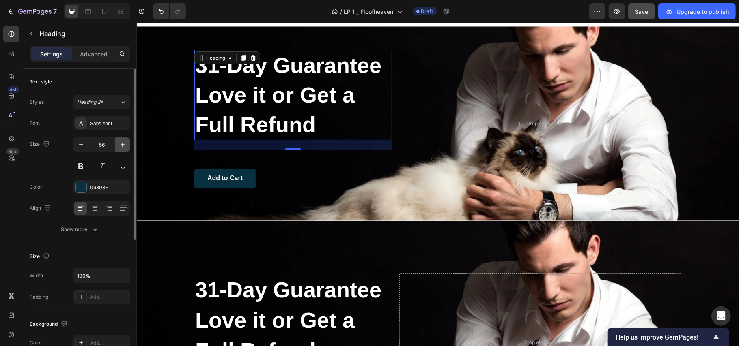
click at [123, 144] on icon "button" at bounding box center [122, 145] width 8 height 8
type input "57"
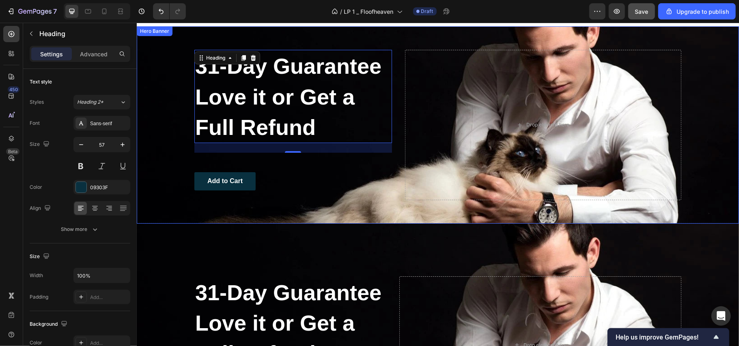
click at [698, 95] on div "Background Image" at bounding box center [437, 124] width 602 height 197
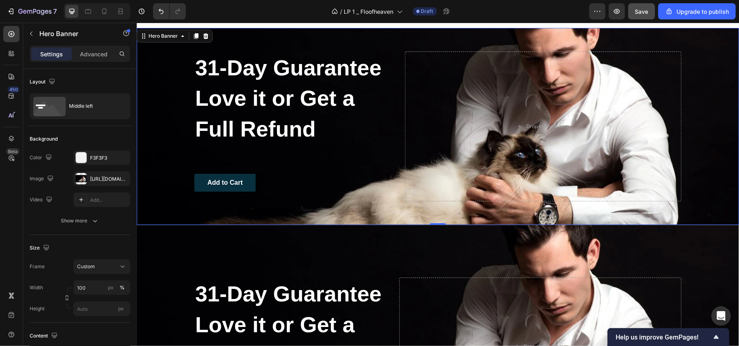
scroll to position [2327, 0]
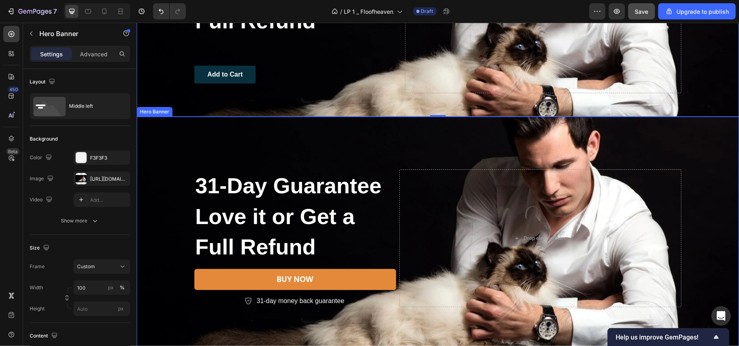
click at [705, 156] on div "Background Image" at bounding box center [437, 237] width 602 height 243
click at [206, 111] on icon at bounding box center [205, 109] width 5 height 6
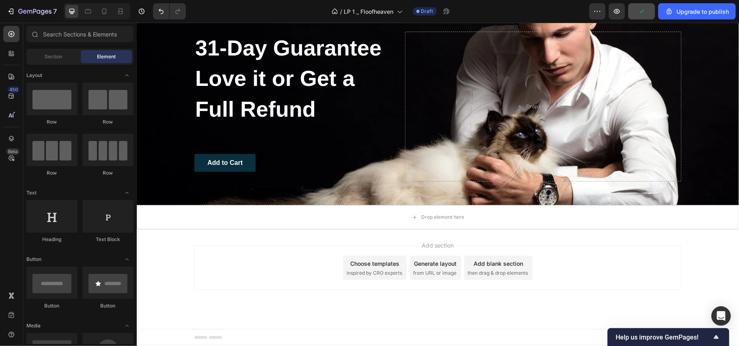
scroll to position [2239, 0]
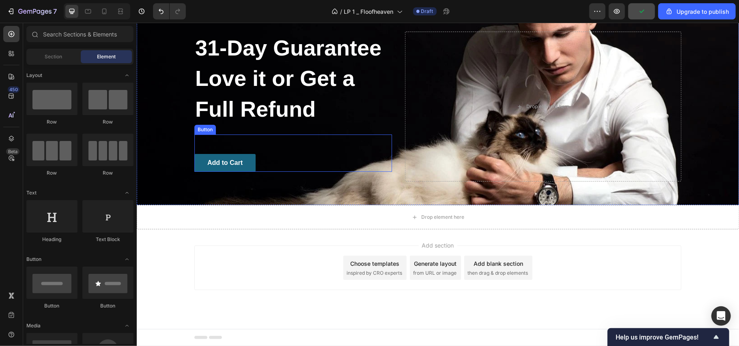
click at [249, 164] on button "Add to Cart" at bounding box center [224, 163] width 61 height 18
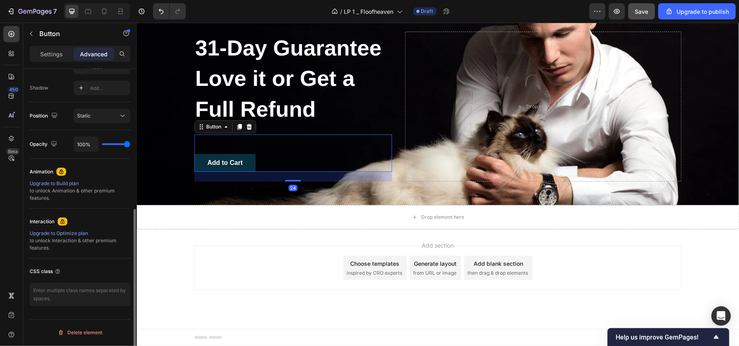
scroll to position [0, 0]
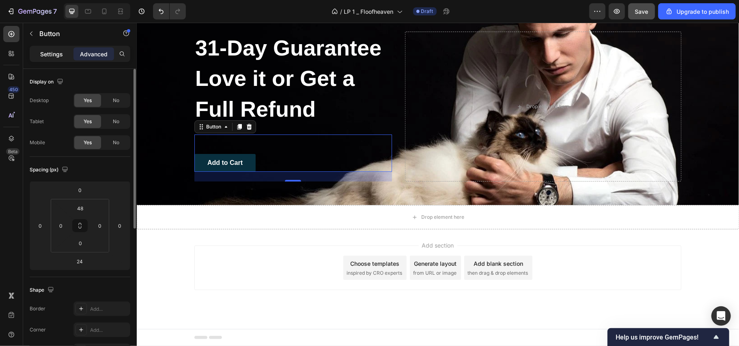
click at [45, 54] on p "Settings" at bounding box center [51, 54] width 23 height 9
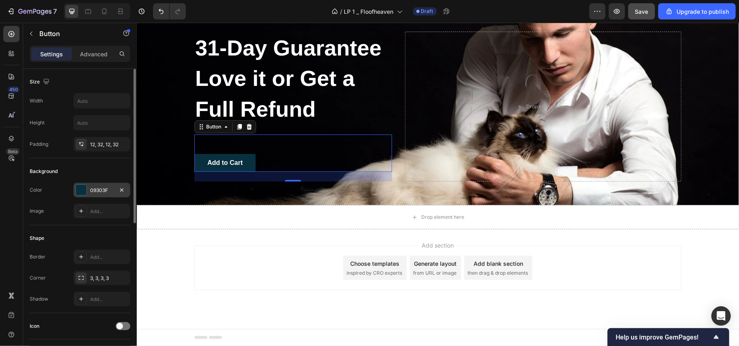
click at [90, 192] on div "09303F" at bounding box center [102, 190] width 24 height 7
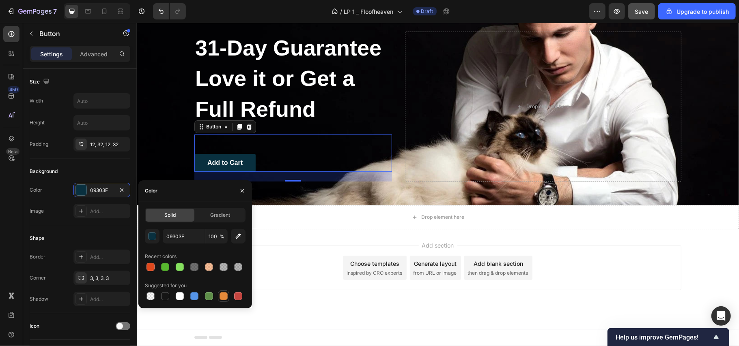
click at [223, 296] on div at bounding box center [223, 296] width 8 height 8
type input "E4893A"
click at [222, 162] on div "Add to Cart" at bounding box center [224, 163] width 35 height 9
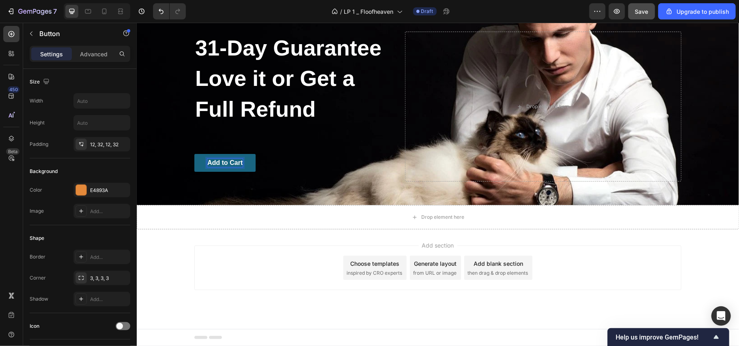
click at [222, 162] on p "Add to Cart" at bounding box center [224, 163] width 35 height 9
click at [194, 154] on button "BUY" at bounding box center [214, 163] width 40 height 18
click at [296, 151] on div "BUY NOW Button 24" at bounding box center [293, 153] width 198 height 38
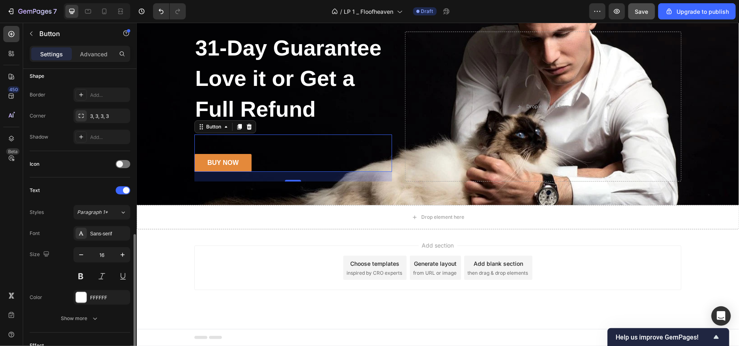
scroll to position [270, 0]
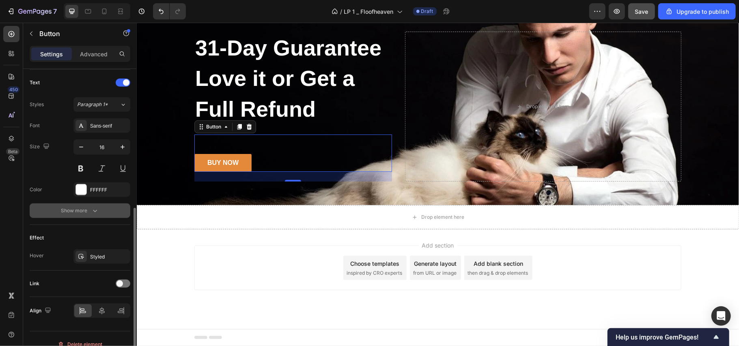
click at [91, 213] on icon "button" at bounding box center [95, 211] width 8 height 8
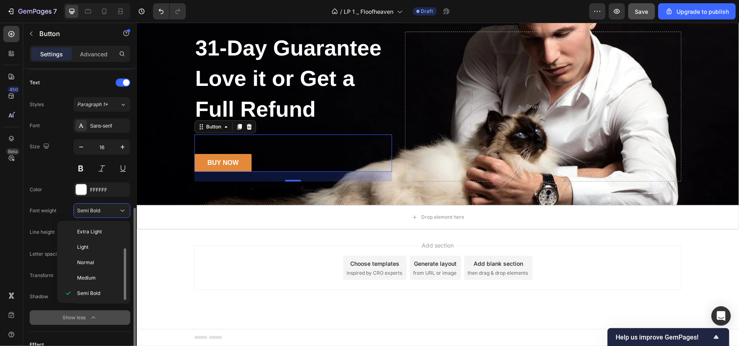
scroll to position [15, 0]
click at [59, 190] on div "Color FFFFFF" at bounding box center [80, 190] width 101 height 15
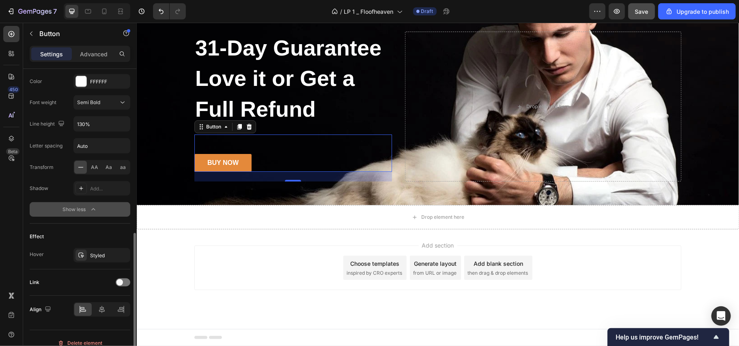
scroll to position [390, 0]
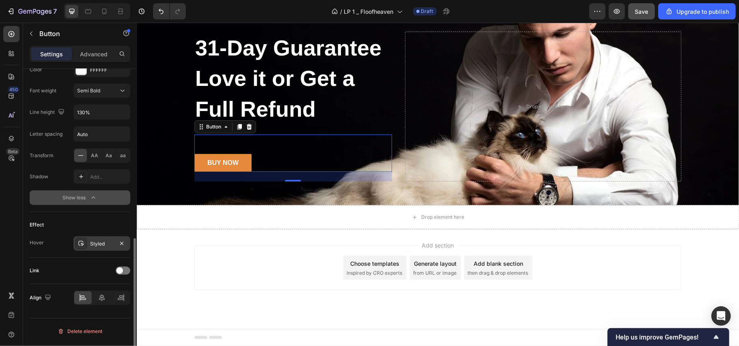
click at [90, 242] on div "Styled" at bounding box center [102, 244] width 24 height 7
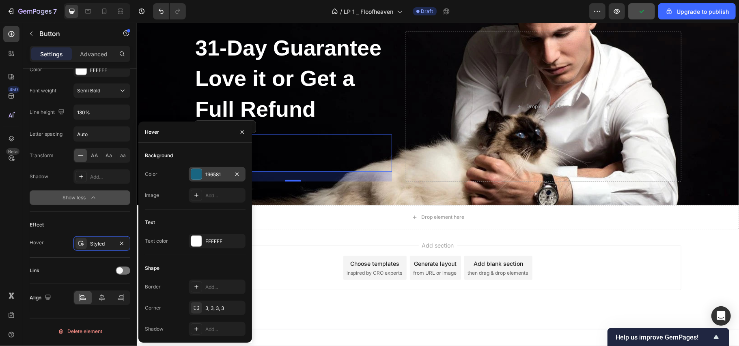
click at [205, 173] on div "196581" at bounding box center [217, 174] width 24 height 7
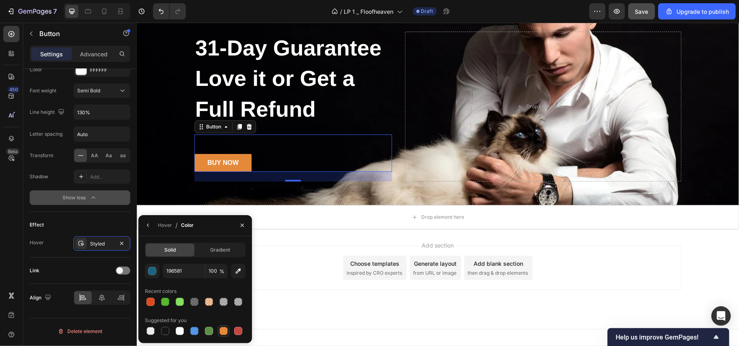
click at [220, 329] on div at bounding box center [223, 331] width 8 height 8
click at [90, 247] on div "Styled" at bounding box center [102, 244] width 24 height 7
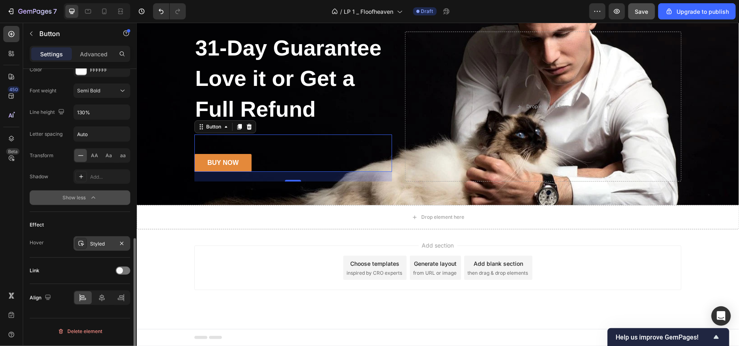
click at [90, 247] on div "Styled" at bounding box center [102, 244] width 24 height 7
click at [318, 154] on div "BUY NOW Button 24" at bounding box center [293, 153] width 198 height 38
click at [98, 244] on div "Styled" at bounding box center [102, 244] width 24 height 7
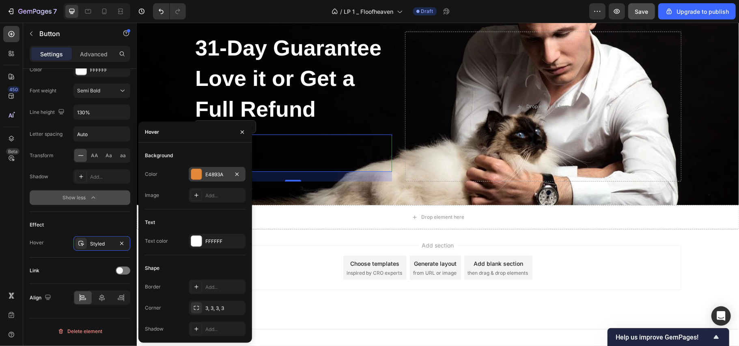
click at [213, 171] on div "E4893A" at bounding box center [217, 174] width 24 height 7
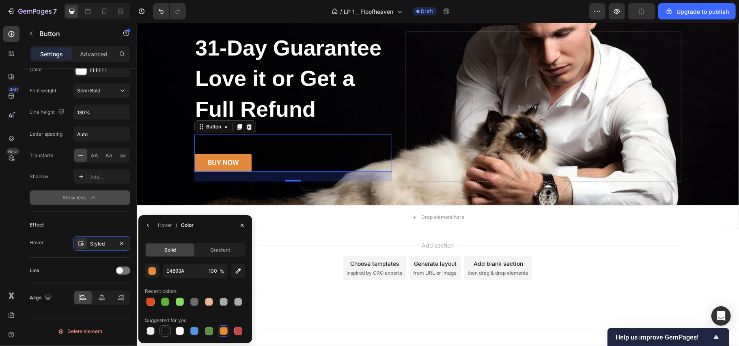
click at [164, 330] on div at bounding box center [165, 331] width 8 height 8
type input "151515"
click at [297, 155] on div "BUY NOW Button 24" at bounding box center [293, 153] width 198 height 38
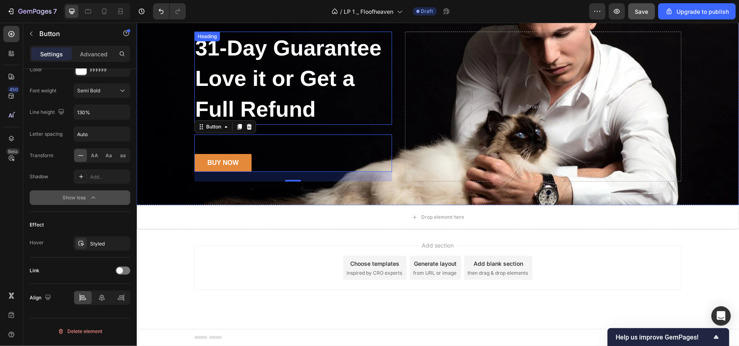
click at [338, 71] on span "Love it or Get a Full Refund" at bounding box center [274, 93] width 159 height 55
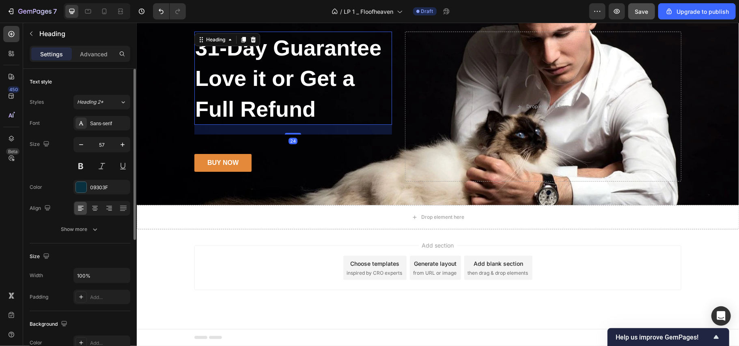
scroll to position [2131, 0]
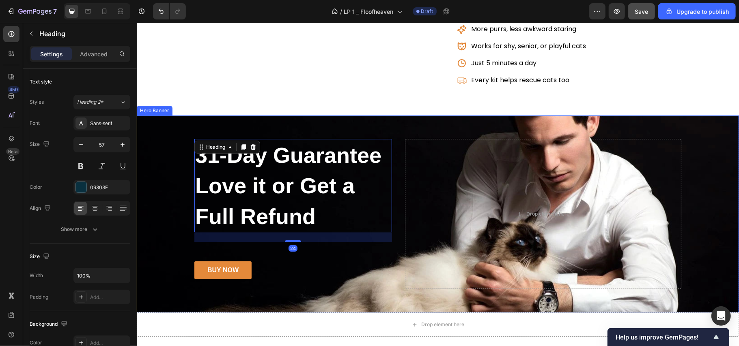
click at [374, 123] on div "⁠⁠⁠⁠⁠⁠⁠ 31-Day Guarantee Love it or Get a Full Refund Heading 24 BUY NOW Button…" at bounding box center [437, 213] width 499 height 197
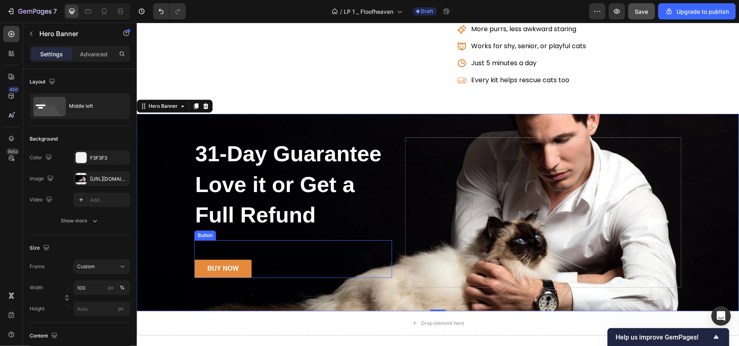
click at [258, 268] on div "BUY NOW Button" at bounding box center [293, 259] width 198 height 38
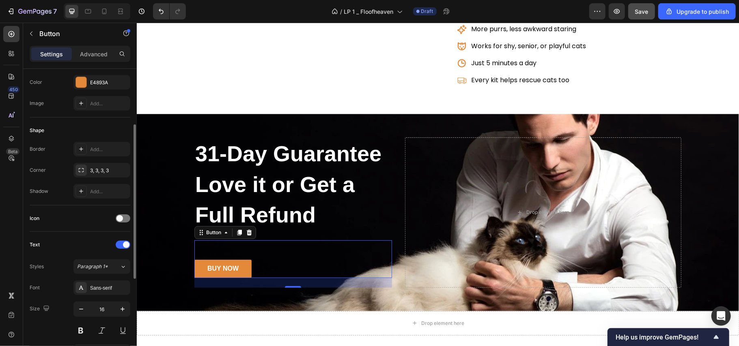
scroll to position [216, 0]
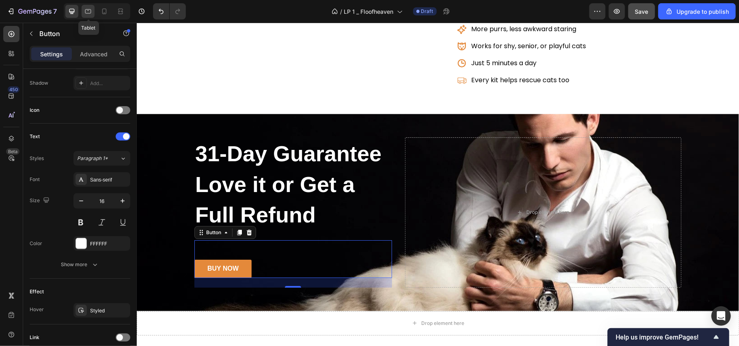
click at [86, 12] on icon at bounding box center [88, 11] width 8 height 8
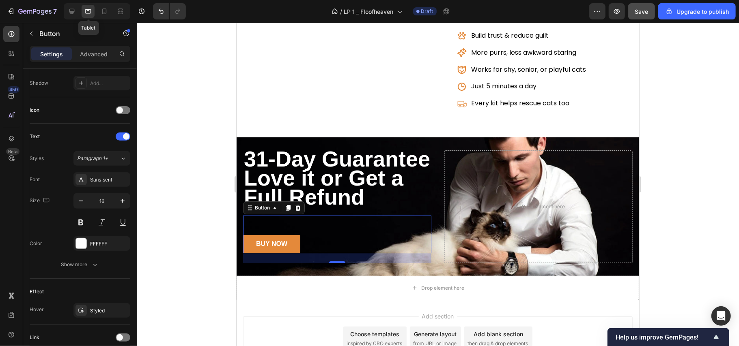
scroll to position [2234, 0]
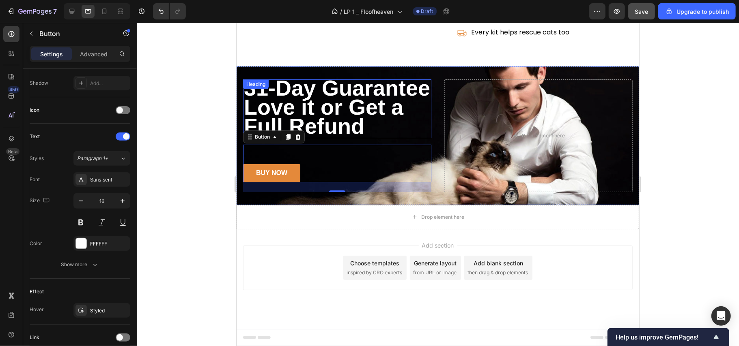
click at [343, 102] on span "Love it or Get a Full Refund" at bounding box center [322, 116] width 159 height 43
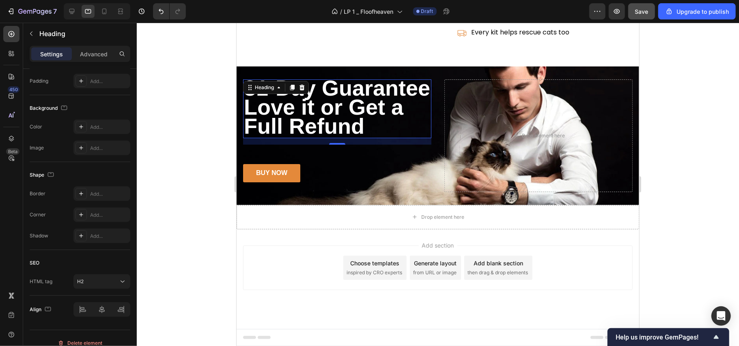
scroll to position [0, 0]
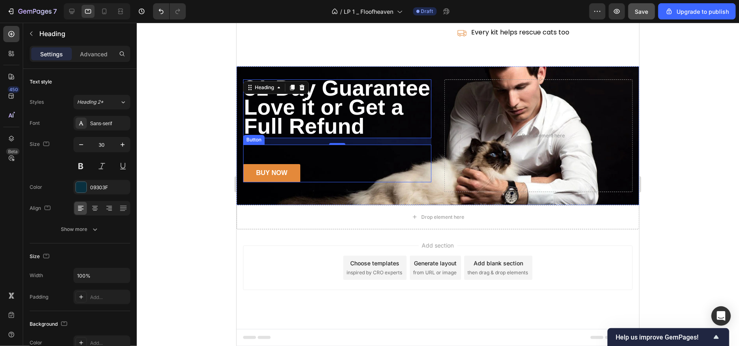
click at [390, 162] on div "BUY NOW Button" at bounding box center [337, 163] width 188 height 38
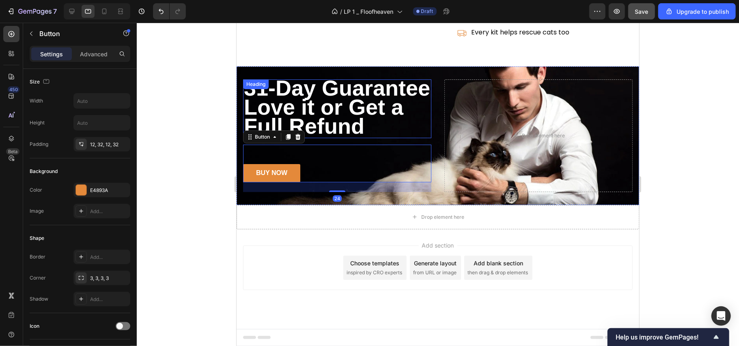
click at [372, 103] on span "Love it or Get a Full Refund" at bounding box center [322, 116] width 159 height 43
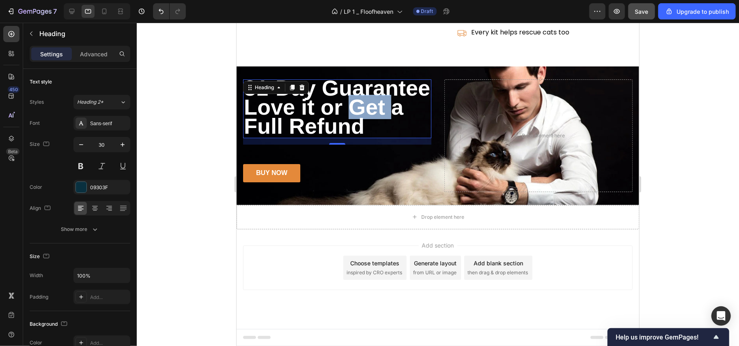
click at [356, 101] on span "Love it or Get a Full Refund" at bounding box center [322, 116] width 159 height 43
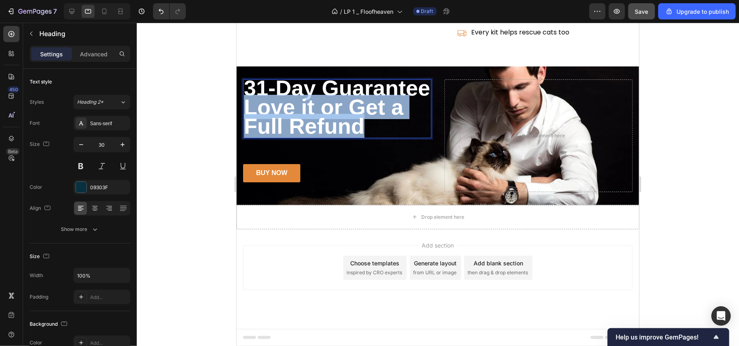
click at [356, 101] on span "Love it or Get a Full Refund" at bounding box center [322, 116] width 159 height 43
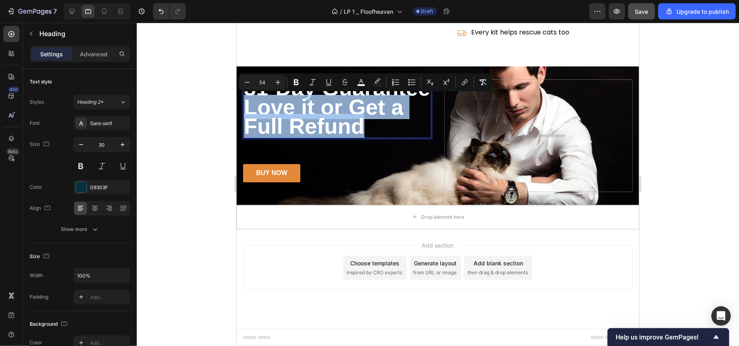
click at [380, 110] on span "Love it or Get a Full Refund" at bounding box center [322, 116] width 159 height 43
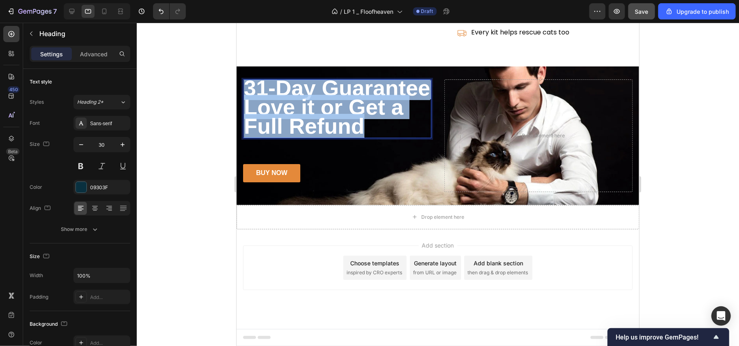
drag, startPoint x: 359, startPoint y: 125, endPoint x: 245, endPoint y: 76, distance: 124.5
click at [245, 80] on p "31-Day Guarantee Love it or Get a Full Refund" at bounding box center [336, 108] width 187 height 57
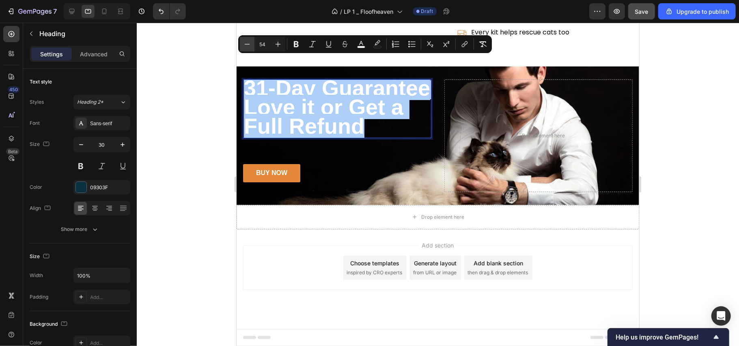
click at [244, 41] on icon "Editor contextual toolbar" at bounding box center [247, 44] width 8 height 8
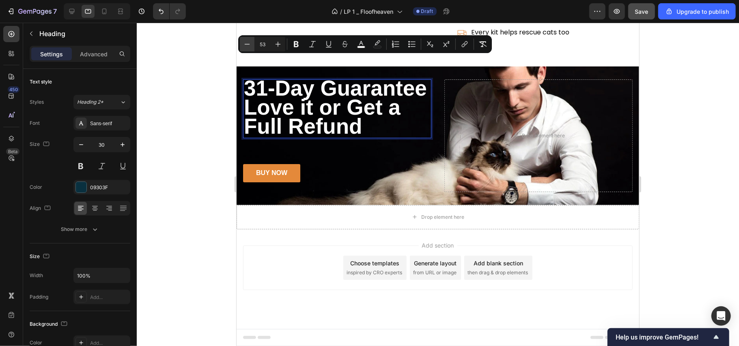
click at [244, 41] on icon "Editor contextual toolbar" at bounding box center [247, 44] width 8 height 8
type input "52"
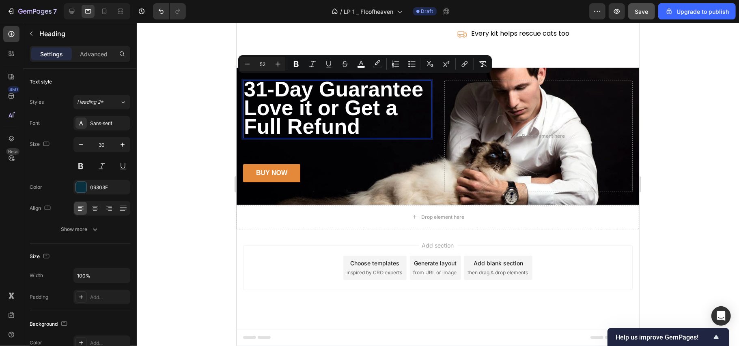
click at [187, 93] on div at bounding box center [438, 185] width 602 height 324
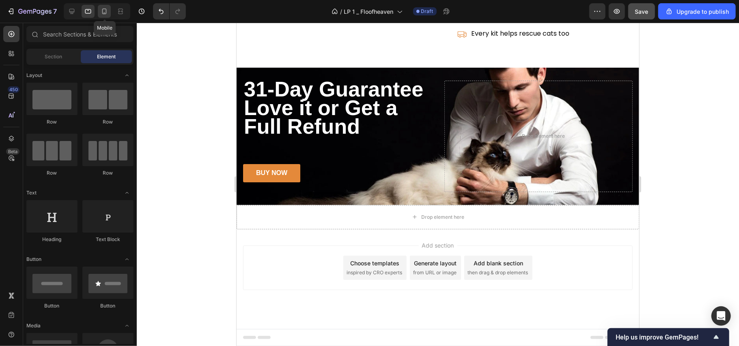
click at [109, 16] on div at bounding box center [104, 11] width 13 height 13
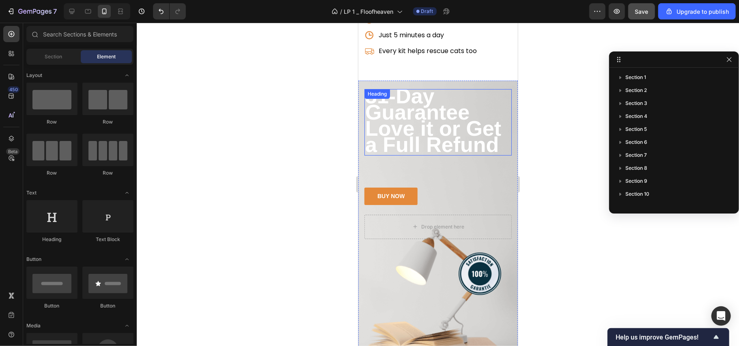
scroll to position [2345, 0]
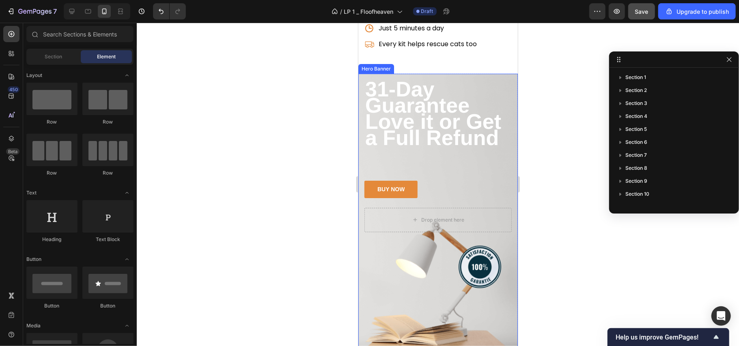
click at [467, 155] on div "⁠⁠⁠⁠⁠⁠⁠ 31-Day Guarantee Love it or Get a Full Refund Heading BUY NOW Button" at bounding box center [437, 145] width 147 height 126
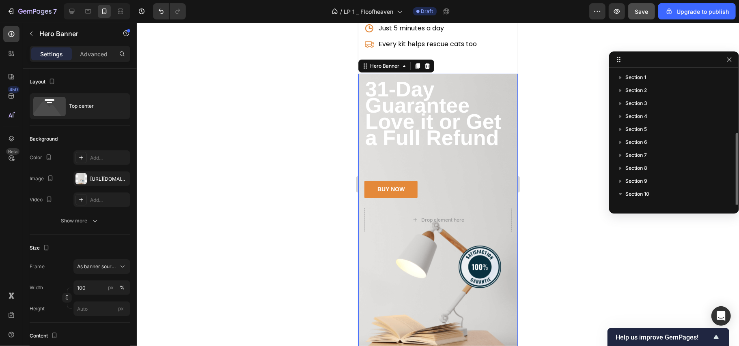
scroll to position [34, 0]
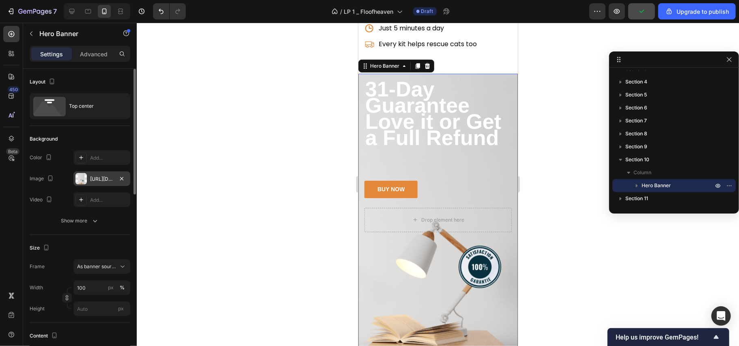
click at [107, 178] on div "[URL][DOMAIN_NAME]" at bounding box center [102, 179] width 24 height 7
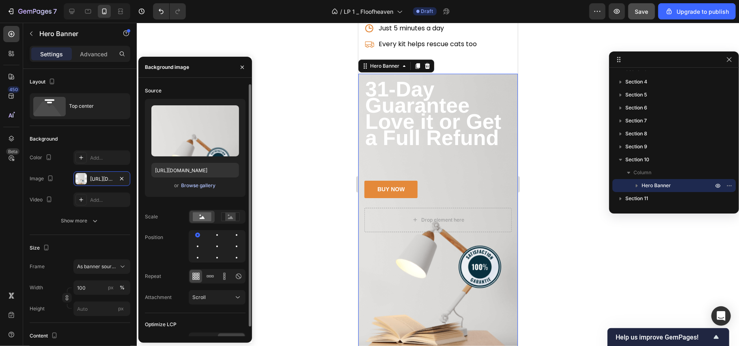
click at [196, 185] on div "Browse gallery" at bounding box center [198, 185] width 34 height 7
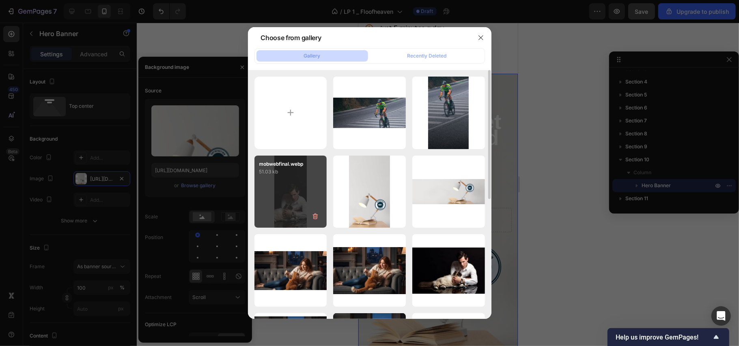
click at [295, 189] on div "mobwebfinal.webp 51.03 kb" at bounding box center [290, 192] width 73 height 73
type input "[URL][DOMAIN_NAME]"
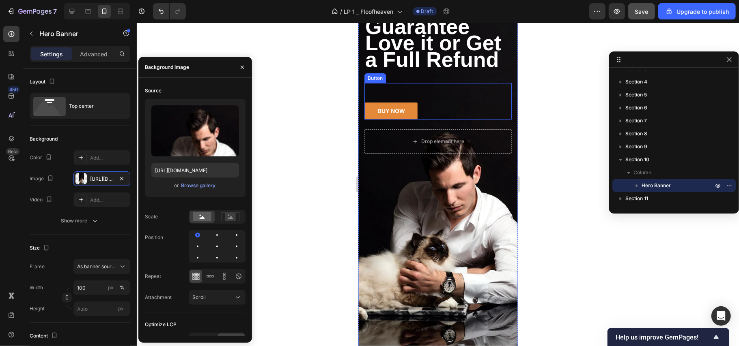
scroll to position [2345, 0]
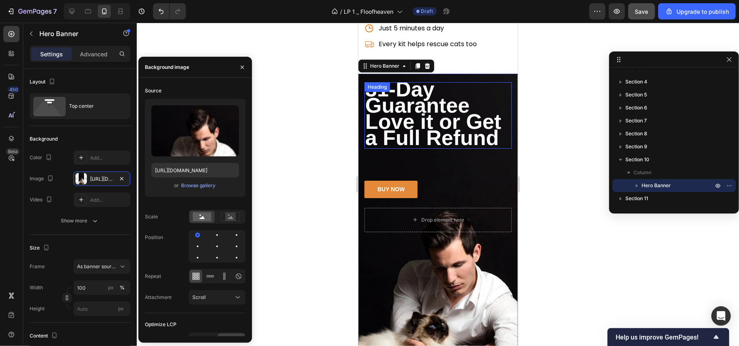
click at [448, 82] on h2 "⁠⁠⁠⁠⁠⁠⁠ 31-Day Guarantee Love it or Get a Full Refund" at bounding box center [437, 115] width 147 height 67
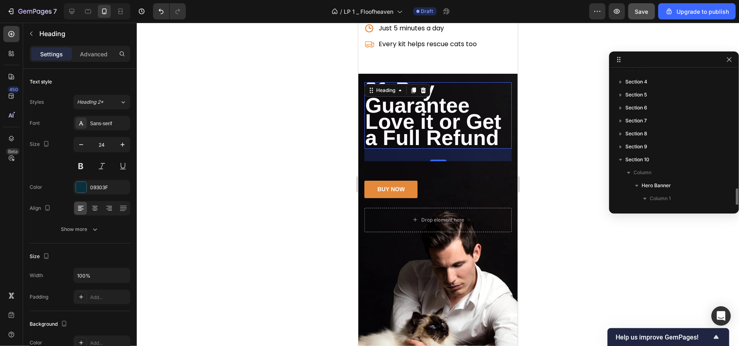
scroll to position [96, 0]
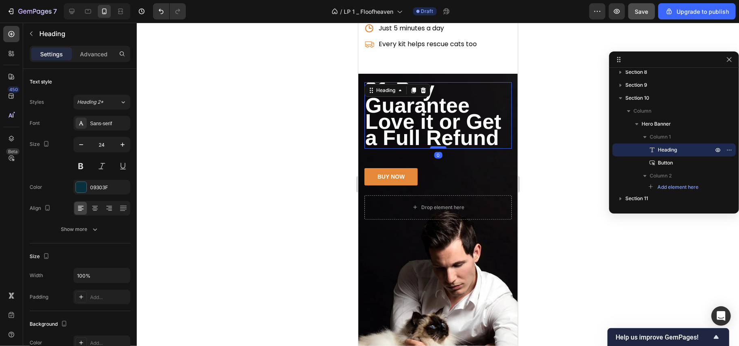
drag, startPoint x: 431, startPoint y: 159, endPoint x: 435, endPoint y: 146, distance: 13.5
click at [435, 146] on div at bounding box center [438, 147] width 16 height 2
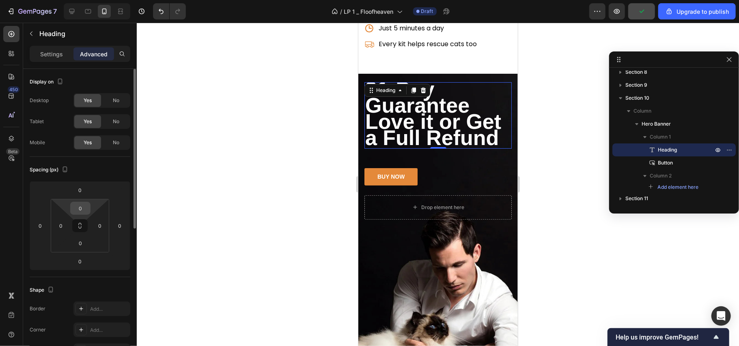
click at [81, 213] on input "0" at bounding box center [80, 208] width 16 height 12
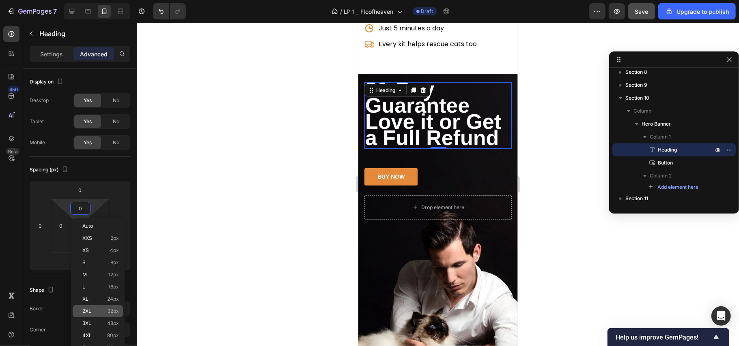
click at [93, 310] on p "2XL 32px" at bounding box center [100, 312] width 37 height 6
type input "32"
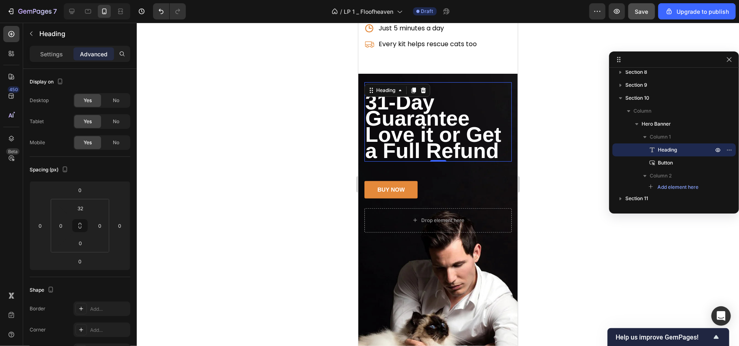
click at [263, 157] on div at bounding box center [438, 185] width 602 height 324
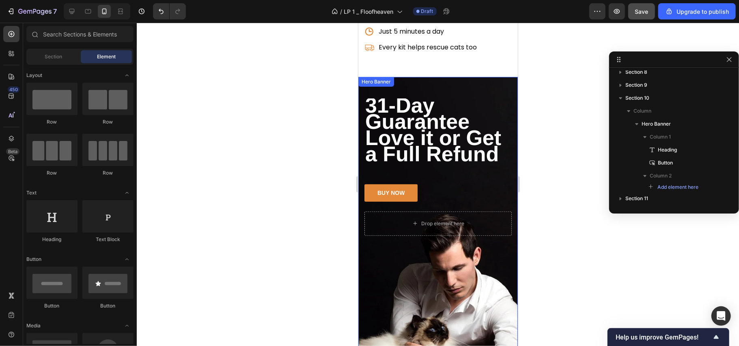
scroll to position [2345, 0]
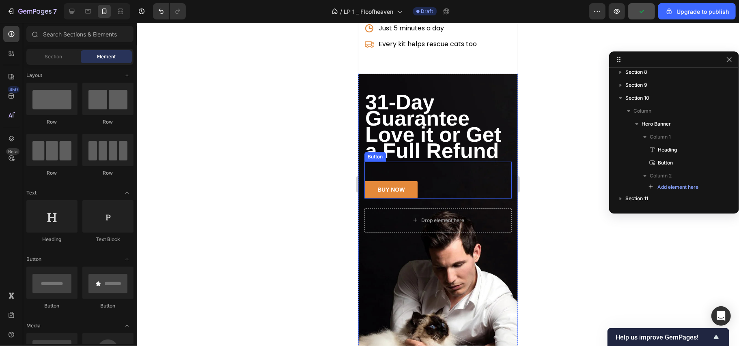
click at [417, 185] on div "BUY NOW Button" at bounding box center [437, 179] width 147 height 37
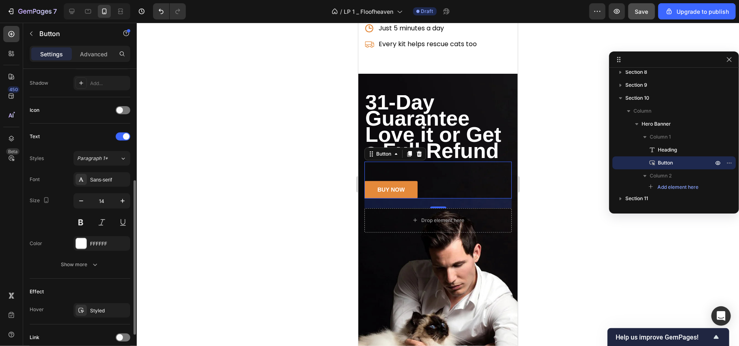
scroll to position [283, 0]
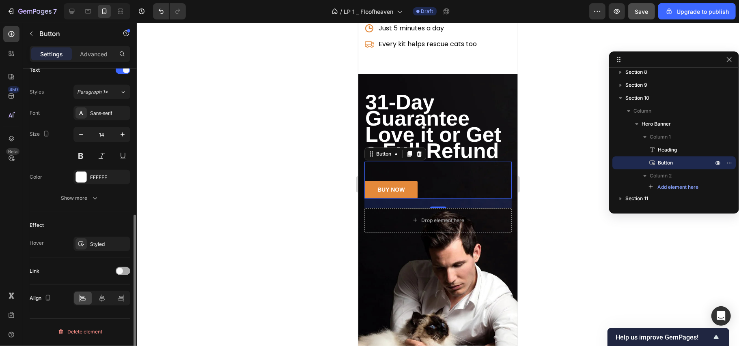
click at [125, 275] on div at bounding box center [123, 271] width 15 height 8
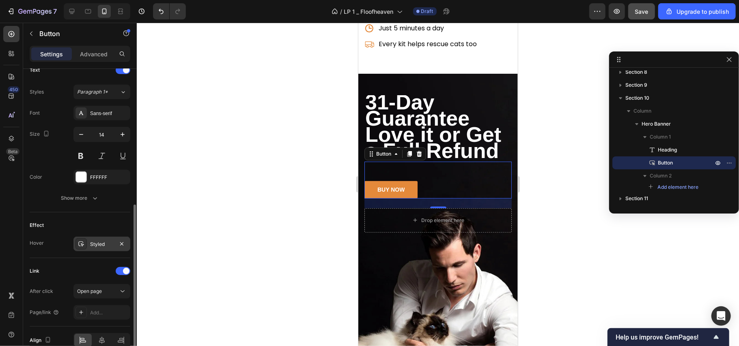
scroll to position [325, 0]
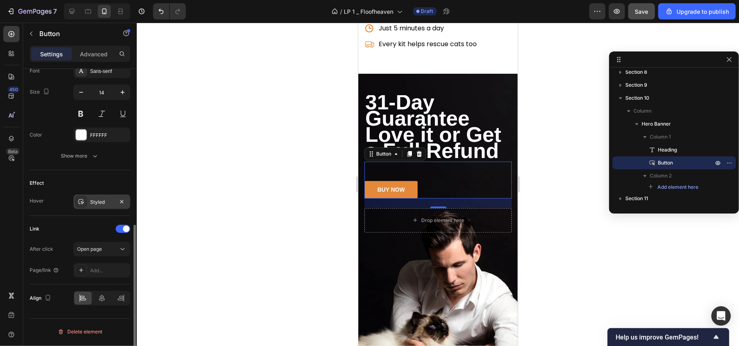
click at [90, 245] on button "Open page" at bounding box center [101, 249] width 57 height 15
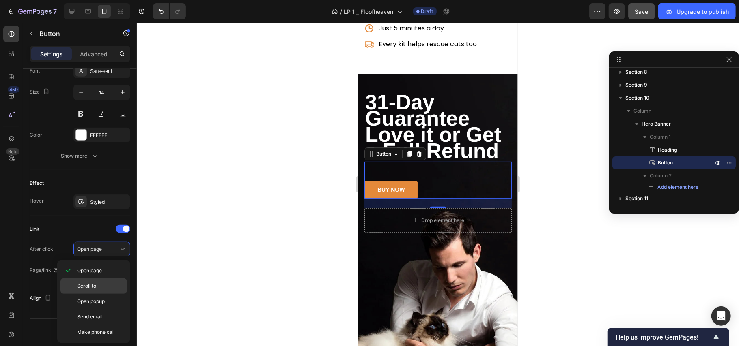
click at [86, 285] on span "Scroll to" at bounding box center [86, 286] width 19 height 7
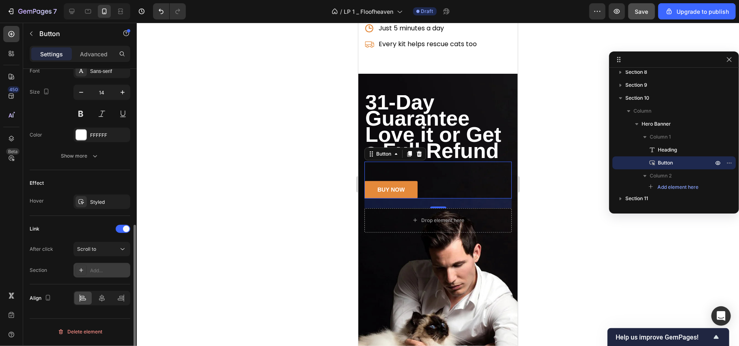
click at [98, 267] on div "Add..." at bounding box center [101, 270] width 57 height 15
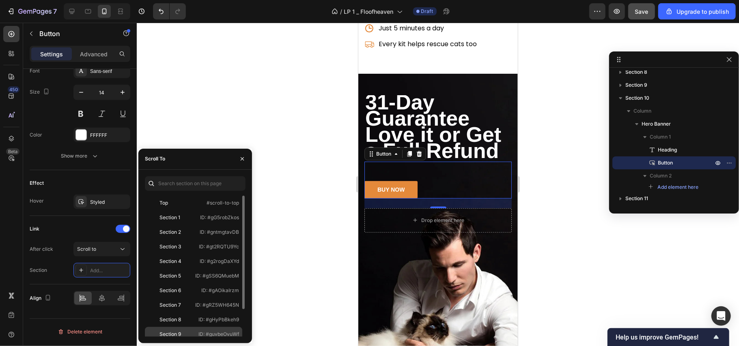
click at [183, 329] on div "Section 9 ID: #guvbeOvuWf" at bounding box center [193, 334] width 97 height 15
click at [0, 221] on div "450 Beta" at bounding box center [11, 185] width 23 height 324
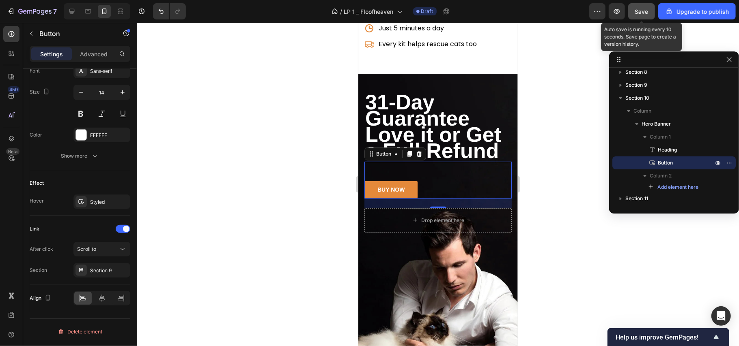
click at [635, 6] on button "Save" at bounding box center [641, 11] width 27 height 16
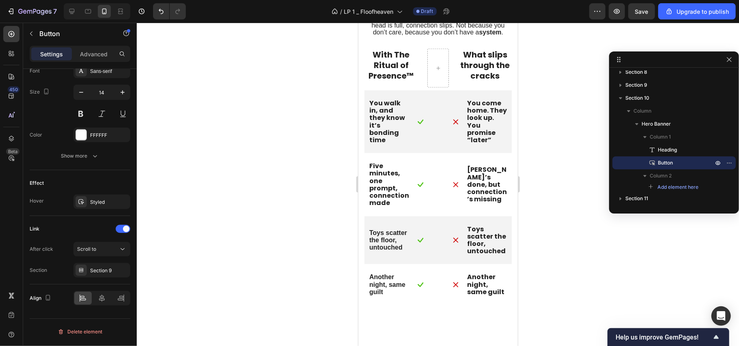
scroll to position [232, 0]
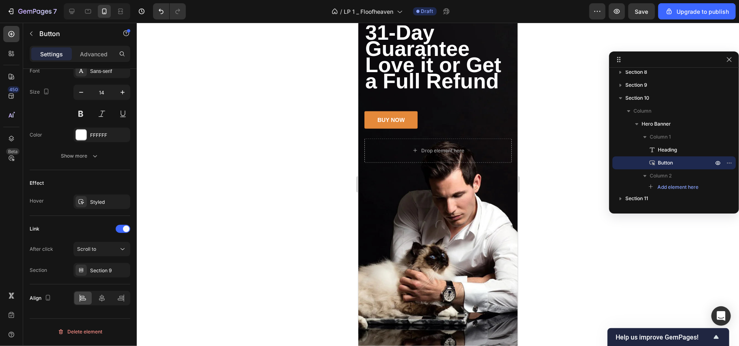
scroll to position [2917, 0]
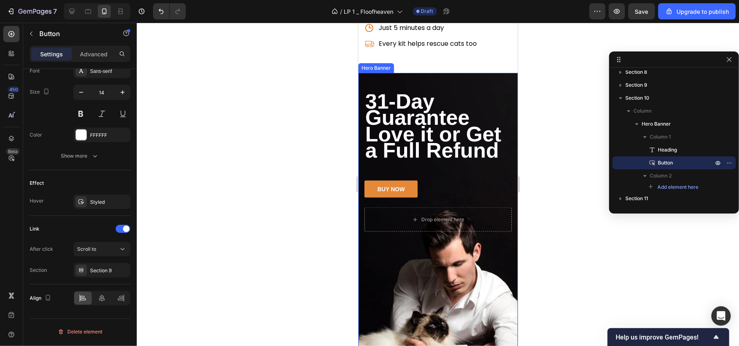
click at [473, 73] on div "31-Day Guarantee Love it or Get a Full Refund Heading BUY NOW Button Drop eleme…" at bounding box center [437, 157] width 159 height 168
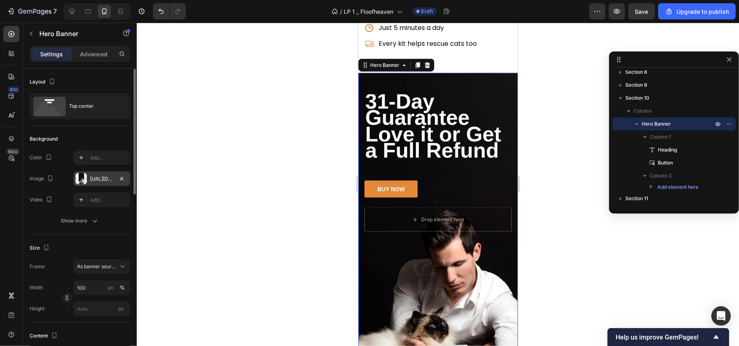
scroll to position [162, 0]
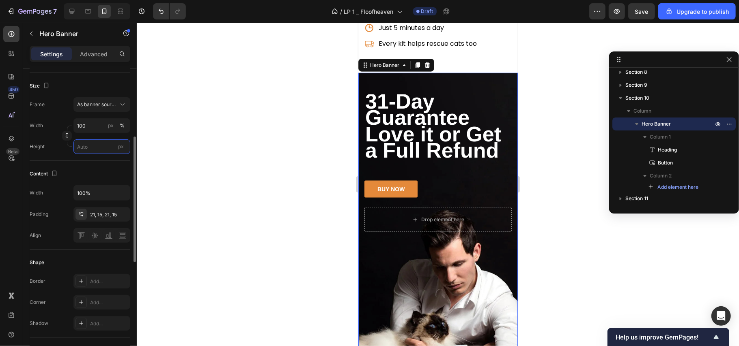
click at [88, 153] on input "px" at bounding box center [101, 147] width 57 height 15
click at [94, 169] on span "Fit content" at bounding box center [89, 166] width 24 height 7
type input "Auto"
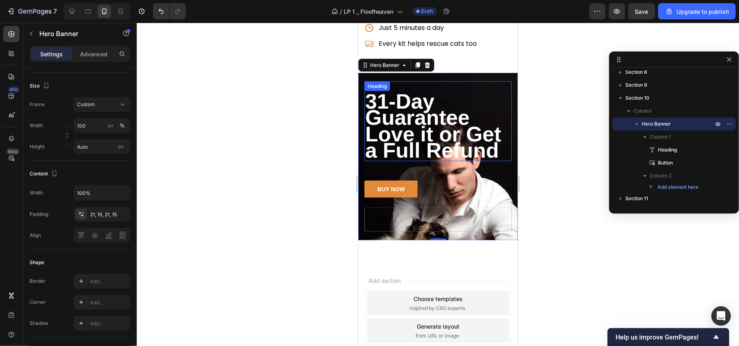
click at [428, 127] on span "Love it or Get a Full Refund" at bounding box center [433, 142] width 136 height 40
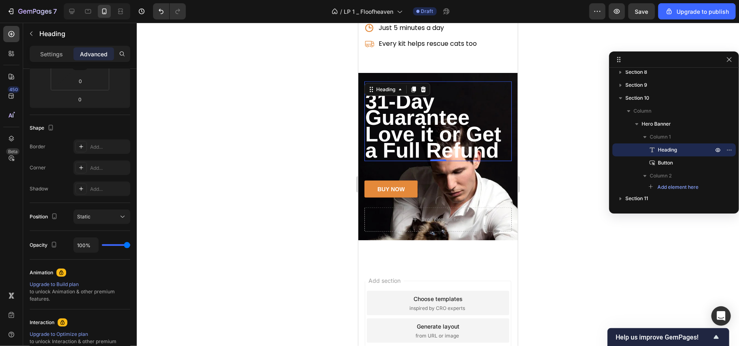
scroll to position [0, 0]
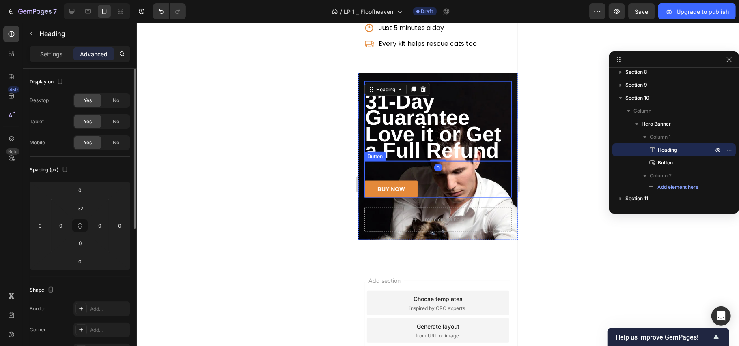
click at [436, 186] on div "BUY NOW Button" at bounding box center [437, 179] width 147 height 37
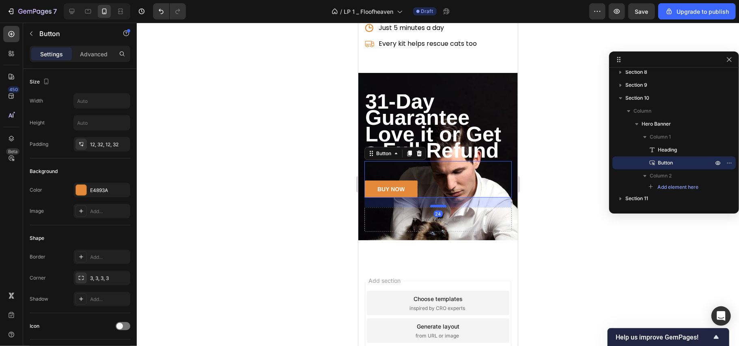
click at [433, 206] on div at bounding box center [438, 206] width 16 height 2
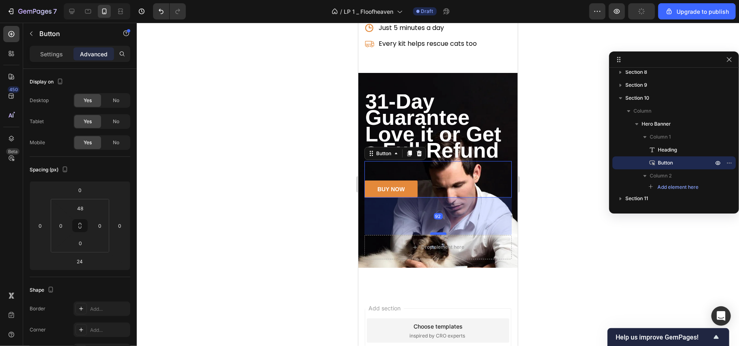
drag, startPoint x: 432, startPoint y: 216, endPoint x: 432, endPoint y: 232, distance: 16.2
click at [432, 232] on div at bounding box center [438, 233] width 16 height 2
type input "92"
click at [284, 177] on div at bounding box center [438, 185] width 602 height 324
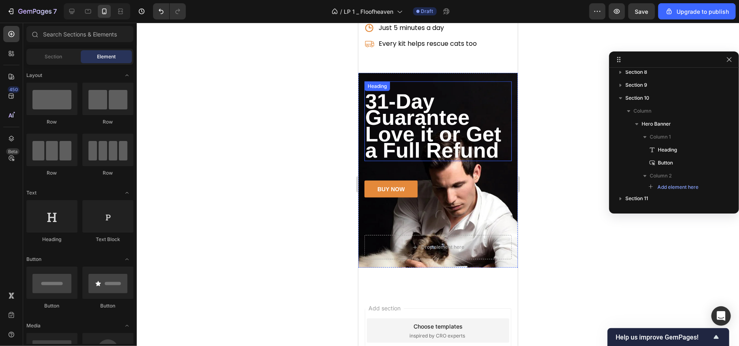
click at [392, 117] on span "31-Day Guarantee" at bounding box center [417, 109] width 104 height 40
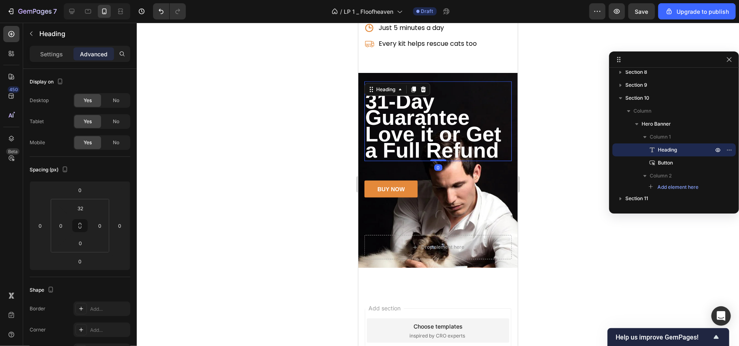
click at [51, 46] on div "Settings Advanced" at bounding box center [80, 54] width 101 height 16
click at [51, 48] on div "Settings" at bounding box center [51, 53] width 41 height 13
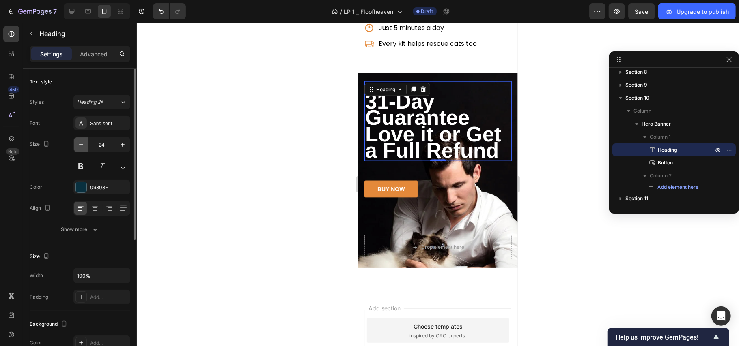
click at [84, 148] on icon "button" at bounding box center [81, 145] width 8 height 8
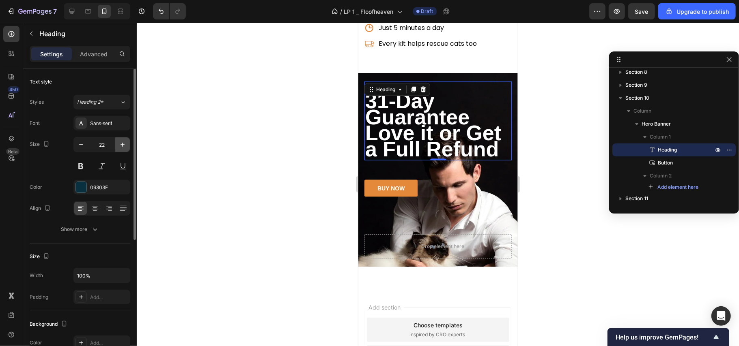
click at [119, 148] on icon "button" at bounding box center [122, 145] width 8 height 8
type input "24"
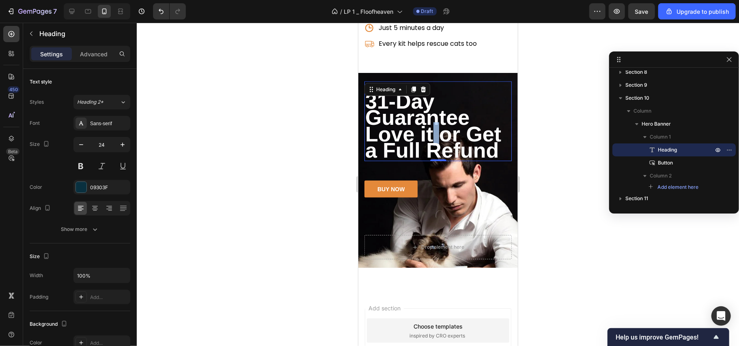
click at [431, 122] on span "Love it or Get a Full Refund" at bounding box center [433, 142] width 136 height 40
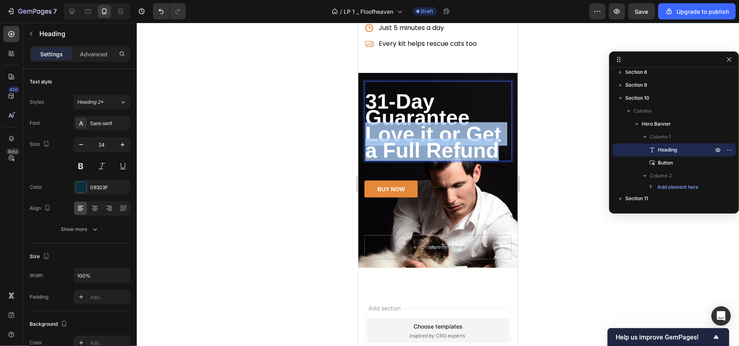
click at [431, 122] on span "Love it or Get a Full Refund" at bounding box center [433, 142] width 136 height 40
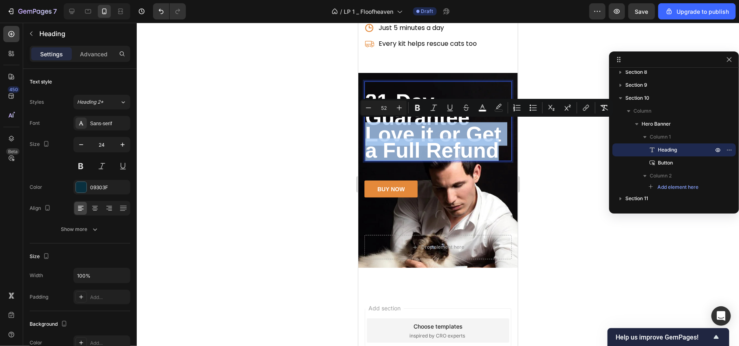
click at [427, 129] on span "Love it or Get a Full Refund" at bounding box center [433, 142] width 136 height 40
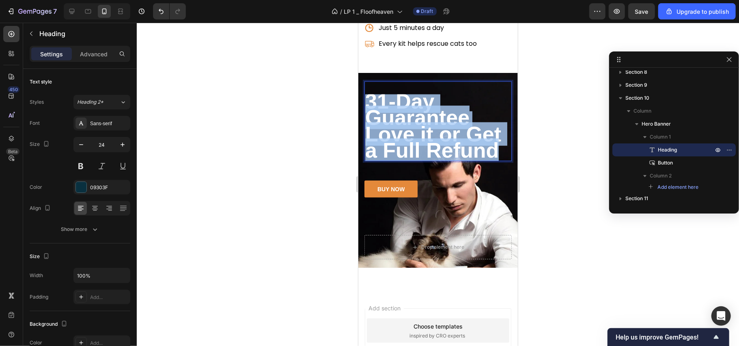
drag, startPoint x: 497, startPoint y: 148, endPoint x: 366, endPoint y: 106, distance: 136.9
click at [366, 106] on p "31-Day Guarantee Love it or Get a Full Refund" at bounding box center [438, 127] width 146 height 65
click at [366, 106] on span "31-Day Guarantee" at bounding box center [417, 109] width 104 height 40
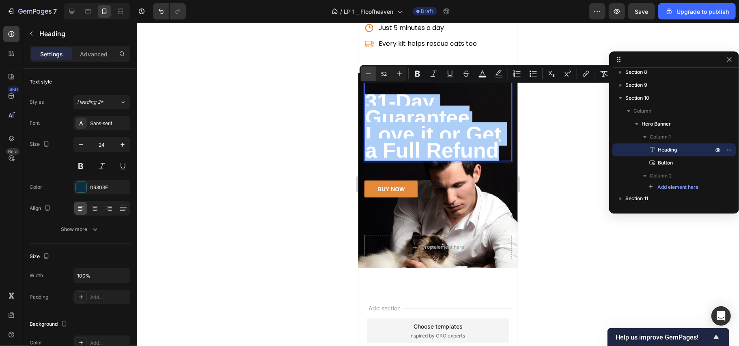
click at [370, 75] on icon "Editor contextual toolbar" at bounding box center [368, 74] width 8 height 8
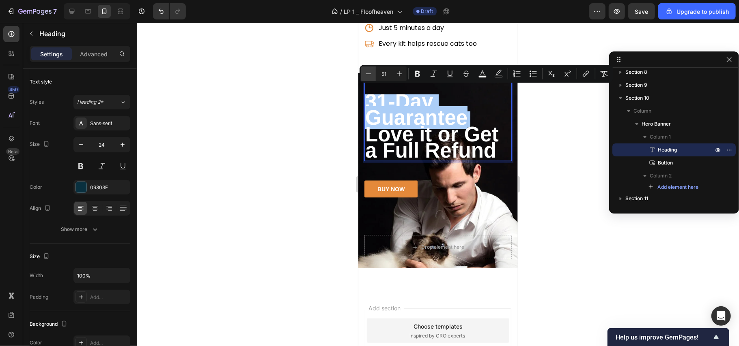
click at [370, 75] on icon "Editor contextual toolbar" at bounding box center [368, 74] width 8 height 8
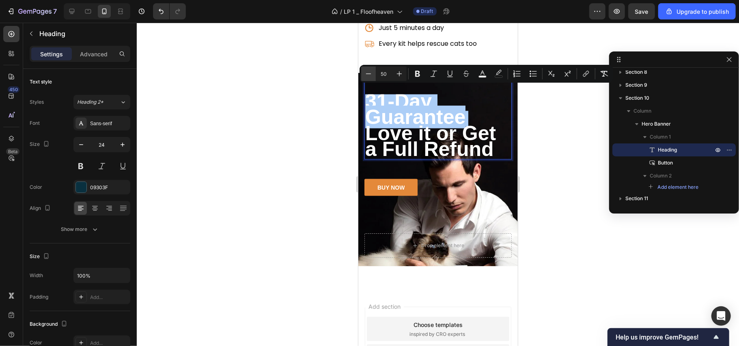
click at [370, 75] on icon "Editor contextual toolbar" at bounding box center [368, 74] width 8 height 8
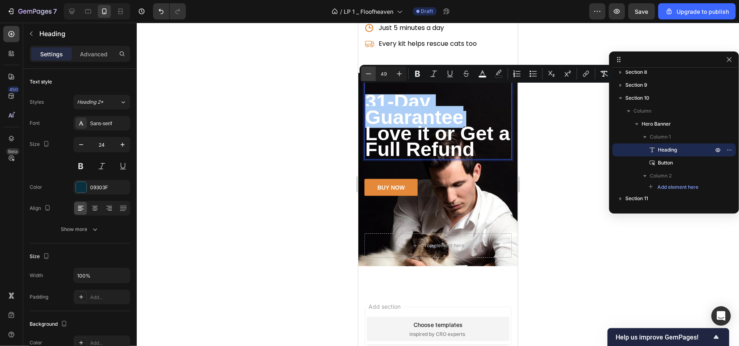
click at [370, 75] on icon "Editor contextual toolbar" at bounding box center [368, 74] width 8 height 8
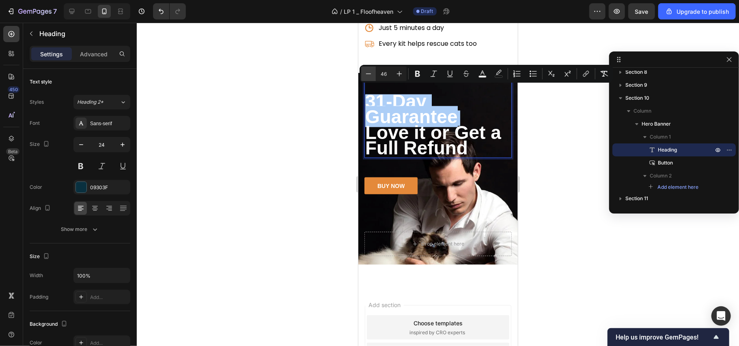
click at [370, 75] on icon "Editor contextual toolbar" at bounding box center [368, 74] width 8 height 8
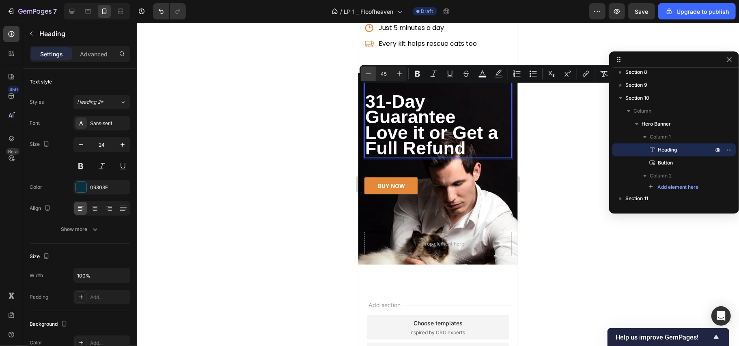
click at [370, 75] on icon "Editor contextual toolbar" at bounding box center [368, 74] width 8 height 8
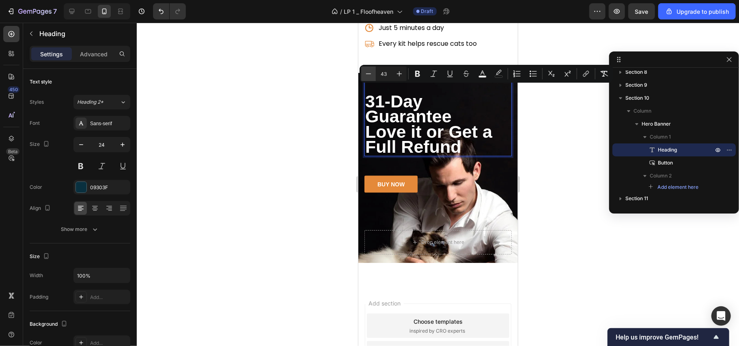
click at [370, 75] on icon "Editor contextual toolbar" at bounding box center [368, 74] width 8 height 8
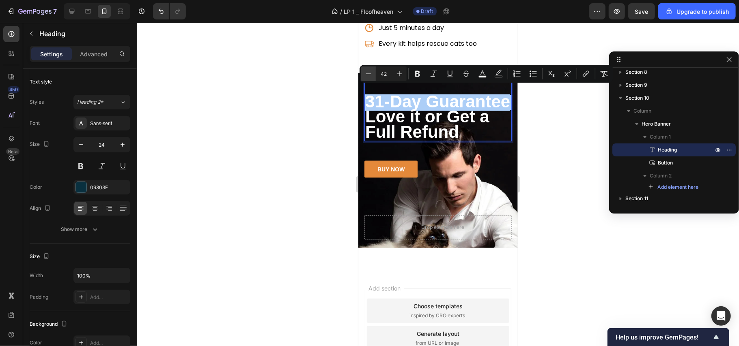
click at [370, 75] on icon "Editor contextual toolbar" at bounding box center [368, 74] width 8 height 8
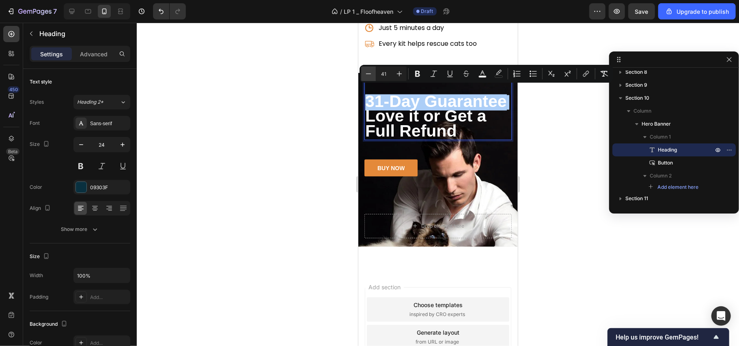
click at [370, 75] on icon "Editor contextual toolbar" at bounding box center [368, 74] width 8 height 8
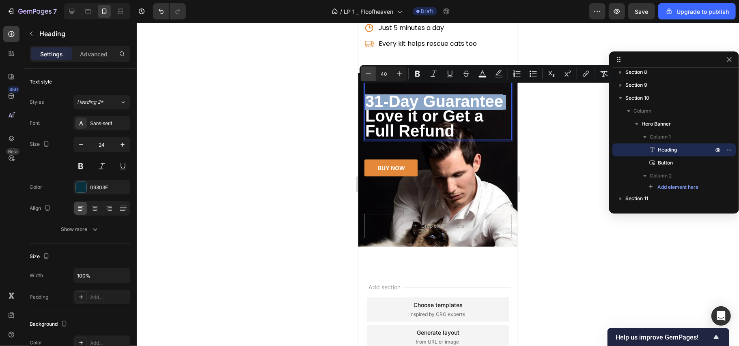
type input "38"
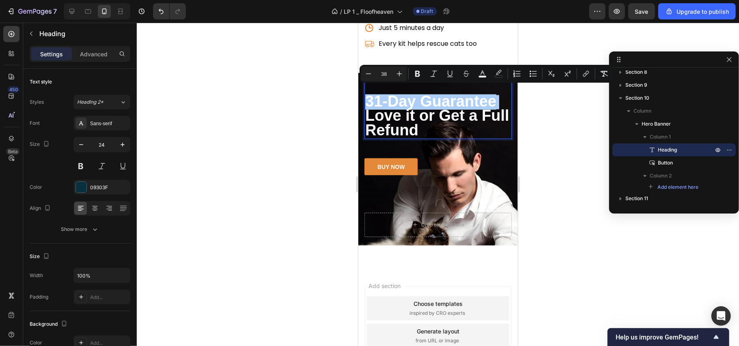
click at [250, 130] on div at bounding box center [438, 185] width 602 height 324
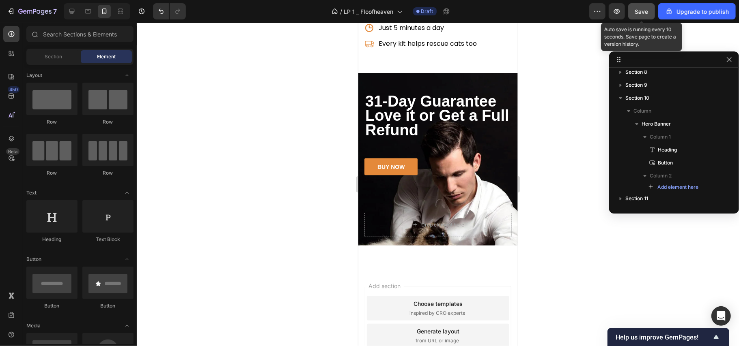
click at [642, 8] on span "Save" at bounding box center [641, 11] width 13 height 7
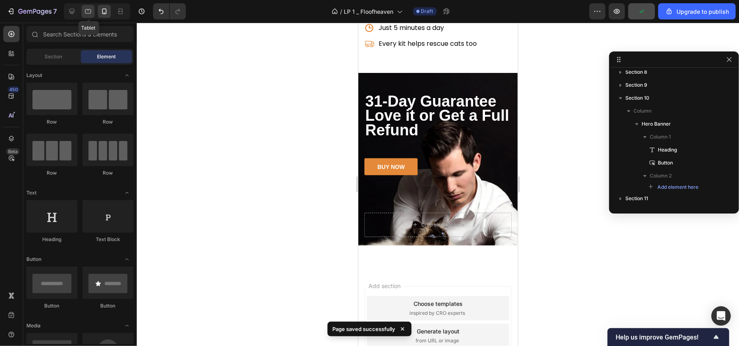
click at [88, 12] on icon at bounding box center [88, 11] width 8 height 8
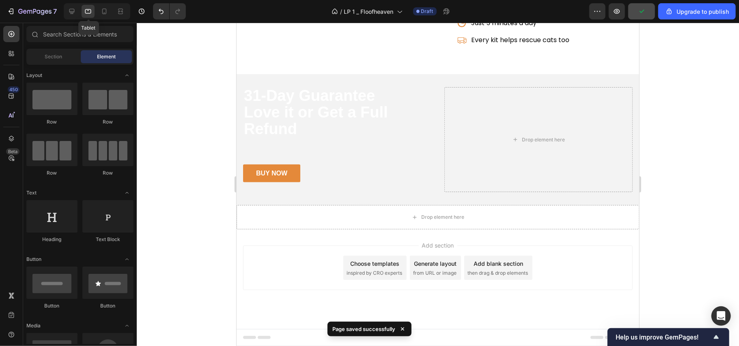
scroll to position [2780, 0]
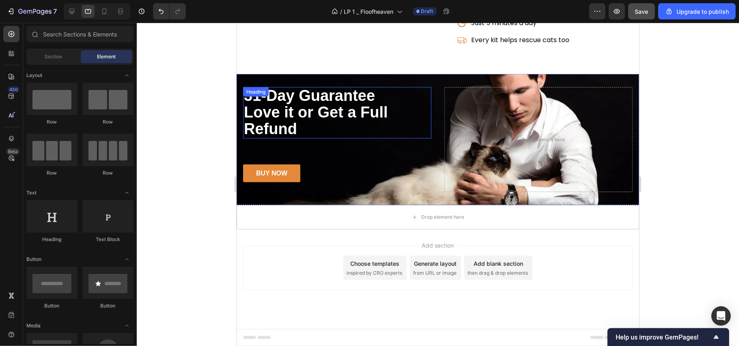
click at [322, 129] on p "⁠⁠⁠⁠⁠⁠⁠ 31-Day Guarantee Love it or Get a Full Refund" at bounding box center [336, 113] width 187 height 50
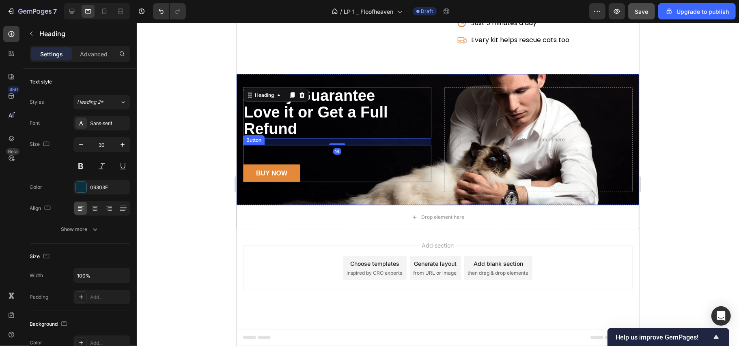
click at [305, 151] on div "BUY NOW Button" at bounding box center [337, 164] width 188 height 38
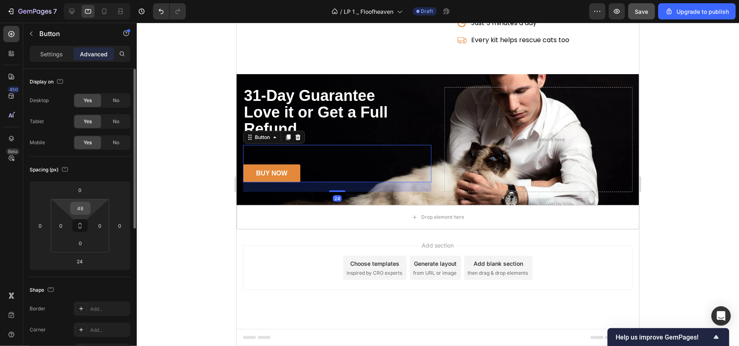
click at [82, 210] on input "48" at bounding box center [80, 208] width 16 height 12
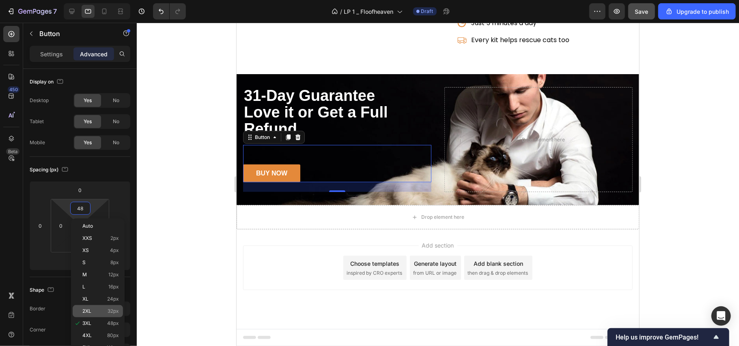
click at [92, 309] on p "2XL 32px" at bounding box center [100, 312] width 37 height 6
type input "32"
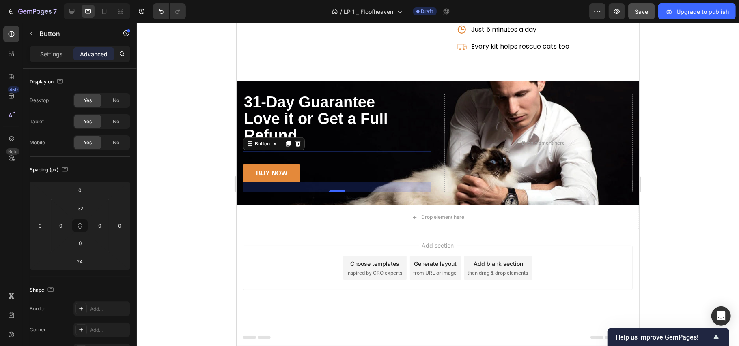
scroll to position [2774, 0]
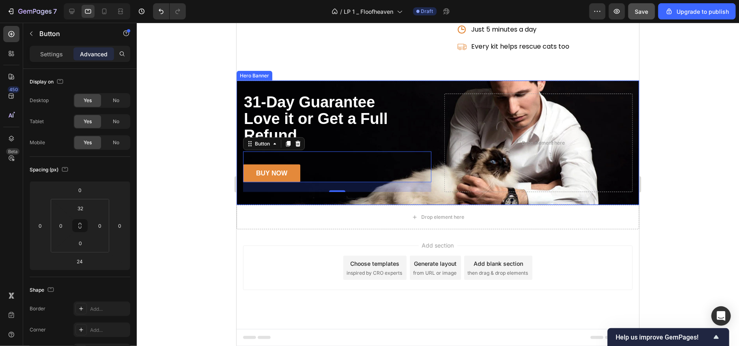
click at [424, 83] on div "⁠⁠⁠⁠⁠⁠⁠ 31-Day Guarantee Love it or Get a Full Refund Heading BUY NOW Button 24…" at bounding box center [437, 142] width 402 height 125
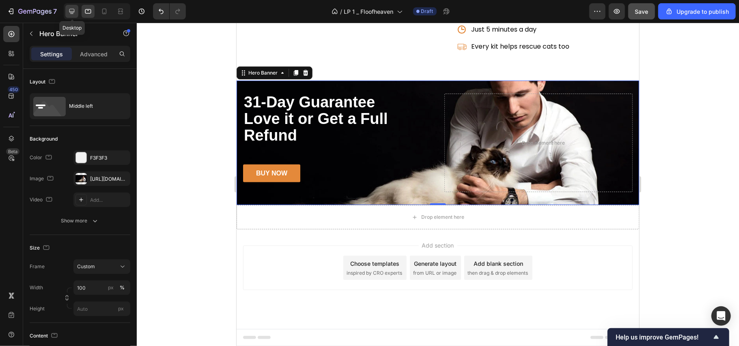
click at [74, 10] on icon at bounding box center [72, 11] width 8 height 8
type input "1230"
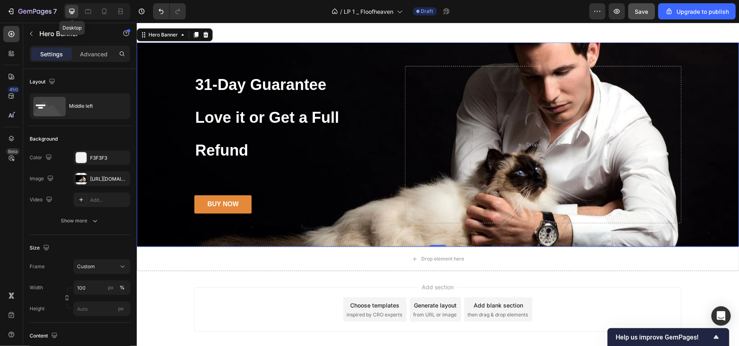
scroll to position [2767, 0]
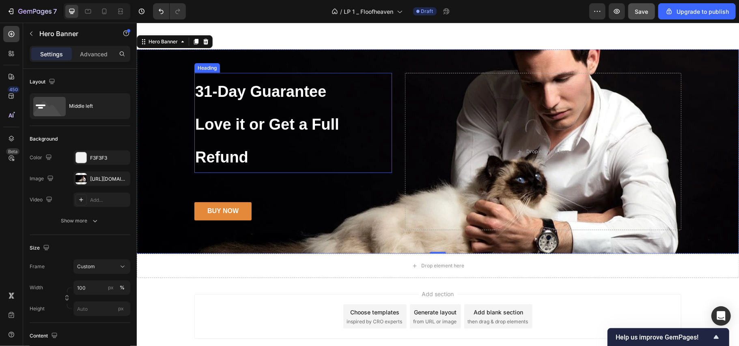
click at [332, 120] on span "Love it or Get a Full Refund" at bounding box center [267, 141] width 144 height 50
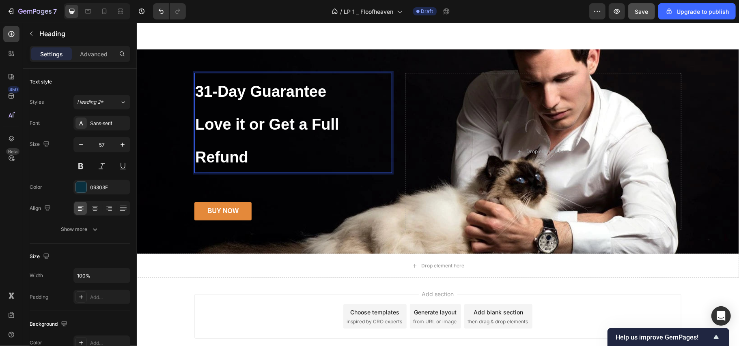
click at [253, 156] on p "31-Day Guarantee Love it or Get a Full Refund" at bounding box center [293, 122] width 196 height 99
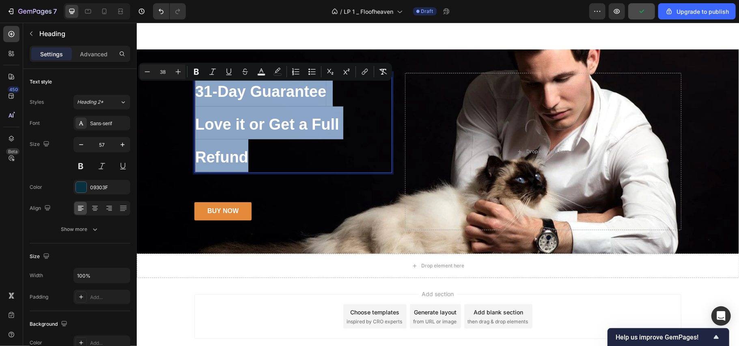
drag, startPoint x: 253, startPoint y: 156, endPoint x: 194, endPoint y: 88, distance: 90.0
click at [195, 88] on p "31-Day Guarantee Love it or Get a Full Refund" at bounding box center [293, 122] width 196 height 99
click at [334, 143] on p "31-Day Guarantee Love it or Get a Full Refund" at bounding box center [293, 122] width 196 height 99
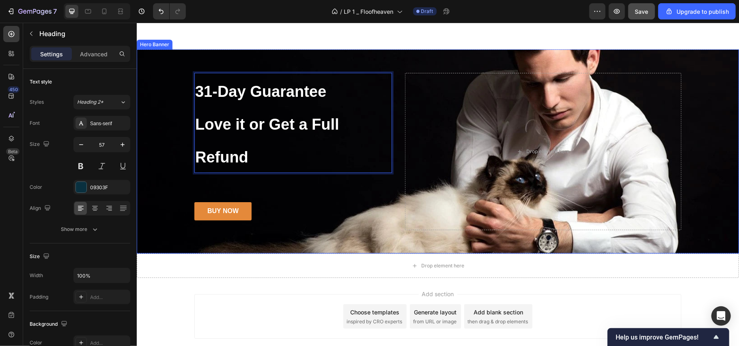
click at [336, 180] on div "31-Day Guarantee Love it or Get a Full Refund Heading 24 BUY NOW Button" at bounding box center [293, 151] width 198 height 157
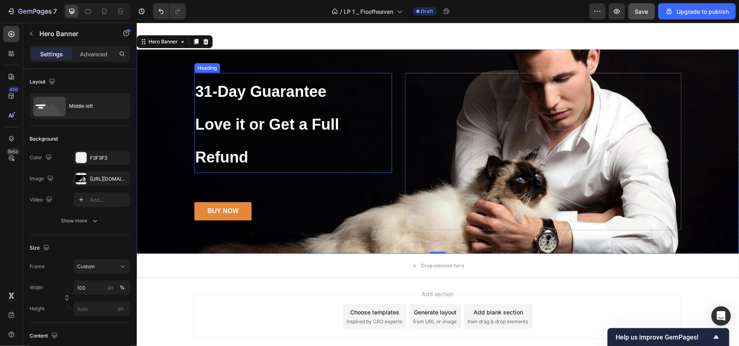
click at [336, 143] on p "⁠⁠⁠⁠⁠⁠⁠ 31-Day Guarantee Love it or Get a Full Refund" at bounding box center [293, 122] width 196 height 99
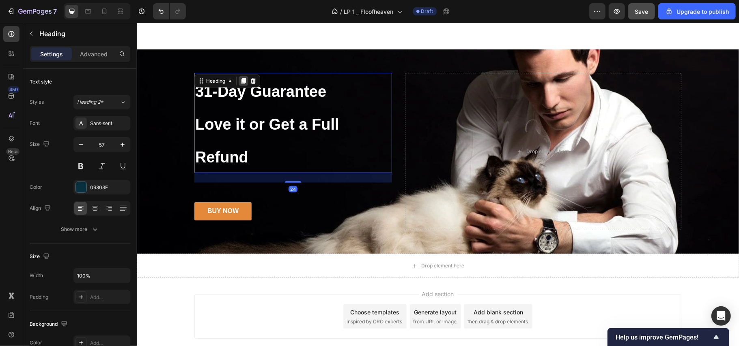
click at [241, 81] on icon at bounding box center [243, 81] width 4 height 6
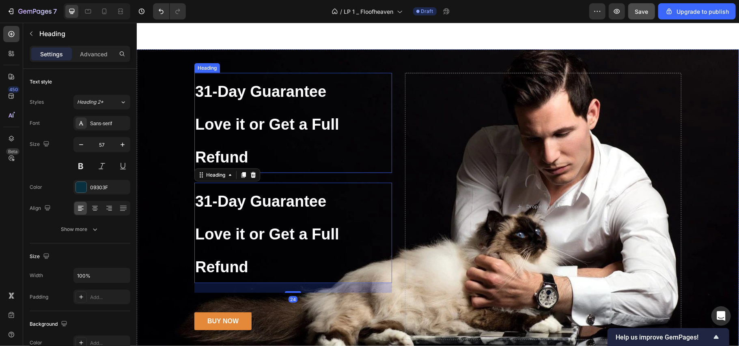
click at [327, 115] on p "⁠⁠⁠⁠⁠⁠⁠ 31-Day Guarantee Love it or Get a Full Refund" at bounding box center [293, 122] width 196 height 99
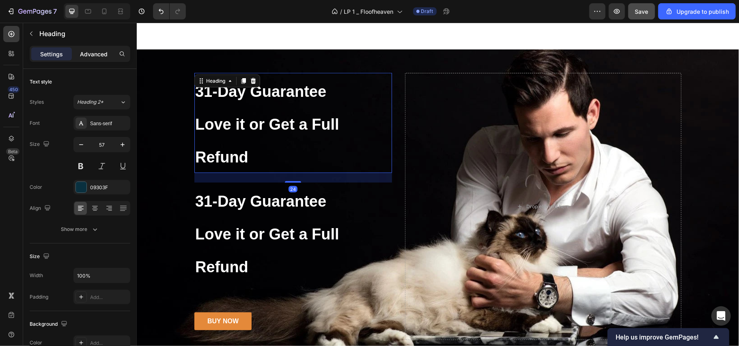
click at [90, 54] on p "Advanced" at bounding box center [94, 54] width 28 height 9
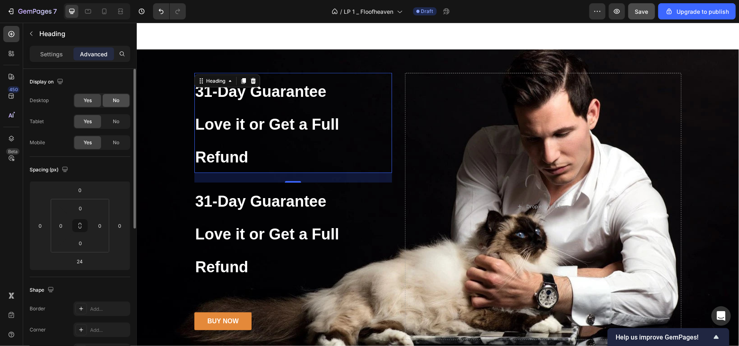
click at [111, 97] on div "No" at bounding box center [116, 100] width 27 height 13
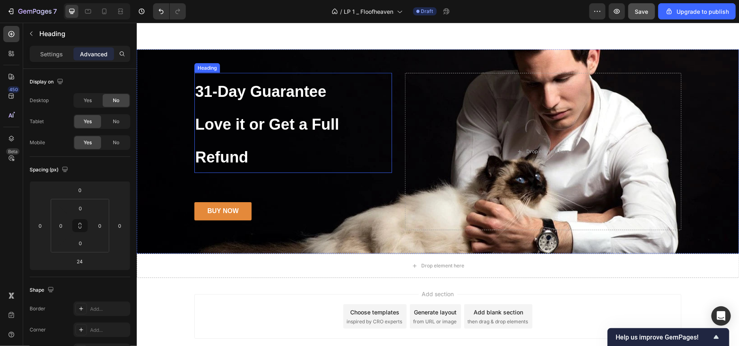
click at [281, 107] on h2 "31-Day Guarantee Love it or Get a Full Refund" at bounding box center [293, 123] width 198 height 100
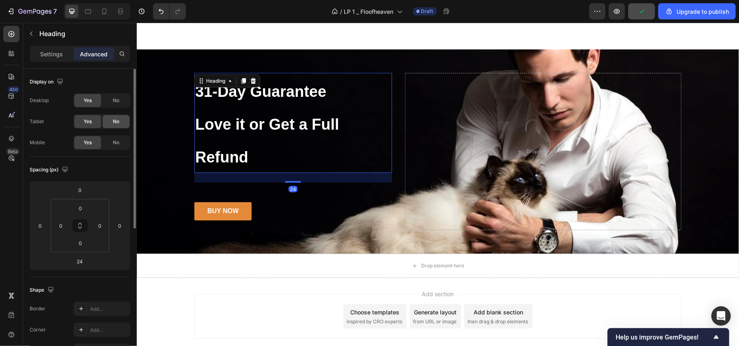
click at [106, 122] on div "No" at bounding box center [116, 121] width 27 height 13
click at [117, 138] on div "No" at bounding box center [116, 142] width 27 height 13
click at [263, 146] on h2 "31-Day Guarantee Love it or Get a Full Refund" at bounding box center [293, 123] width 198 height 100
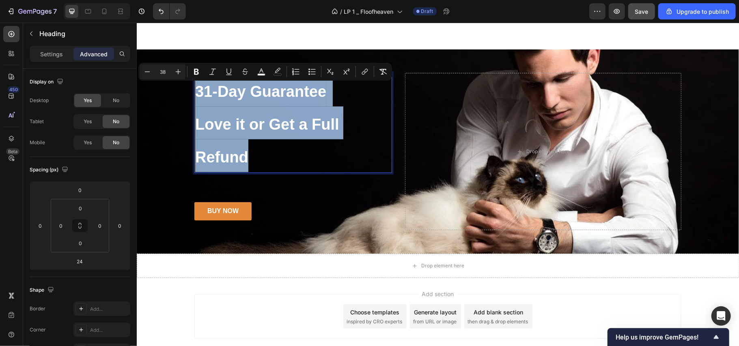
drag, startPoint x: 257, startPoint y: 153, endPoint x: 192, endPoint y: 94, distance: 87.9
click at [195, 94] on p "31-Day Guarantee Love it or Get a Full Refund" at bounding box center [293, 122] width 196 height 99
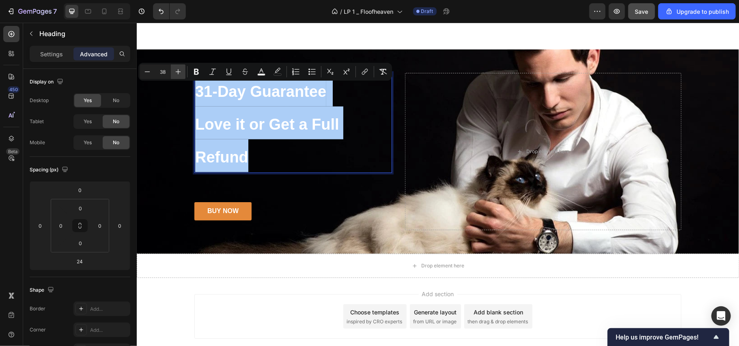
click at [178, 71] on icon "Editor contextual toolbar" at bounding box center [178, 72] width 8 height 8
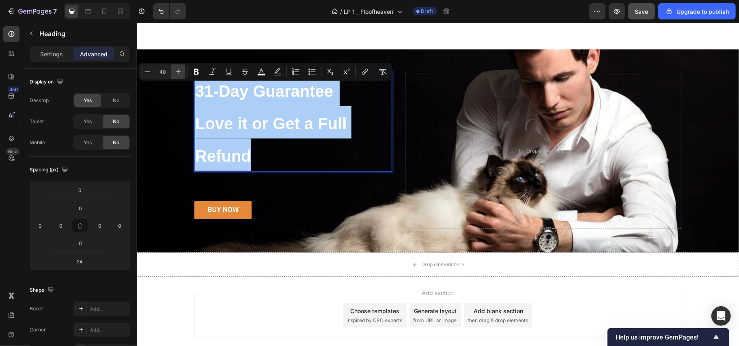
click at [178, 71] on icon "Editor contextual toolbar" at bounding box center [178, 72] width 8 height 8
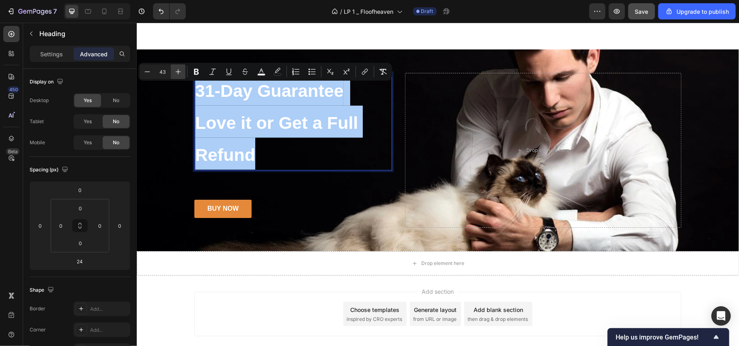
click at [178, 71] on icon "Editor contextual toolbar" at bounding box center [178, 72] width 8 height 8
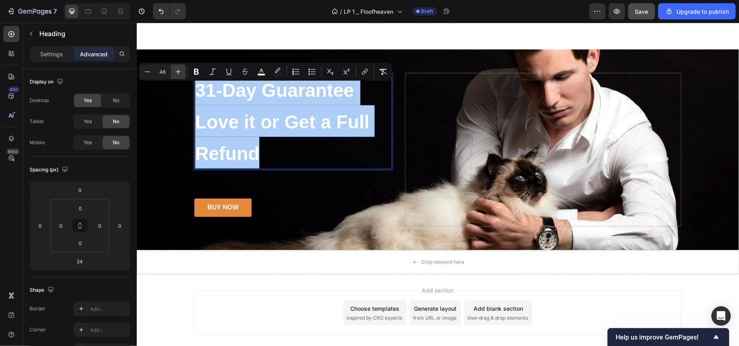
click at [178, 71] on icon "Editor contextual toolbar" at bounding box center [178, 72] width 8 height 8
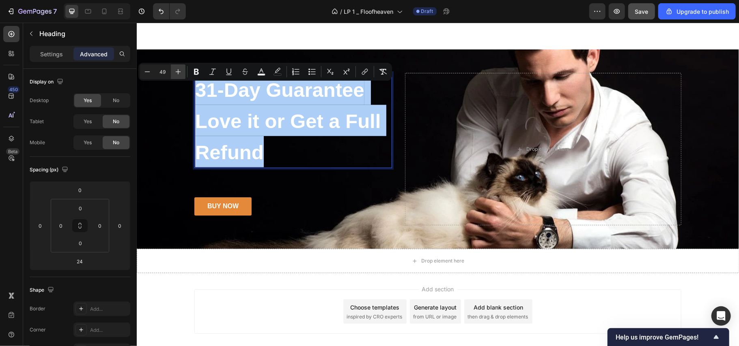
click at [178, 71] on icon "Editor contextual toolbar" at bounding box center [178, 72] width 8 height 8
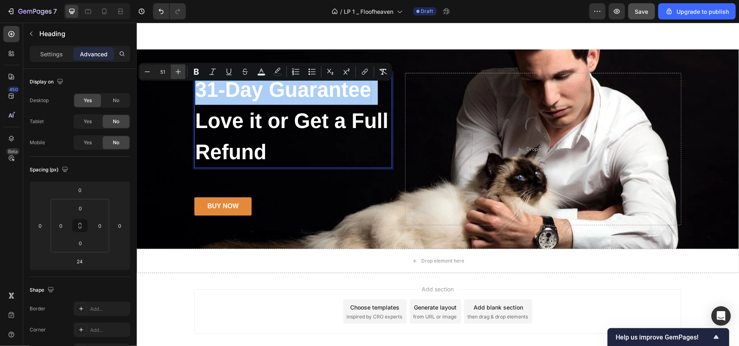
click at [178, 71] on icon "Editor contextual toolbar" at bounding box center [178, 72] width 8 height 8
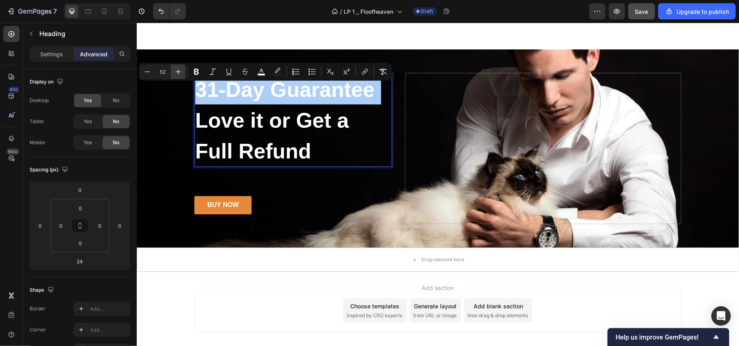
click at [178, 71] on icon "Editor contextual toolbar" at bounding box center [178, 72] width 8 height 8
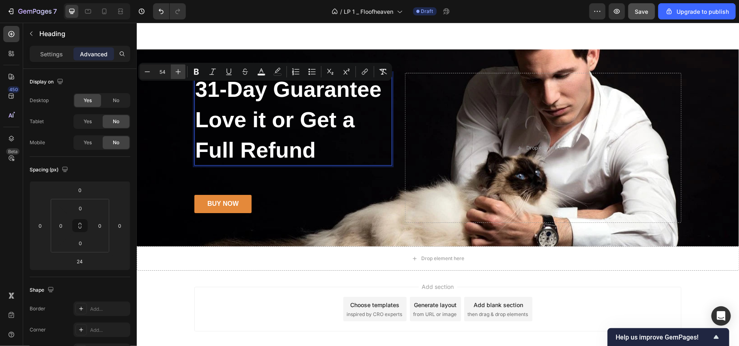
click at [178, 71] on icon "Editor contextual toolbar" at bounding box center [178, 72] width 8 height 8
type input "55"
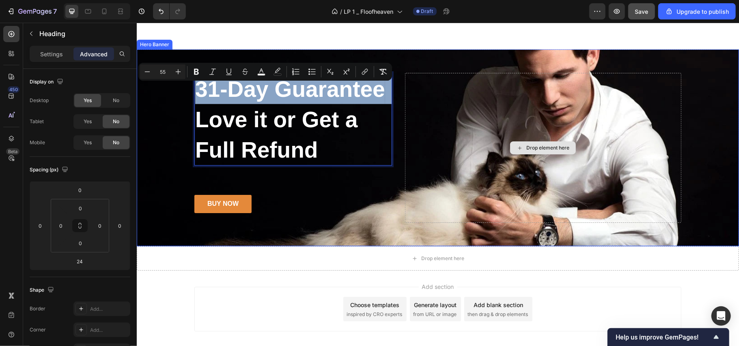
click at [404, 135] on div "Drop element here" at bounding box center [542, 148] width 276 height 150
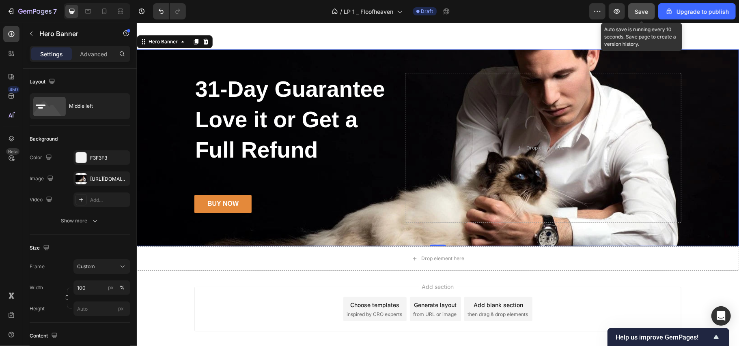
click at [647, 5] on button "Save" at bounding box center [641, 11] width 27 height 16
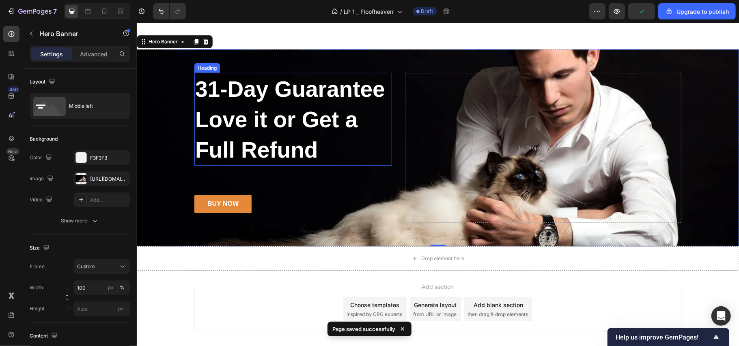
scroll to position [2605, 0]
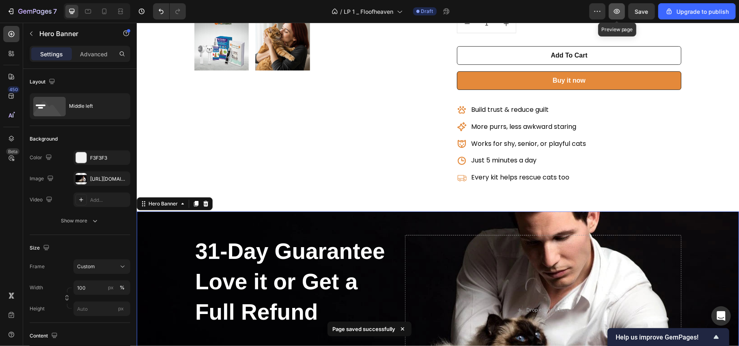
click at [618, 12] on icon "button" at bounding box center [616, 11] width 2 height 2
click at [85, 12] on icon at bounding box center [88, 11] width 6 height 4
type input "100%"
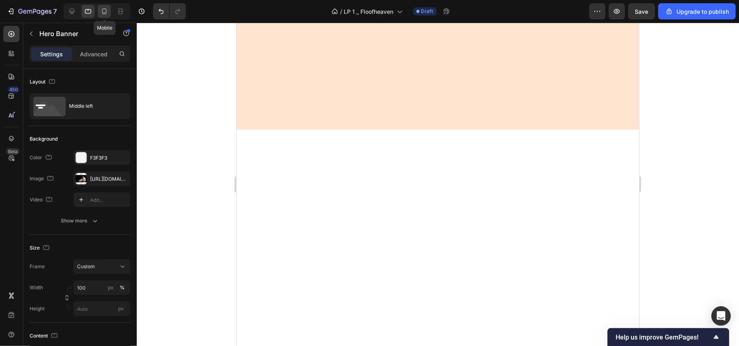
scroll to position [1855, 0]
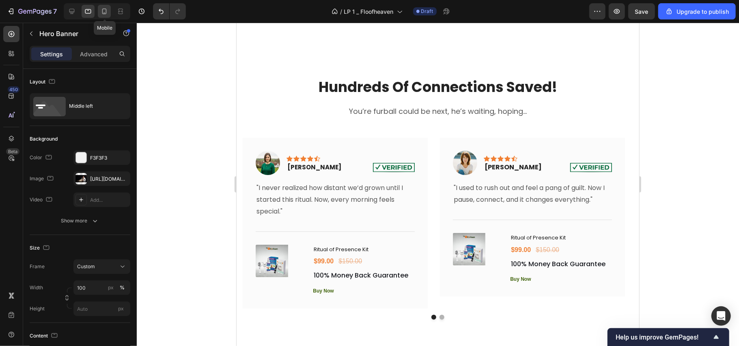
click at [105, 10] on icon at bounding box center [104, 11] width 8 height 8
type input "Auto"
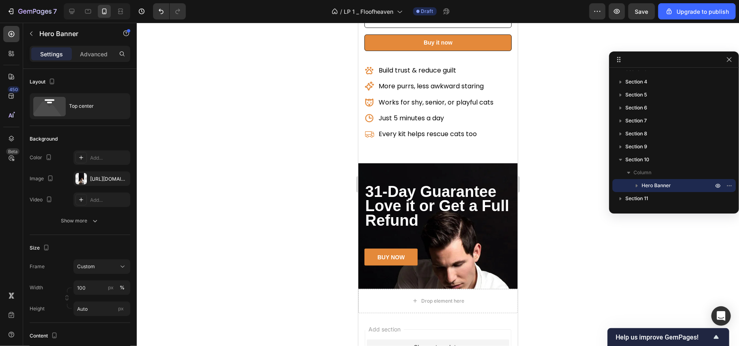
scroll to position [2936, 0]
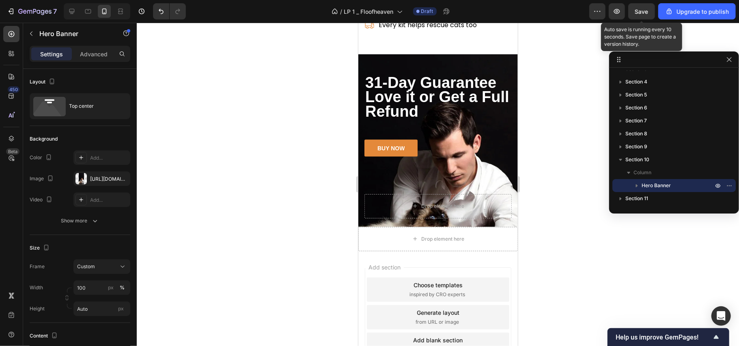
click at [638, 14] on span "Save" at bounding box center [641, 11] width 13 height 7
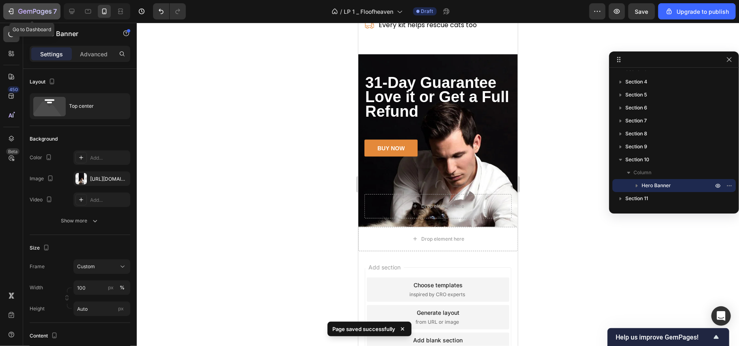
click at [9, 12] on icon "button" at bounding box center [11, 11] width 8 height 8
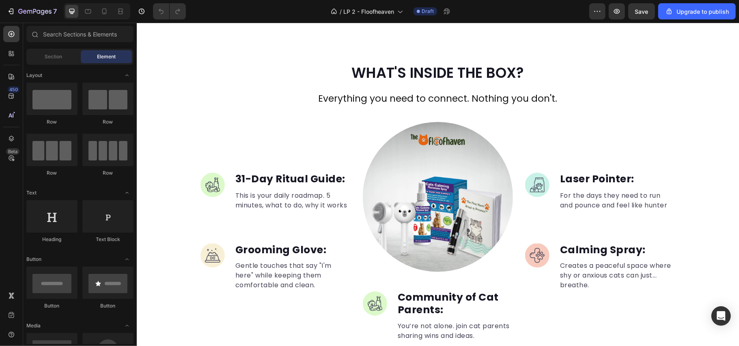
scroll to position [974, 0]
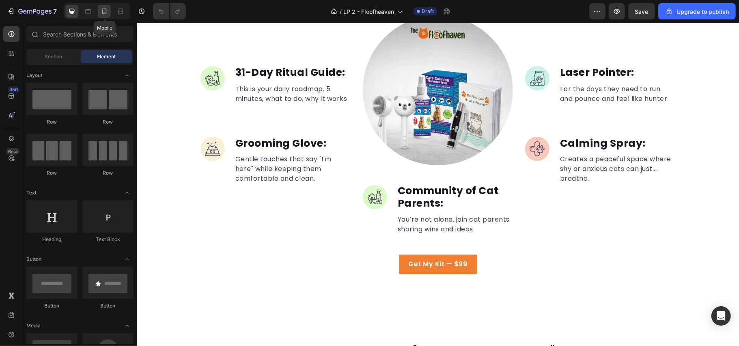
click at [106, 11] on icon at bounding box center [104, 11] width 8 height 8
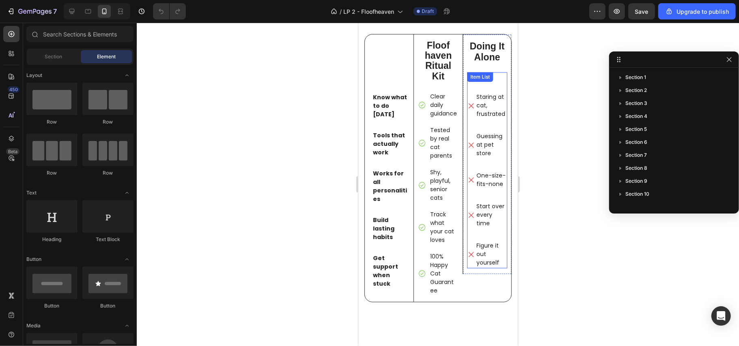
scroll to position [1441, 0]
